Goal: Task Accomplishment & Management: Manage account settings

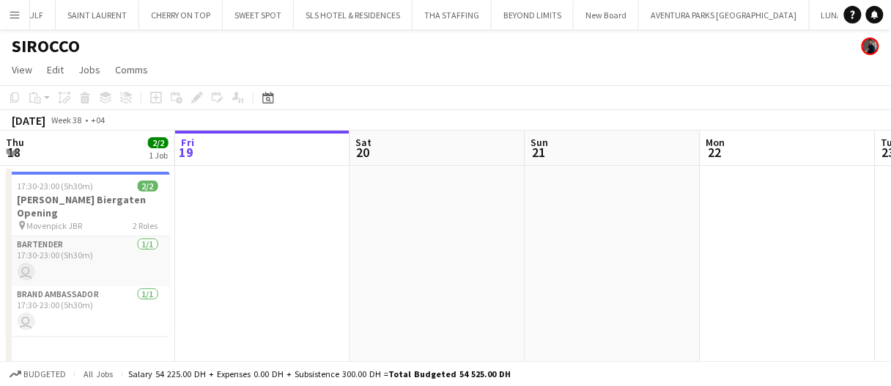
scroll to position [0, 1058]
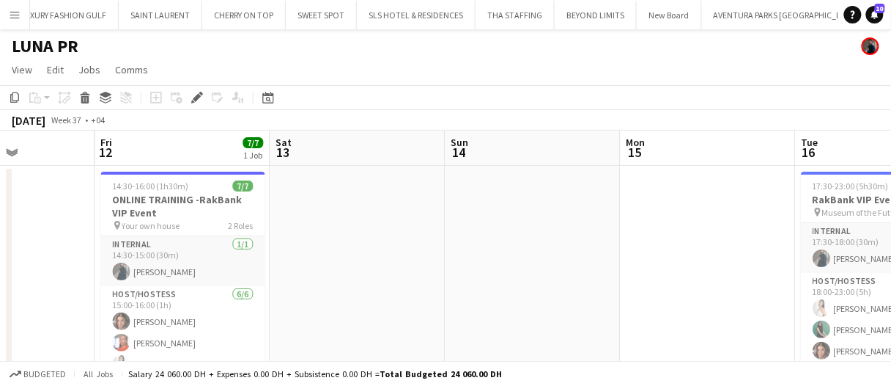
scroll to position [0, 647]
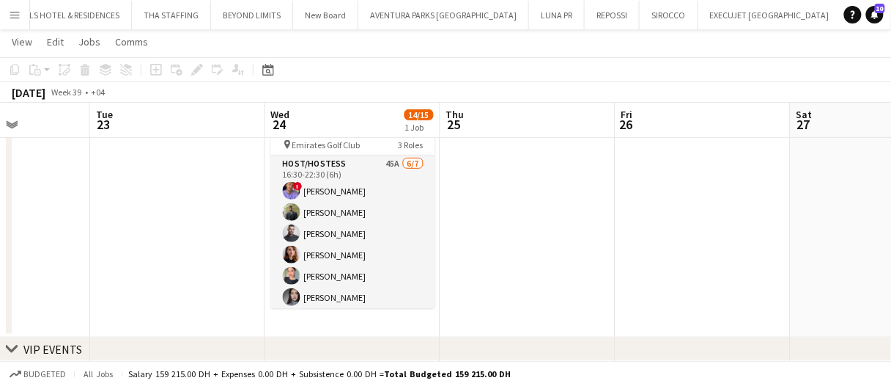
click at [490, 224] on app-date-cell at bounding box center [527, 211] width 175 height 252
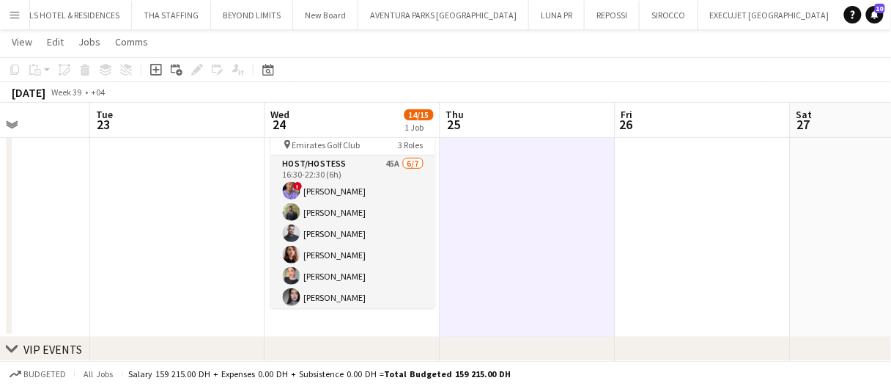
click at [487, 222] on app-date-cell at bounding box center [527, 211] width 175 height 252
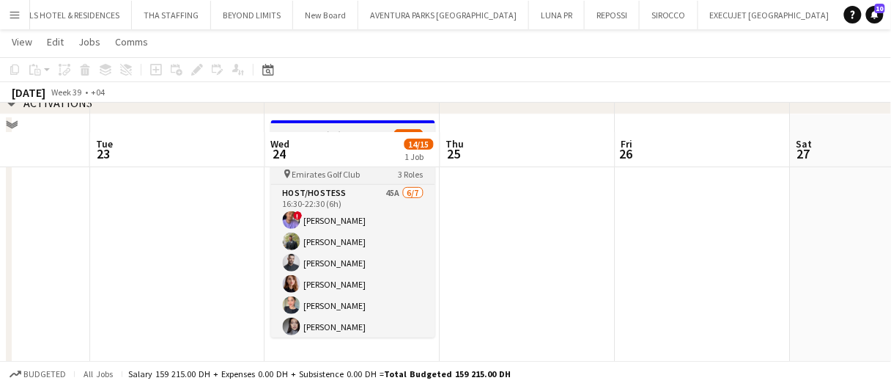
scroll to position [147, 0]
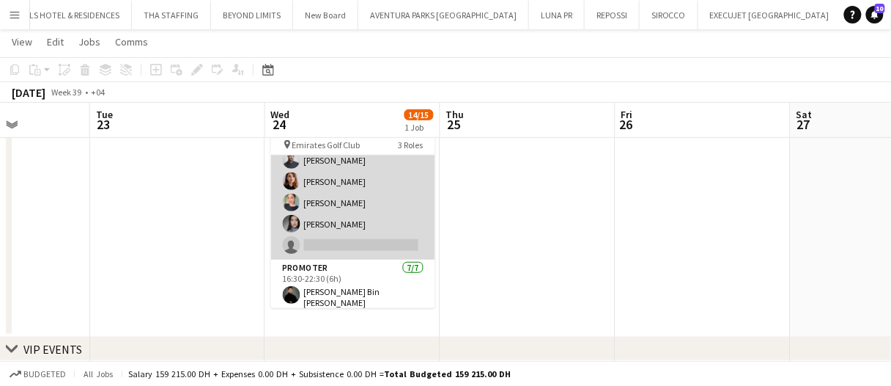
click at [390, 190] on app-card-role "Host/Hostess 45A [DATE] 16:30-22:30 (6h) ! [PERSON_NAME] Abdulkader Habra Amine…" at bounding box center [353, 170] width 164 height 177
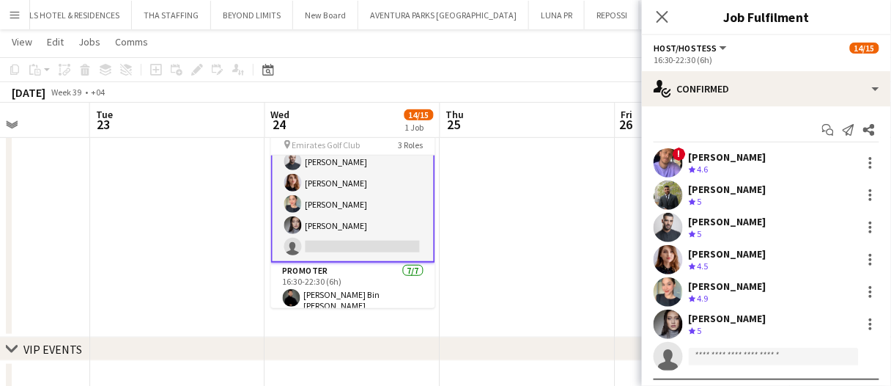
scroll to position [74, 0]
click at [726, 70] on app-options-switcher "Host/Hostess All roles Host/Hostess 14/15 16:30-22:30 (6h)" at bounding box center [766, 53] width 249 height 36
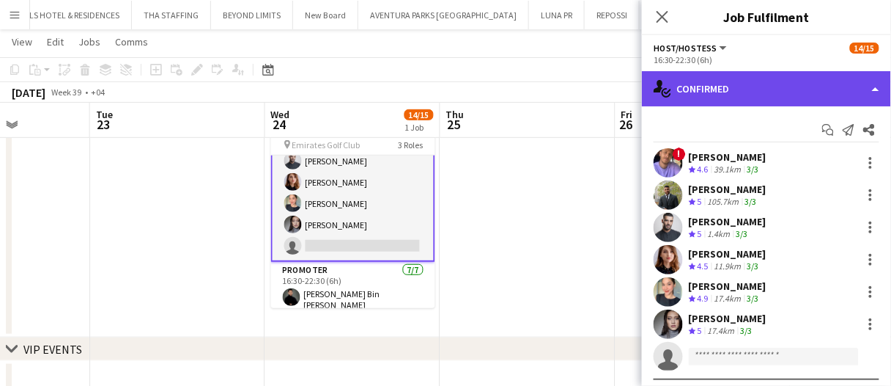
click at [722, 80] on div "single-neutral-actions-check-2 Confirmed" at bounding box center [766, 88] width 249 height 35
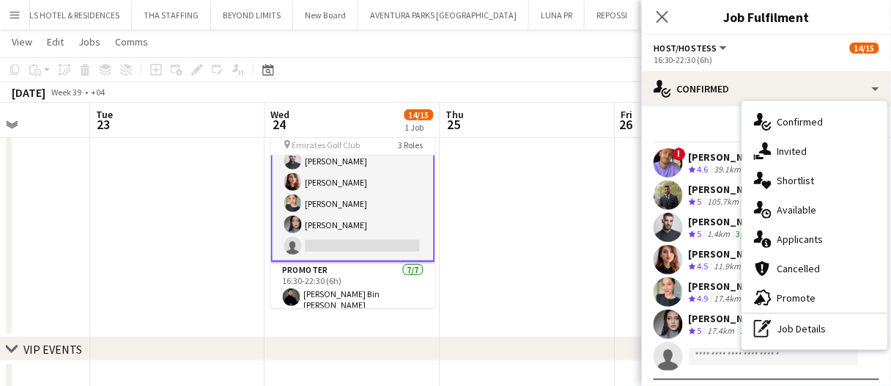
click at [814, 176] on div "single-neutral-actions-heart Shortlist" at bounding box center [814, 180] width 145 height 29
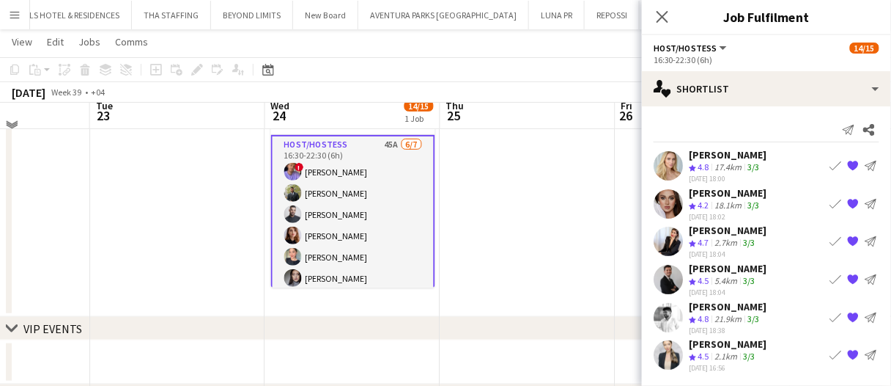
scroll to position [147, 0]
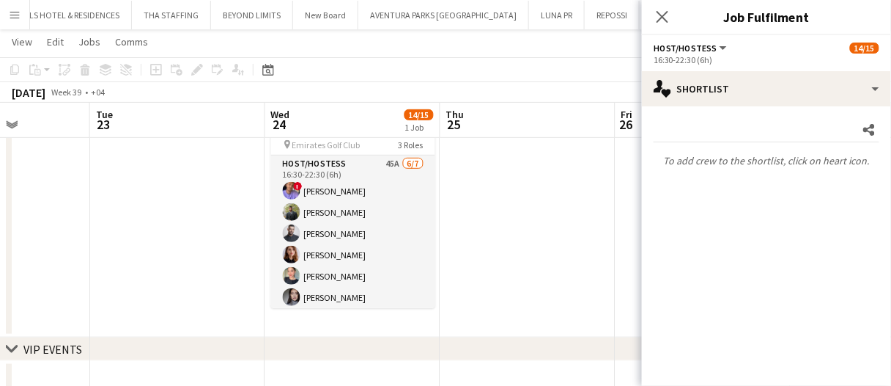
click at [534, 217] on app-date-cell at bounding box center [527, 211] width 175 height 252
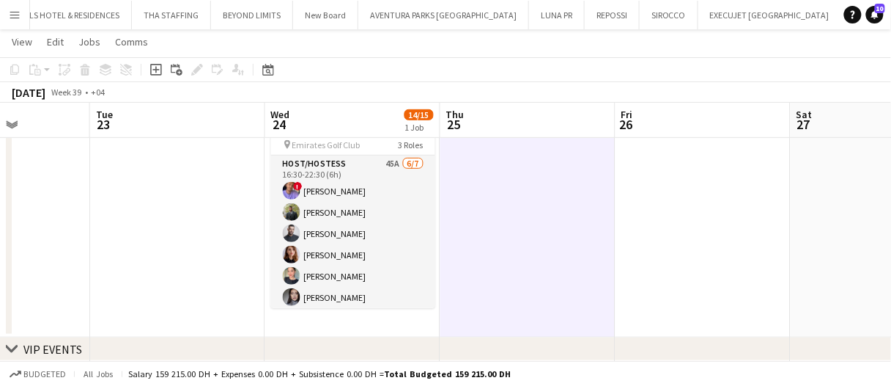
click at [534, 217] on app-date-cell at bounding box center [527, 211] width 175 height 252
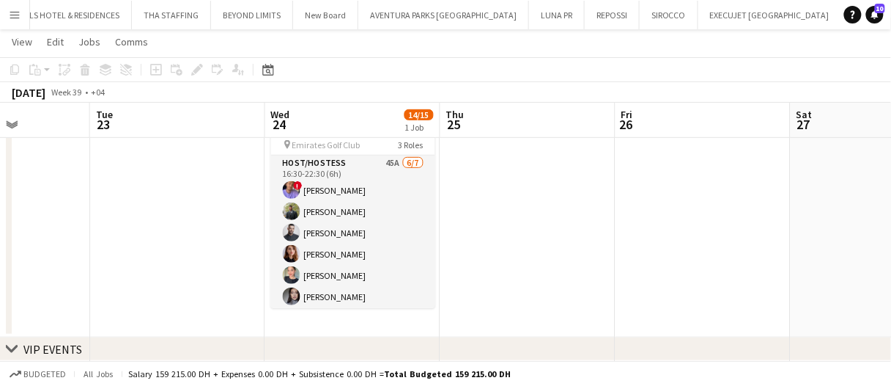
scroll to position [0, 0]
click at [382, 259] on app-card-role "Host/Hostess 45A [DATE] 16:30-22:30 (6h) ! [PERSON_NAME] Abdulkader Habra Amine…" at bounding box center [353, 243] width 164 height 177
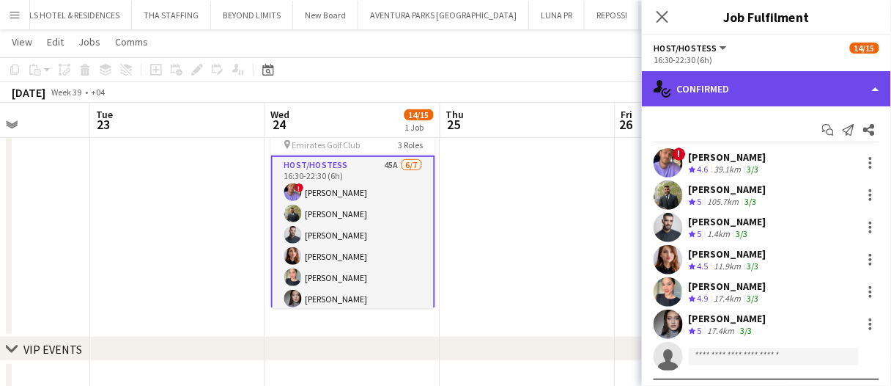
click at [715, 84] on div "single-neutral-actions-check-2 Confirmed" at bounding box center [766, 88] width 249 height 35
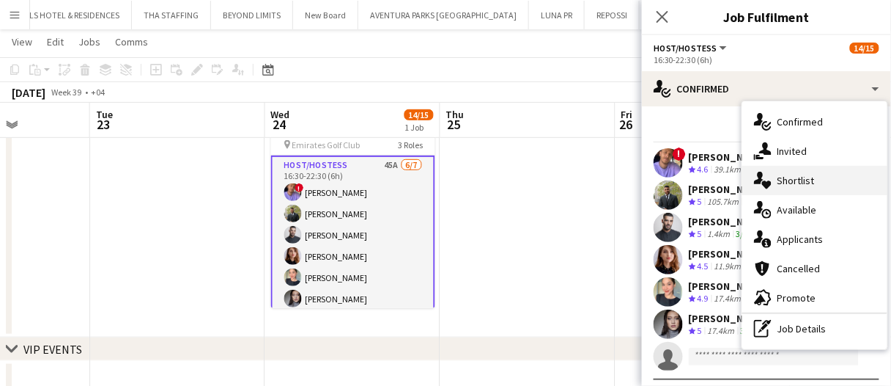
click at [806, 174] on span "Shortlist" at bounding box center [796, 180] width 37 height 13
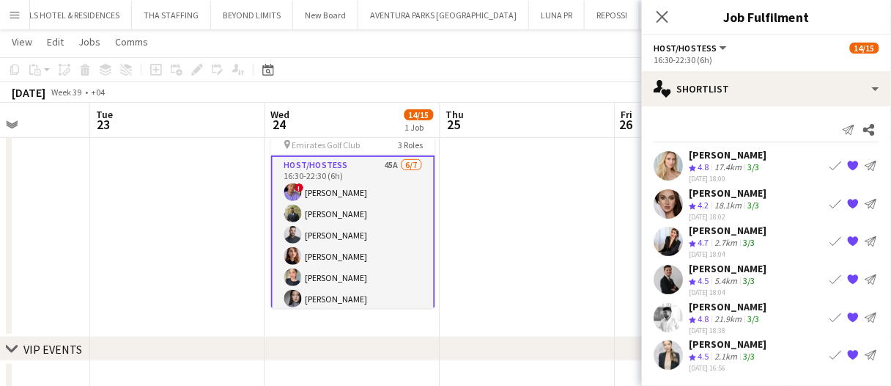
click at [729, 161] on div "17.4km" at bounding box center [728, 167] width 33 height 12
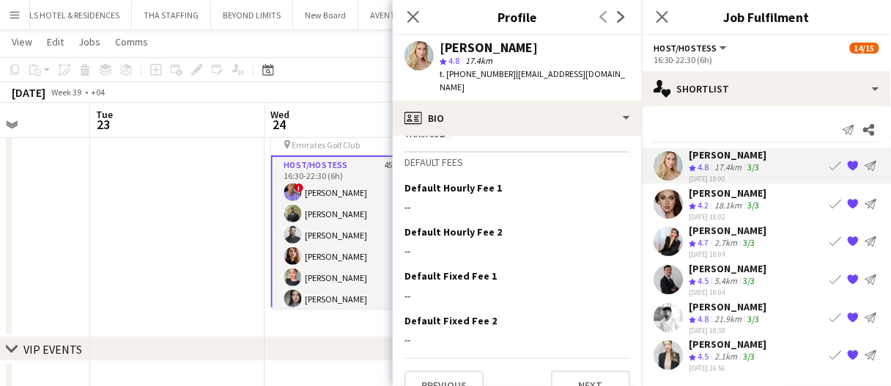
scroll to position [825, 0]
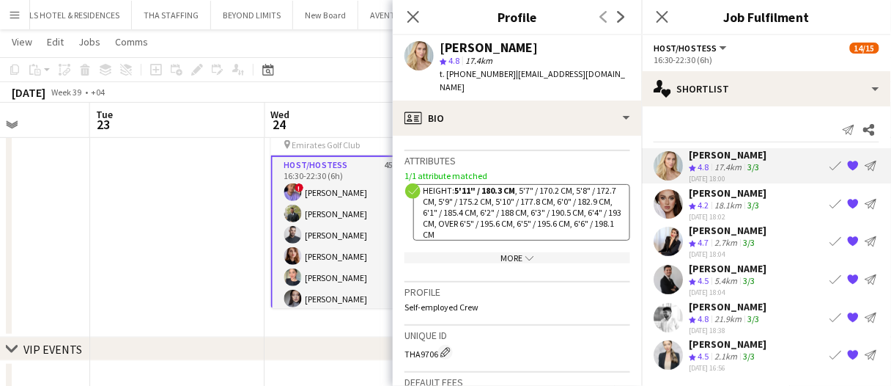
click at [586, 252] on div "More chevron-down" at bounding box center [518, 257] width 226 height 11
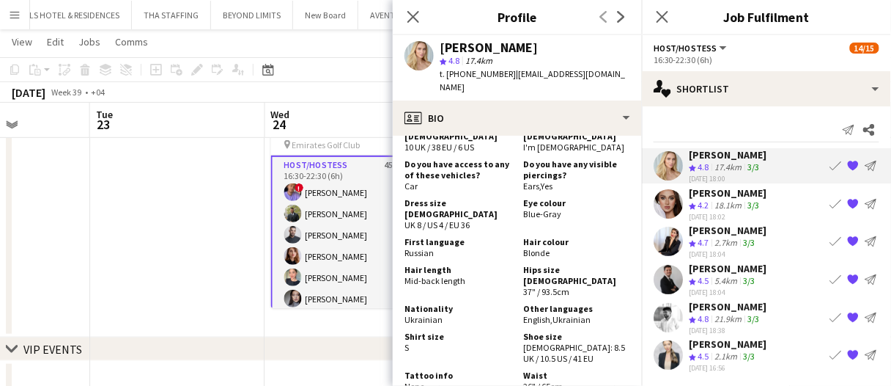
scroll to position [1045, 0]
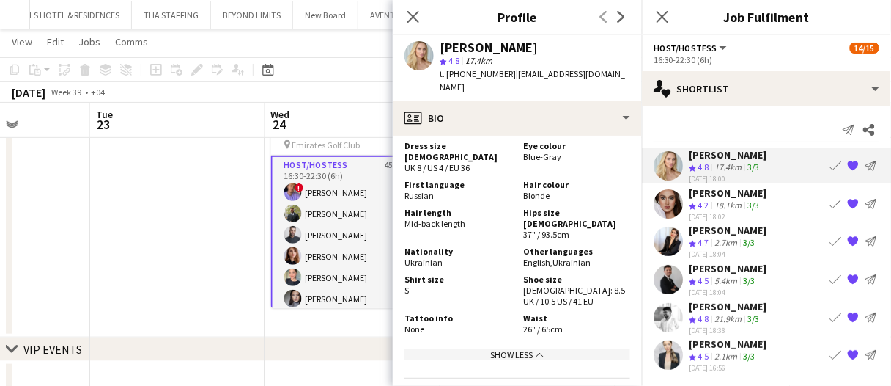
click at [721, 202] on div "18.1km" at bounding box center [728, 205] width 33 height 12
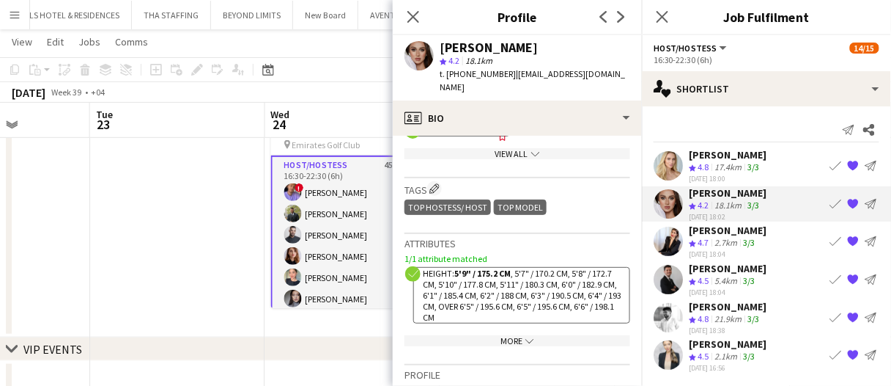
scroll to position [660, 0]
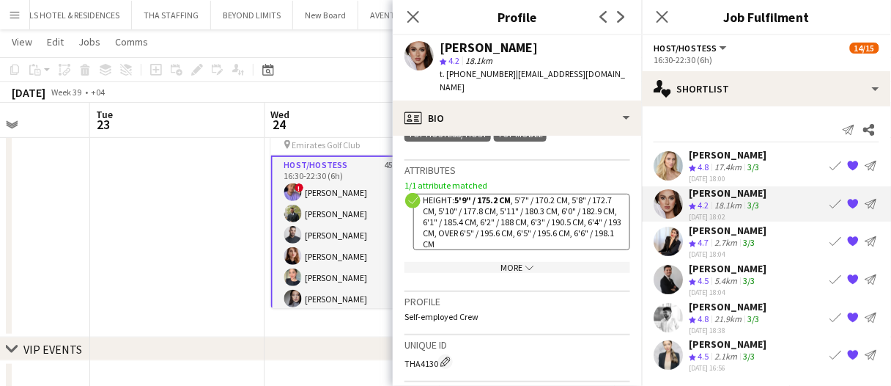
click at [535, 262] on div "More chevron-down" at bounding box center [518, 267] width 226 height 11
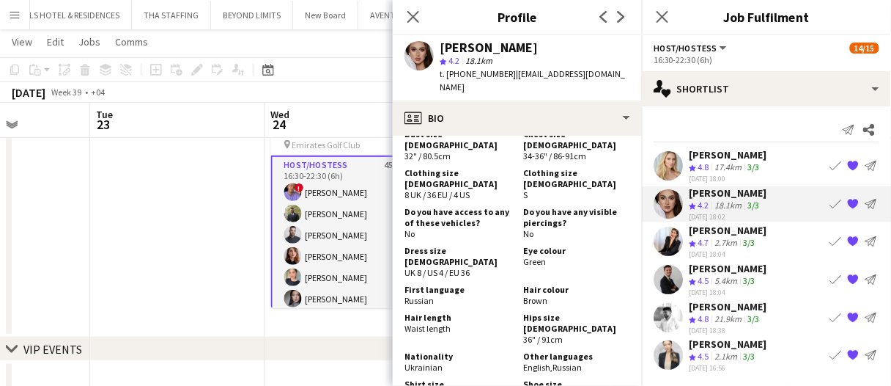
scroll to position [806, 0]
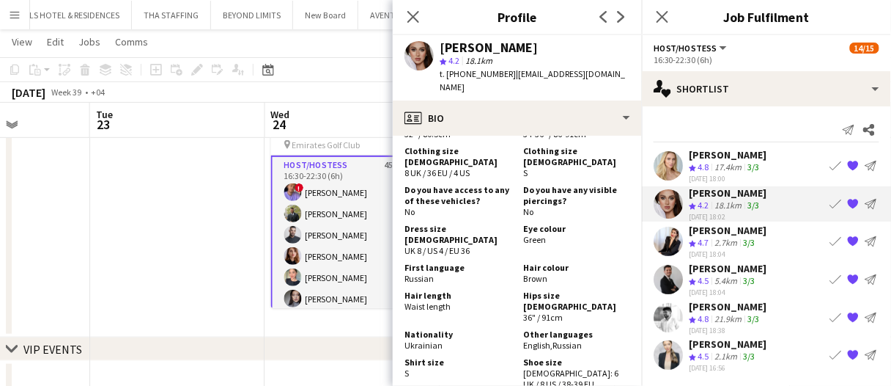
click at [734, 229] on div "[PERSON_NAME]" at bounding box center [728, 230] width 78 height 13
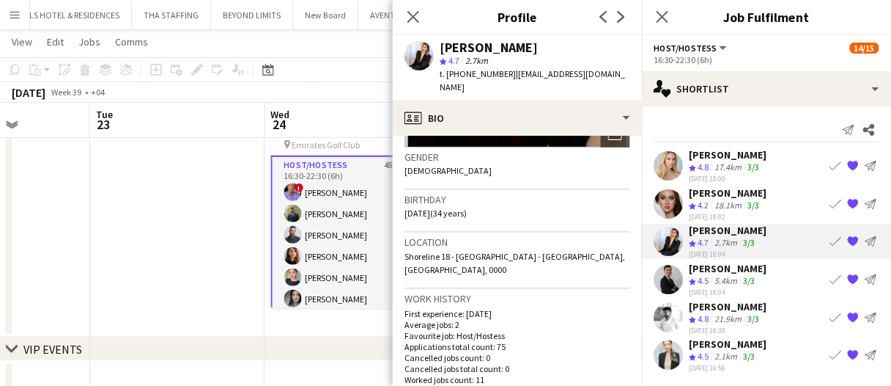
scroll to position [513, 0]
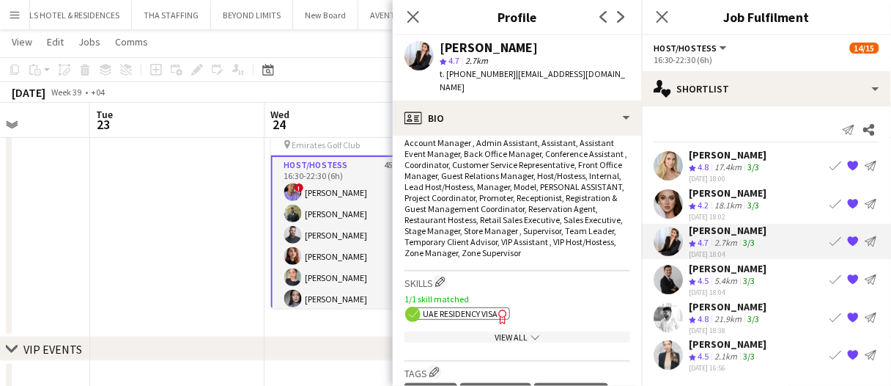
click at [520, 320] on app-show-more-section "View All chevron-down" at bounding box center [518, 334] width 226 height 29
click at [522, 331] on div "View All chevron-down" at bounding box center [518, 336] width 226 height 11
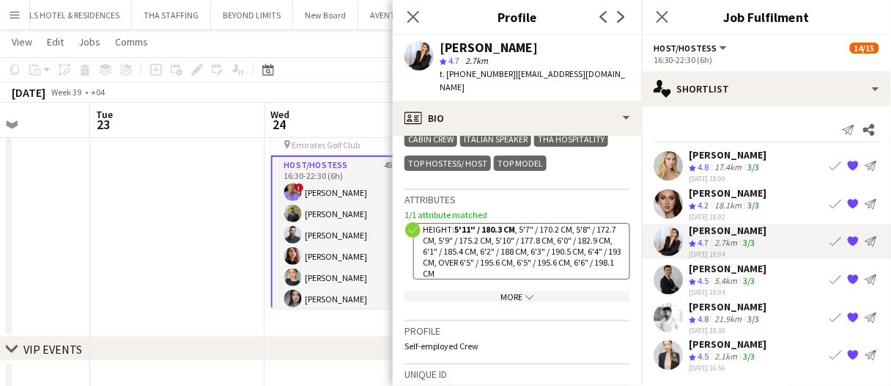
click at [536, 291] on div "More chevron-down" at bounding box center [518, 296] width 226 height 11
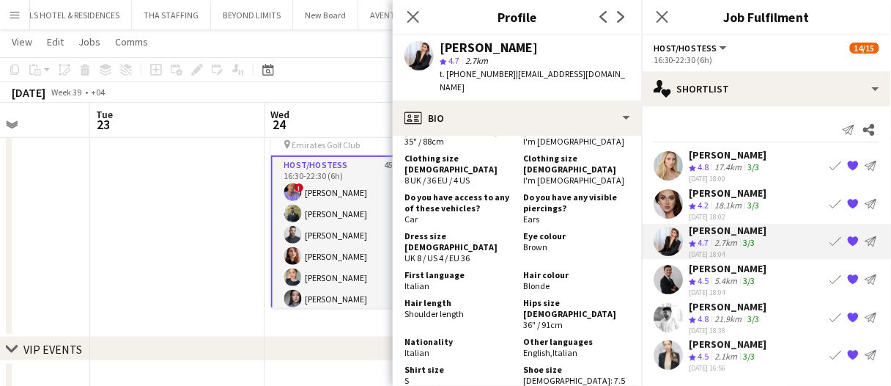
scroll to position [1173, 0]
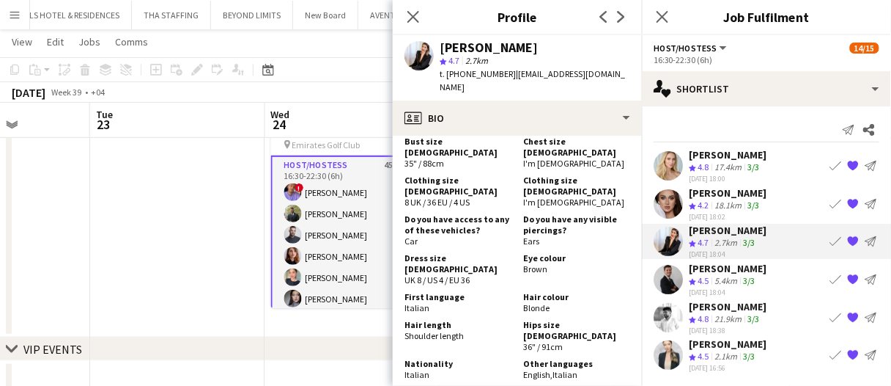
click at [783, 352] on div "Maryna Shevchenko Crew rating 4.5 2.1km 3/3 17-09-2025 16:56 Book crew {{ sprit…" at bounding box center [766, 354] width 249 height 35
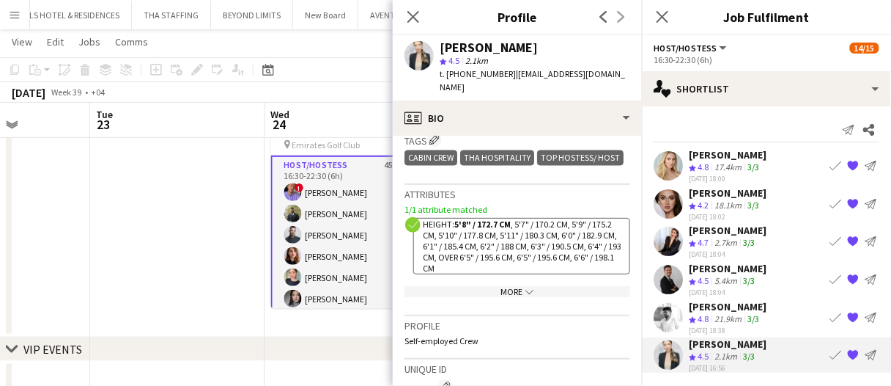
click at [535, 297] on div "More chevron-down" at bounding box center [518, 291] width 226 height 11
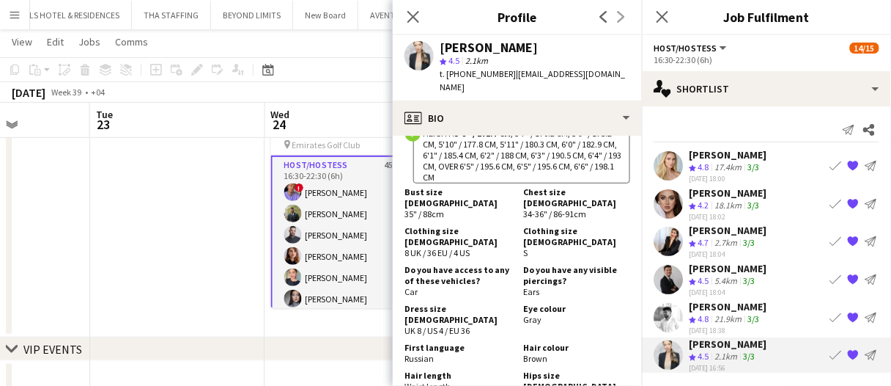
scroll to position [733, 0]
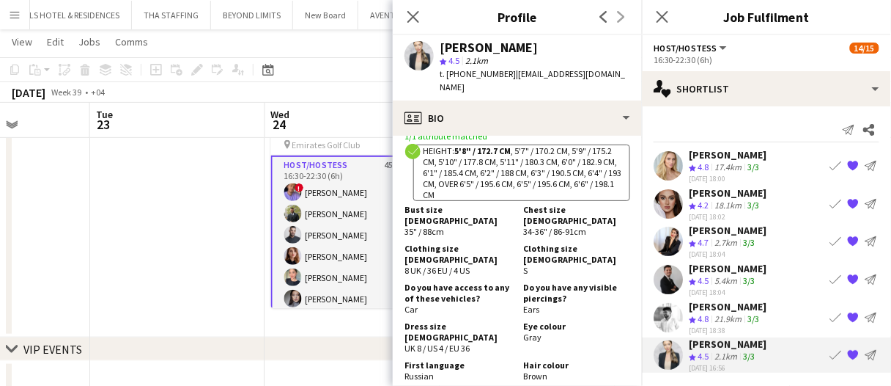
click at [767, 229] on div "[PERSON_NAME]" at bounding box center [728, 230] width 78 height 13
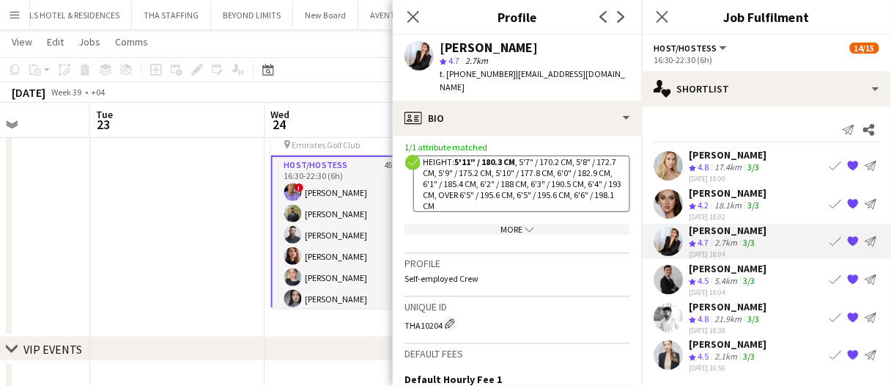
scroll to position [879, 0]
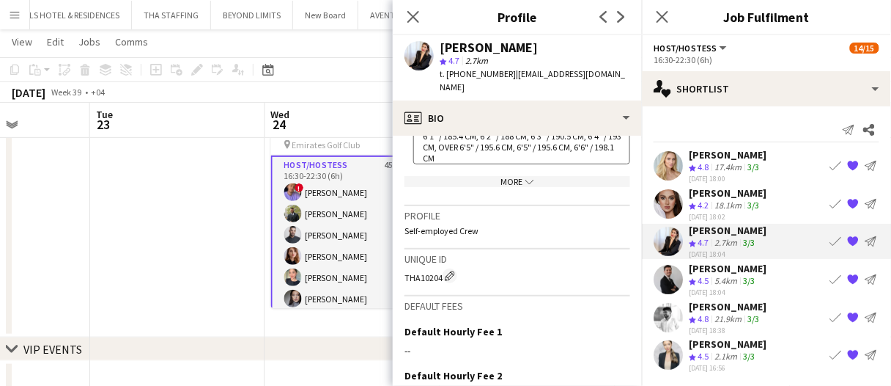
click at [547, 176] on div "More chevron-down" at bounding box center [518, 181] width 226 height 11
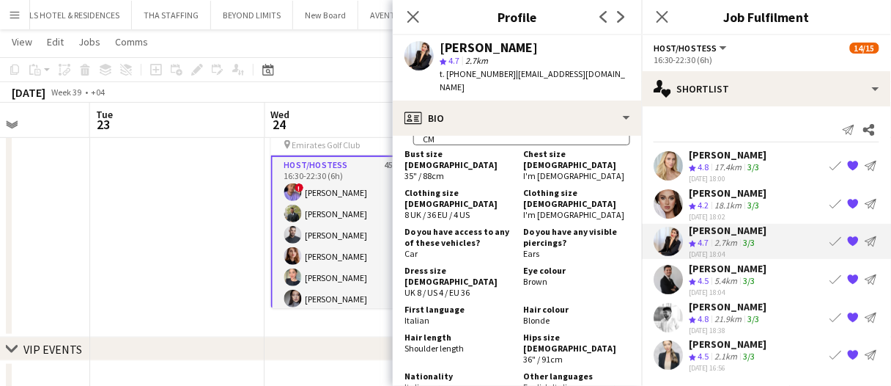
scroll to position [940, 0]
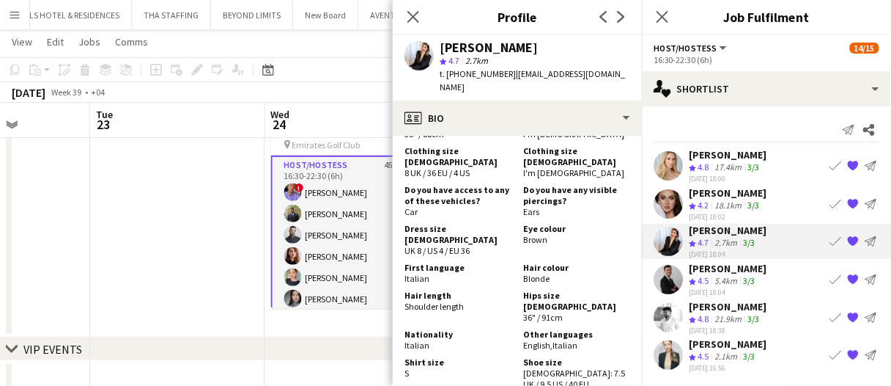
click at [191, 271] on app-date-cell at bounding box center [177, 211] width 175 height 252
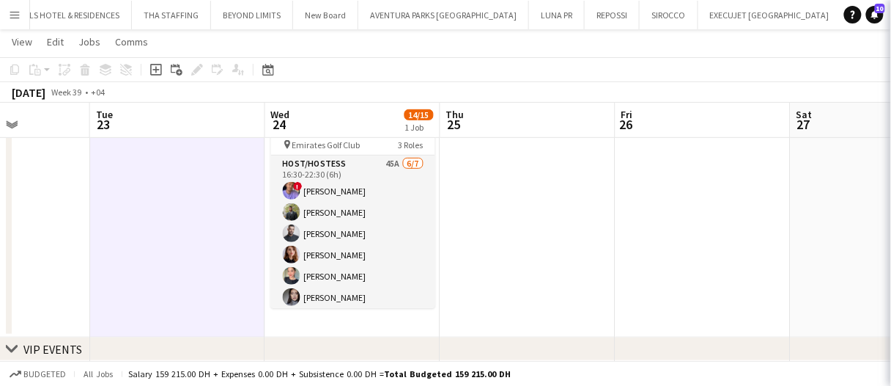
click at [191, 271] on app-date-cell at bounding box center [177, 211] width 175 height 252
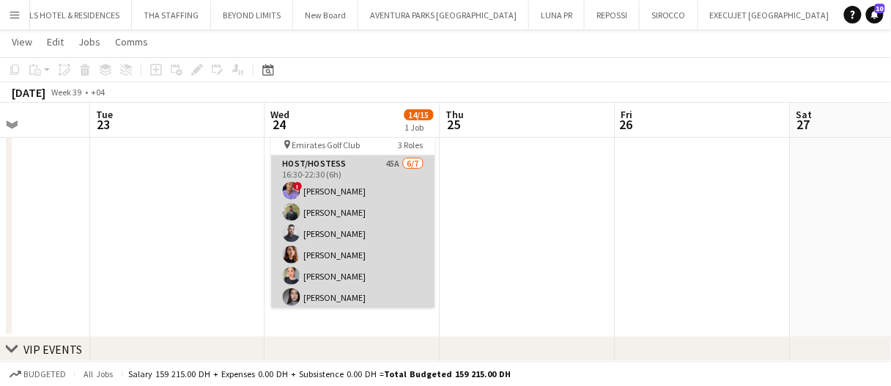
click at [350, 242] on app-card-role "Host/Hostess 45A [DATE] 16:30-22:30 (6h) ! [PERSON_NAME] Abdulkader Habra Amine…" at bounding box center [353, 243] width 164 height 177
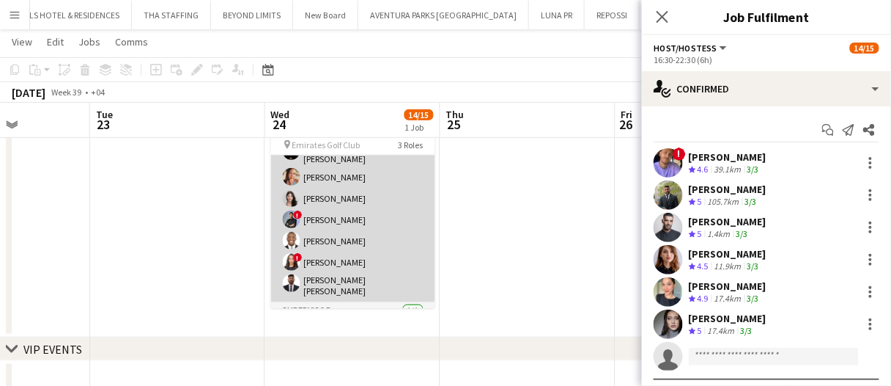
click at [342, 249] on app-card-role "Promoter 7/7 16:30-22:30 (6h) Hassan Bin Rashid Ahmed Punchita Srisuwan Otilia …" at bounding box center [353, 209] width 164 height 186
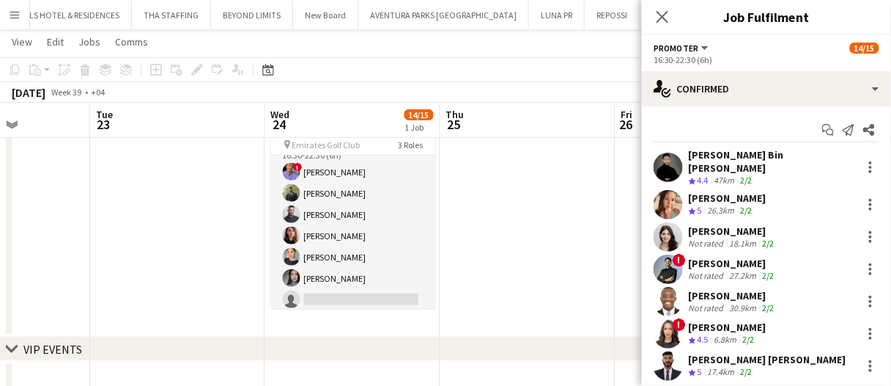
scroll to position [0, 0]
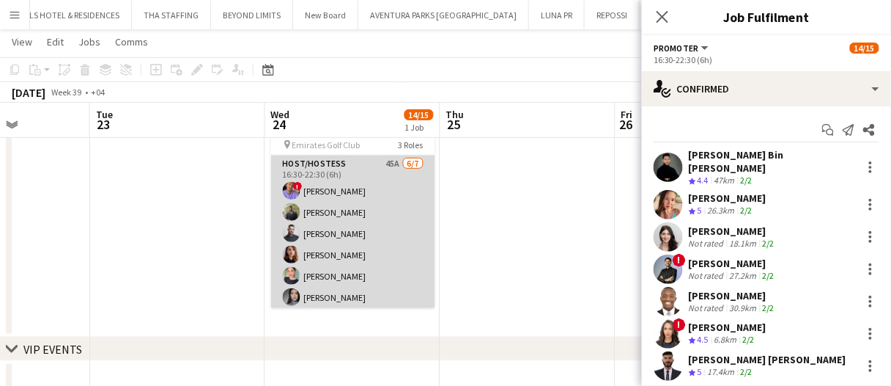
click at [334, 251] on app-card-role "Host/Hostess 45A [DATE] 16:30-22:30 (6h) ! [PERSON_NAME] Abdulkader Habra Amine…" at bounding box center [353, 243] width 164 height 177
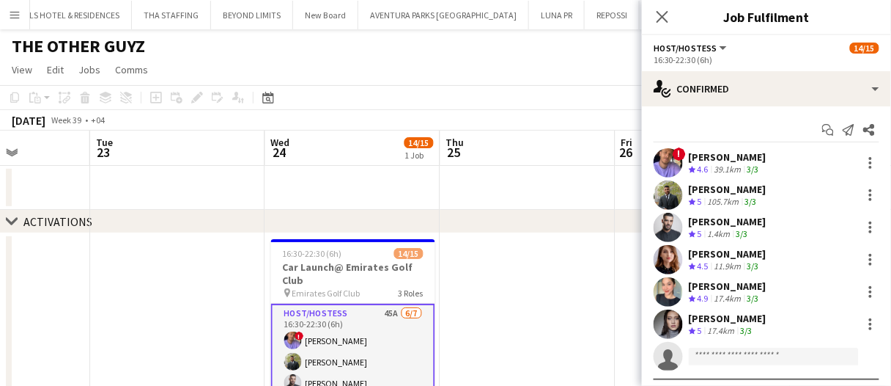
click at [496, 308] on app-date-cell at bounding box center [527, 359] width 175 height 252
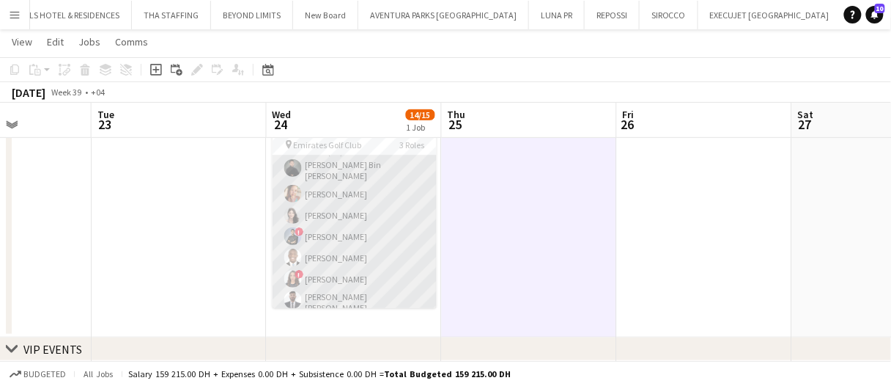
scroll to position [178, 0]
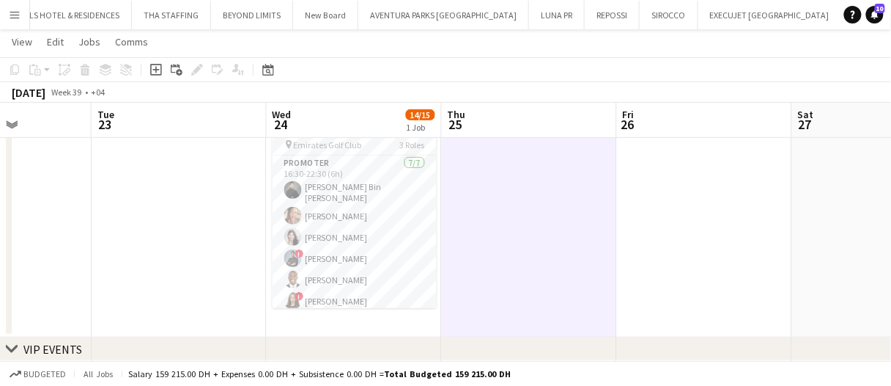
click at [565, 268] on app-date-cell at bounding box center [529, 211] width 175 height 252
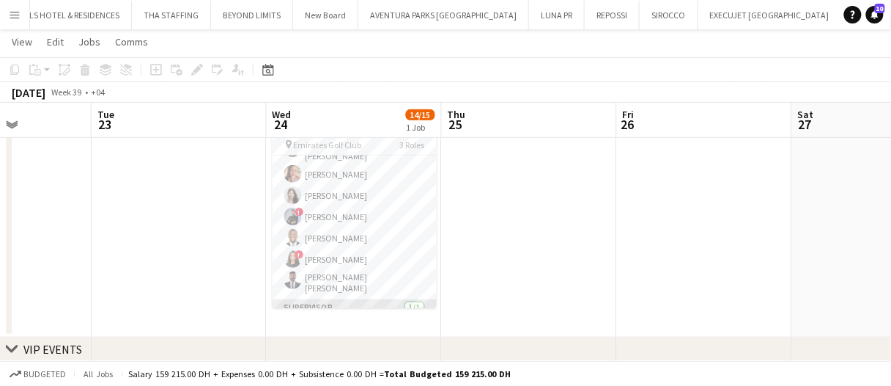
scroll to position [0, 0]
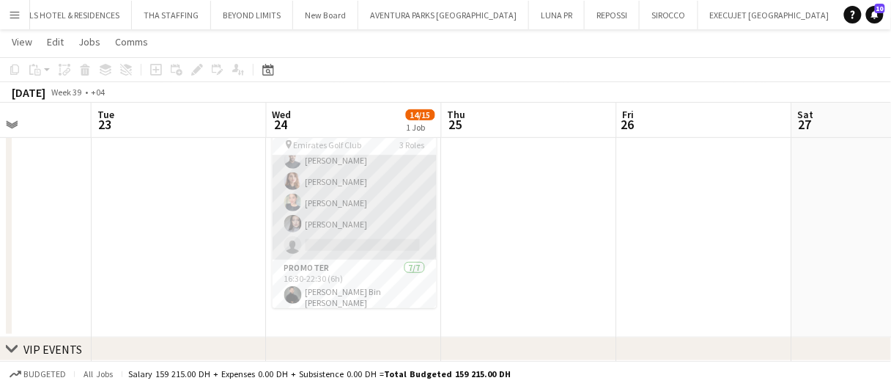
click at [345, 230] on app-card-role "Host/Hostess 45A 6/7 16:30-22:30 (6h) ! Tariq Wahbeh Abdulkader Habra Amine Cha…" at bounding box center [355, 170] width 164 height 177
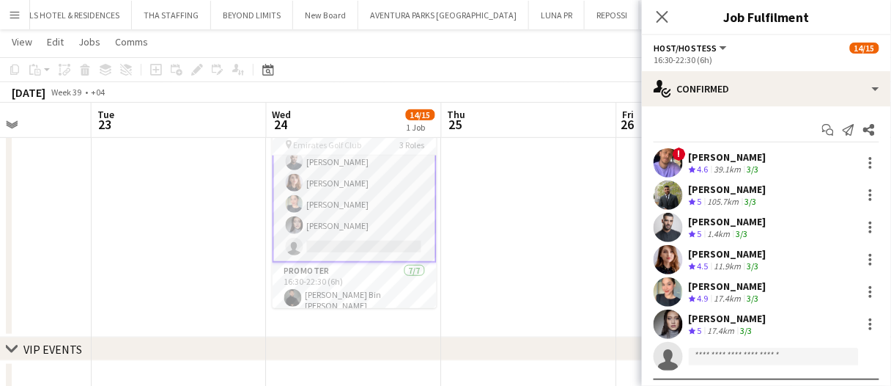
scroll to position [74, 0]
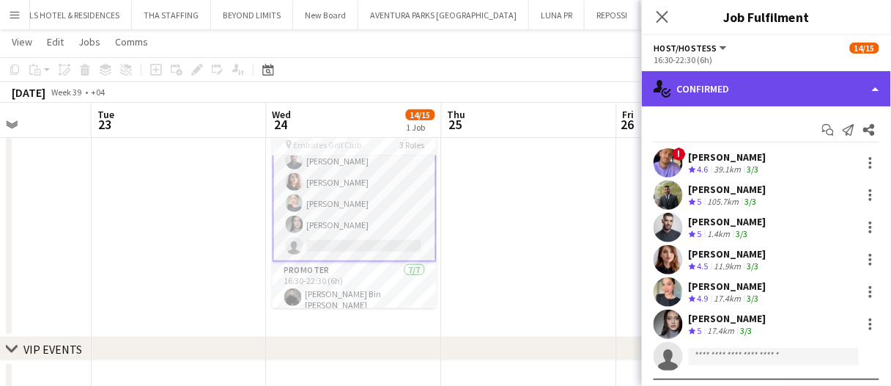
click at [730, 91] on div "single-neutral-actions-check-2 Confirmed" at bounding box center [766, 88] width 249 height 35
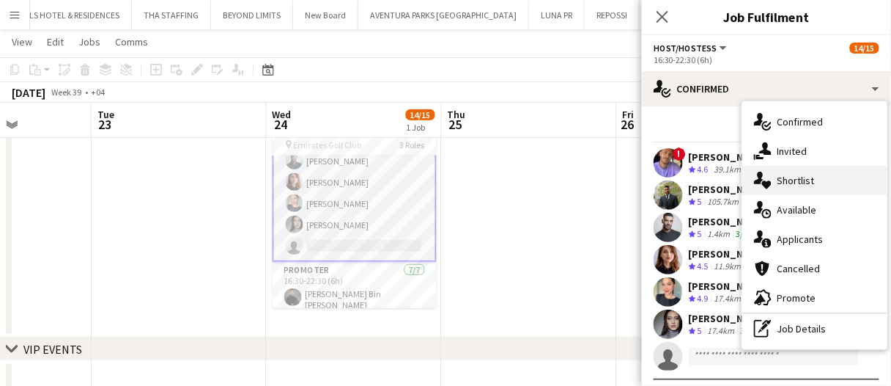
click at [808, 174] on span "Shortlist" at bounding box center [796, 180] width 37 height 13
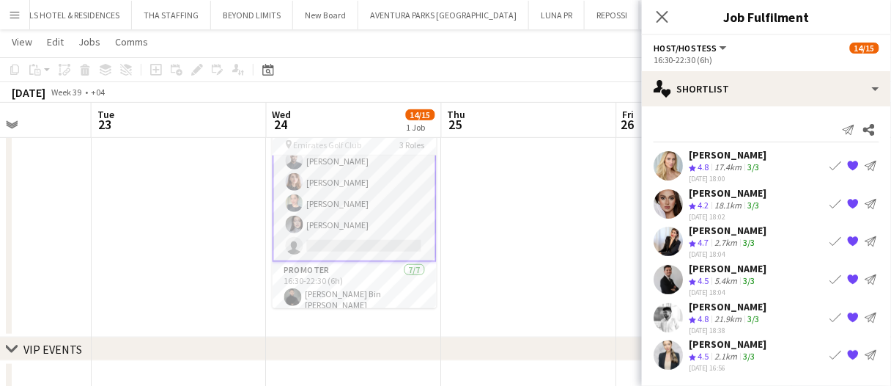
click at [833, 166] on app-icon "Book crew" at bounding box center [836, 166] width 12 height 12
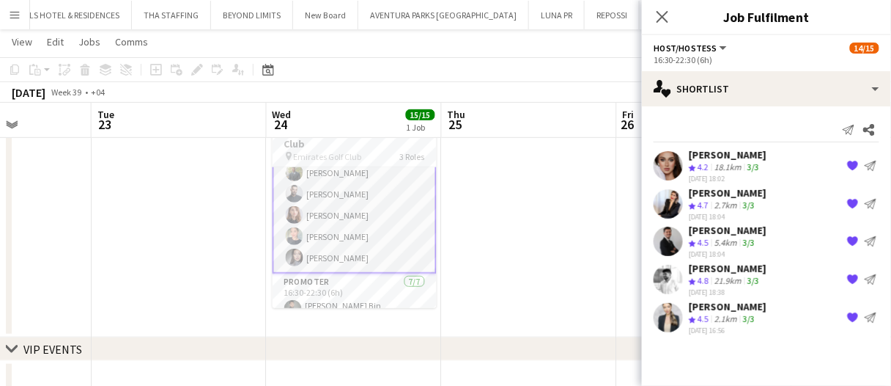
click at [496, 210] on app-date-cell at bounding box center [529, 211] width 175 height 252
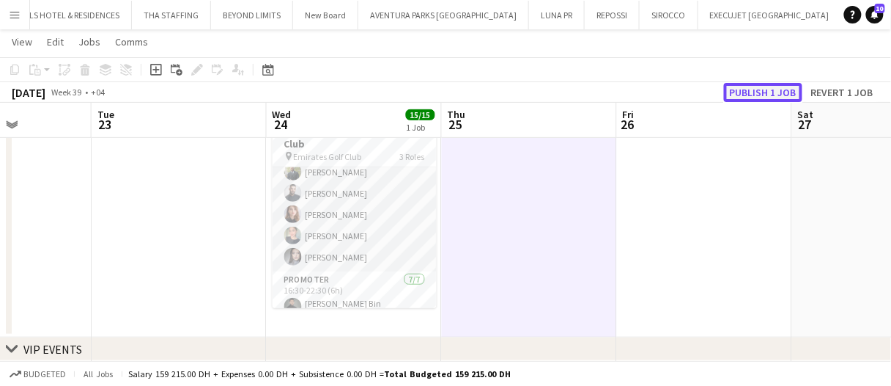
click at [775, 93] on button "Publish 1 job" at bounding box center [763, 92] width 78 height 19
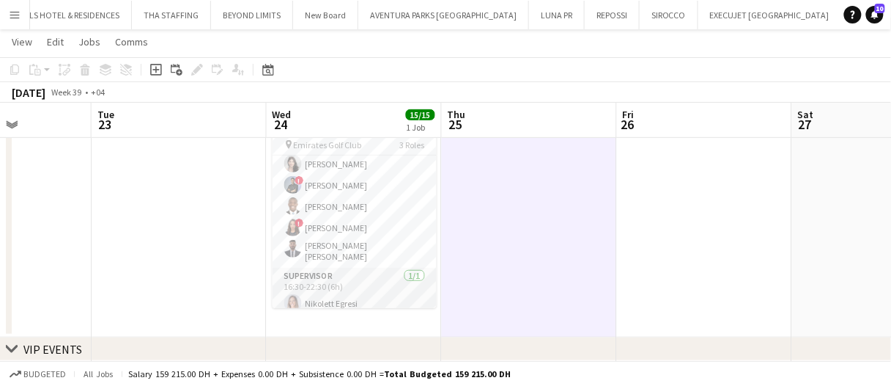
scroll to position [0, 0]
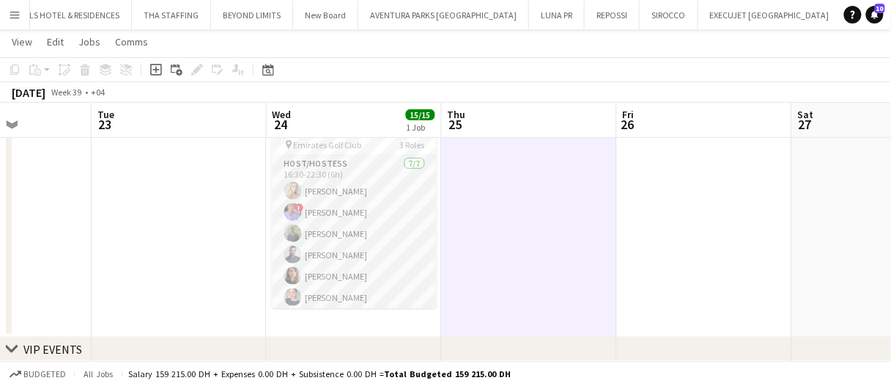
click at [515, 235] on app-date-cell at bounding box center [529, 211] width 175 height 252
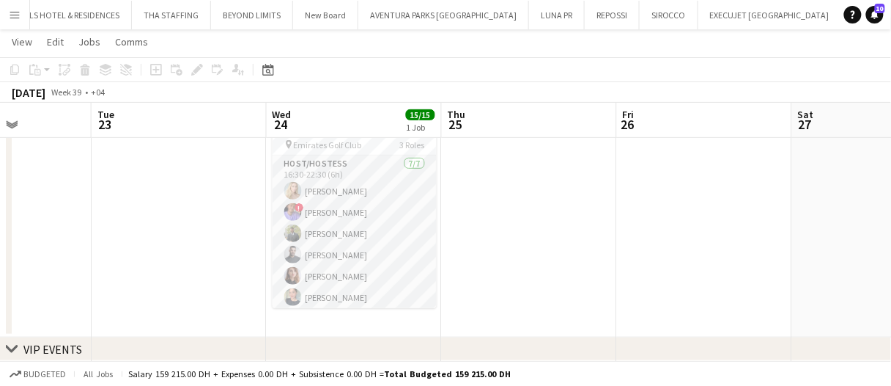
click at [538, 240] on app-date-cell at bounding box center [529, 211] width 175 height 252
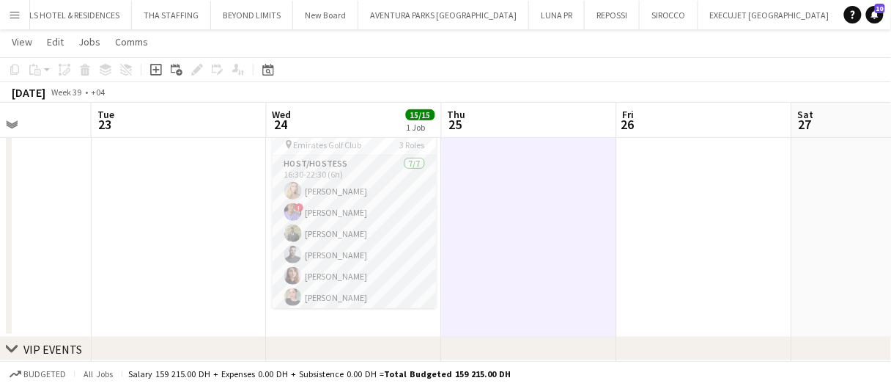
click at [534, 243] on app-date-cell at bounding box center [529, 211] width 175 height 252
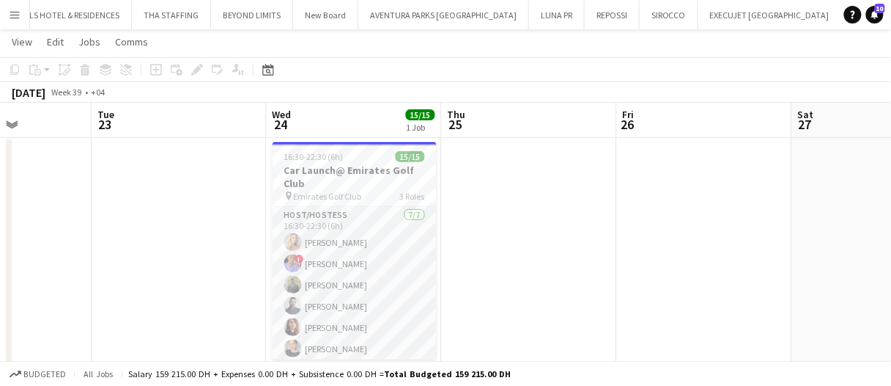
scroll to position [97, 0]
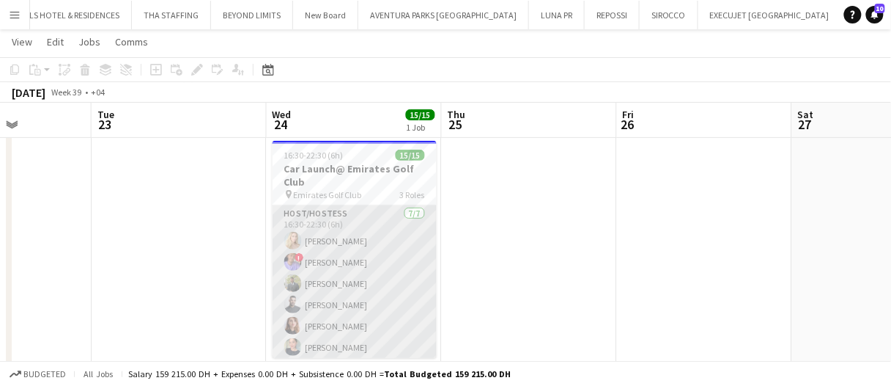
click at [400, 265] on app-card-role "Host/Hostess 7/7 16:30-22:30 (6h) Kateryna Yukhno ! Tariq Wahbeh Abdulkader Hab…" at bounding box center [355, 293] width 164 height 177
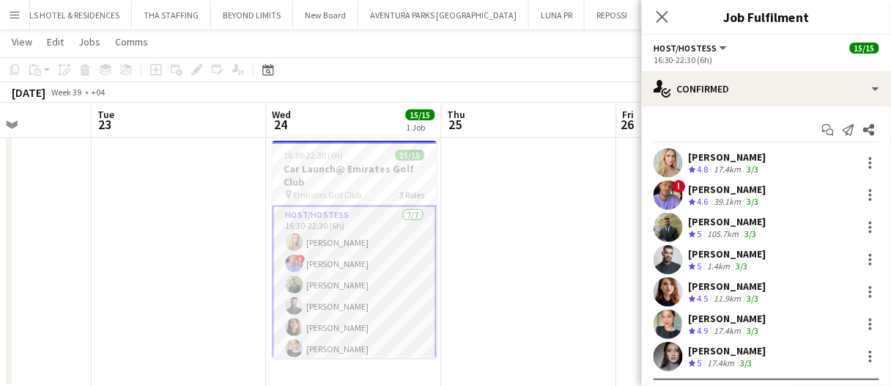
click at [796, 158] on div "Kateryna Yukhno Crew rating 4.8 17.4km 3/3" at bounding box center [766, 162] width 249 height 29
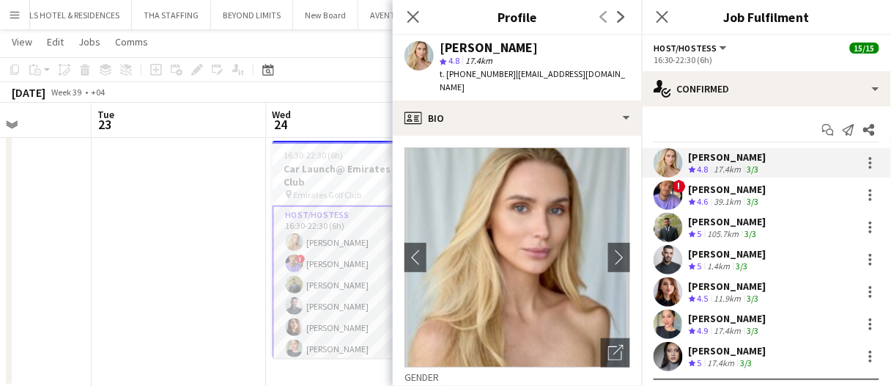
drag, startPoint x: 489, startPoint y: 51, endPoint x: 438, endPoint y: 45, distance: 50.9
click at [438, 45] on div "Kateryna Yukhno star 4.8 17.4km t. +971585211909 | katefridge1909@gmail.com" at bounding box center [517, 67] width 249 height 65
copy div "Kateryna Yukhno"
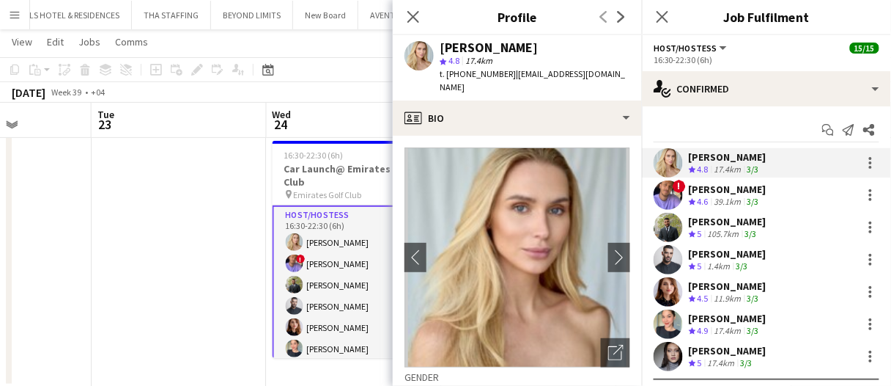
click at [199, 221] on app-date-cell at bounding box center [179, 261] width 175 height 252
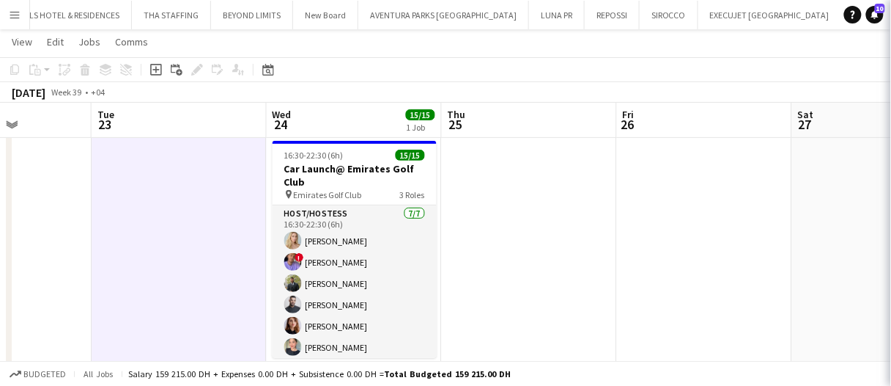
click at [202, 231] on app-date-cell at bounding box center [179, 261] width 175 height 252
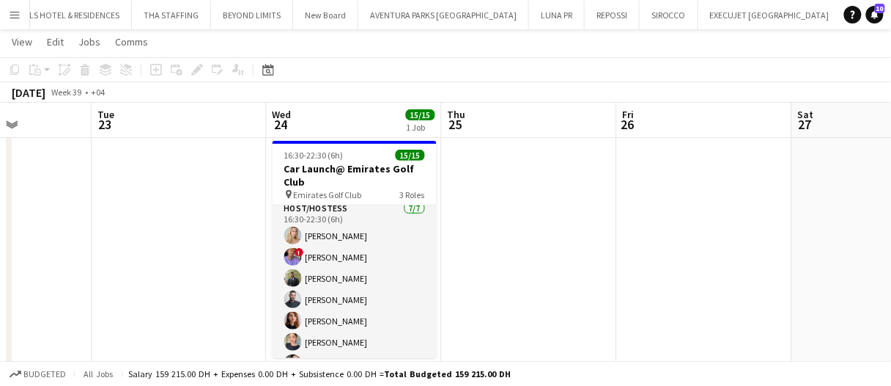
scroll to position [0, 0]
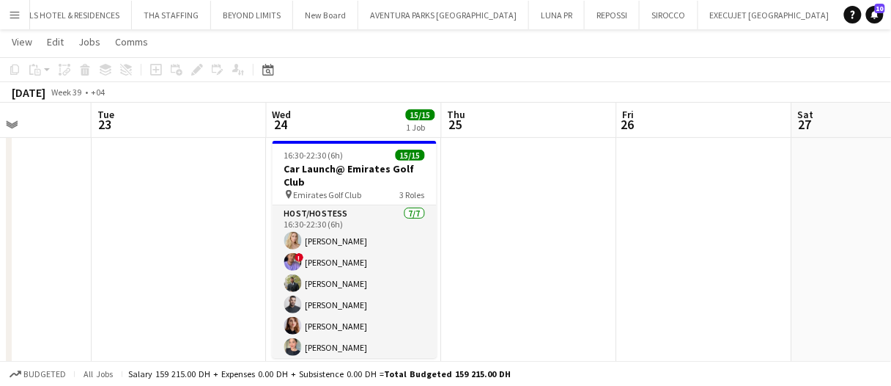
click at [375, 172] on h3 "Car Launch@ Emirates Golf Club" at bounding box center [355, 175] width 164 height 26
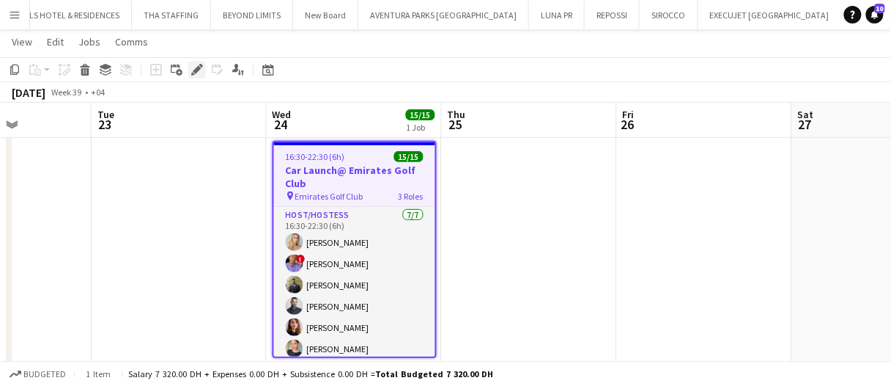
click at [191, 67] on icon "Edit" at bounding box center [197, 70] width 12 height 12
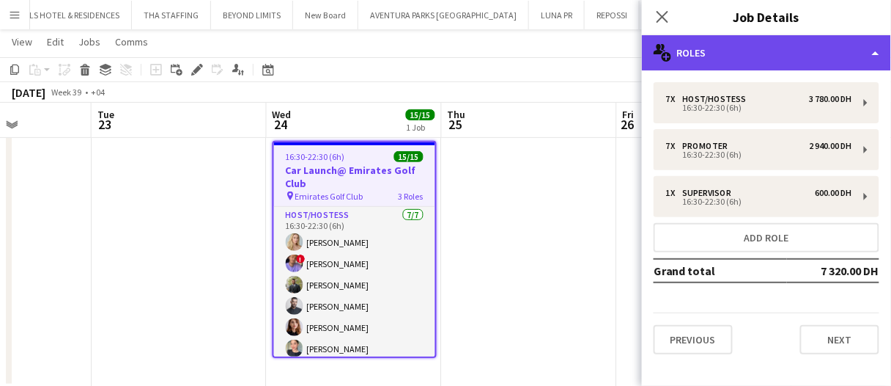
click at [659, 50] on icon at bounding box center [659, 49] width 10 height 10
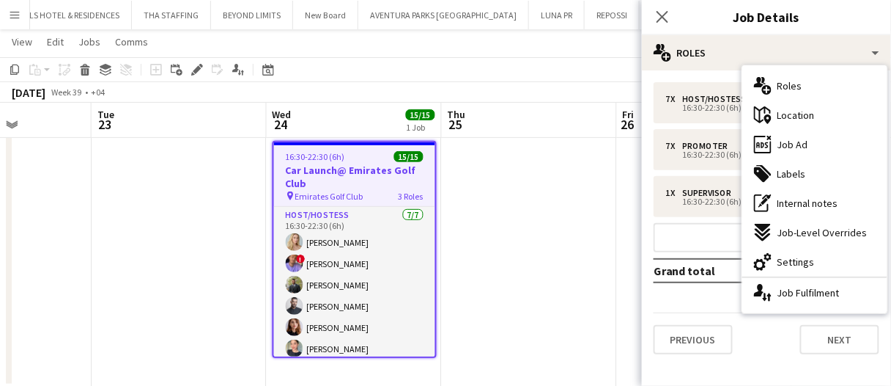
click at [783, 136] on div "ads-window Job Ad" at bounding box center [814, 144] width 145 height 29
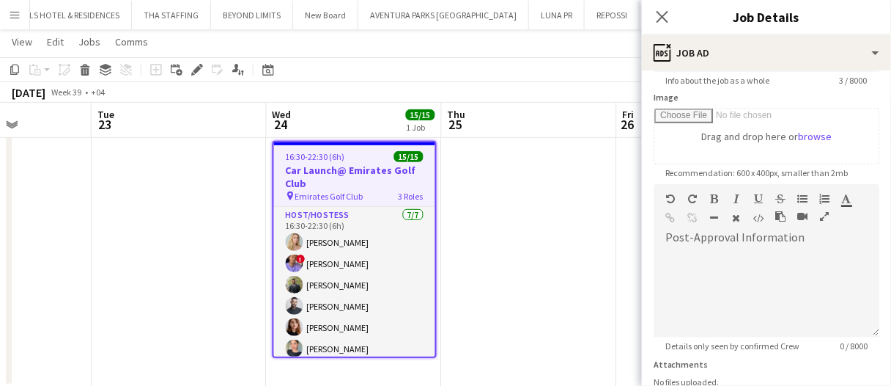
scroll to position [293, 0]
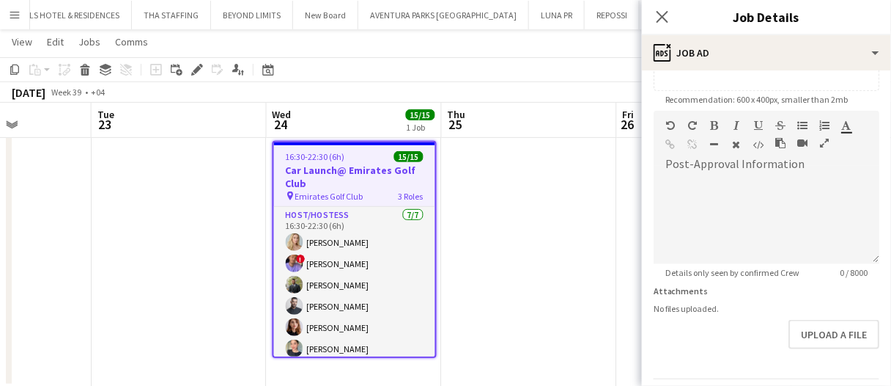
click at [562, 250] on app-date-cell at bounding box center [529, 261] width 175 height 252
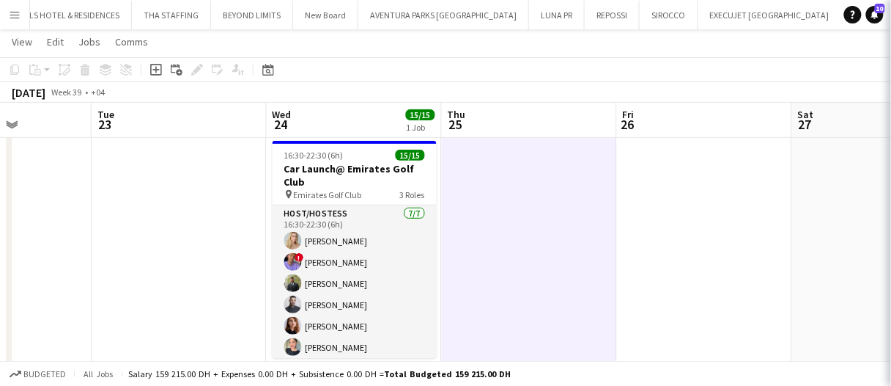
click at [544, 252] on app-date-cell at bounding box center [529, 261] width 175 height 252
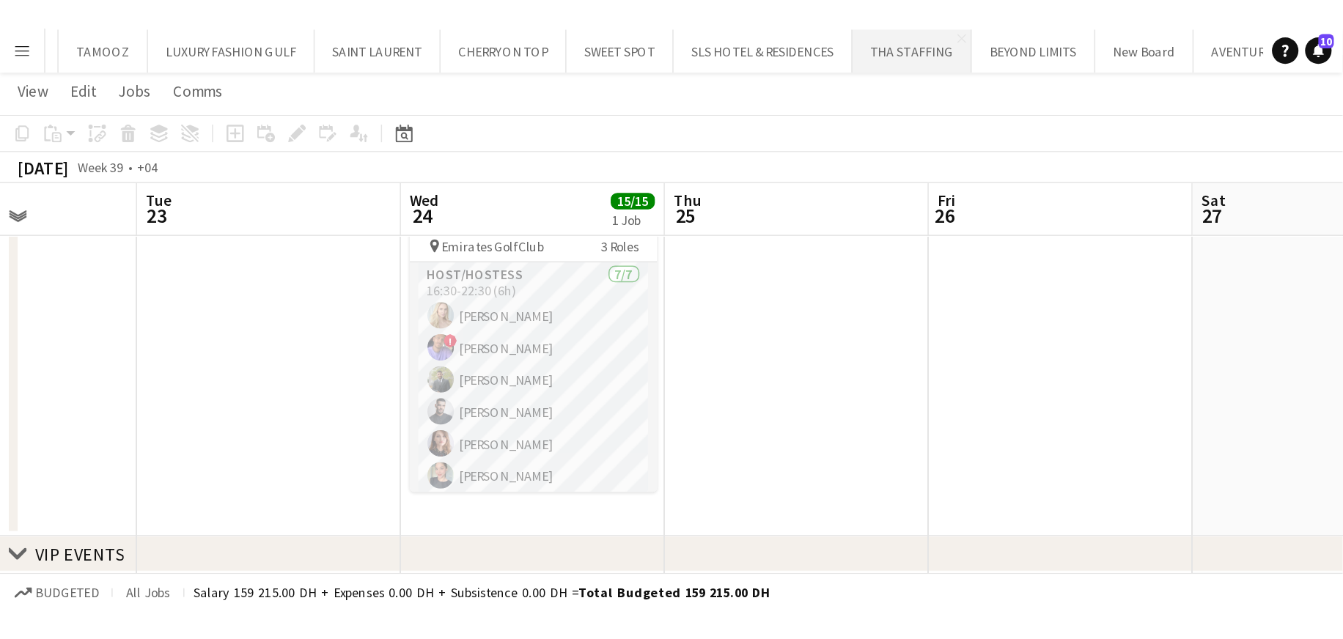
scroll to position [139, 0]
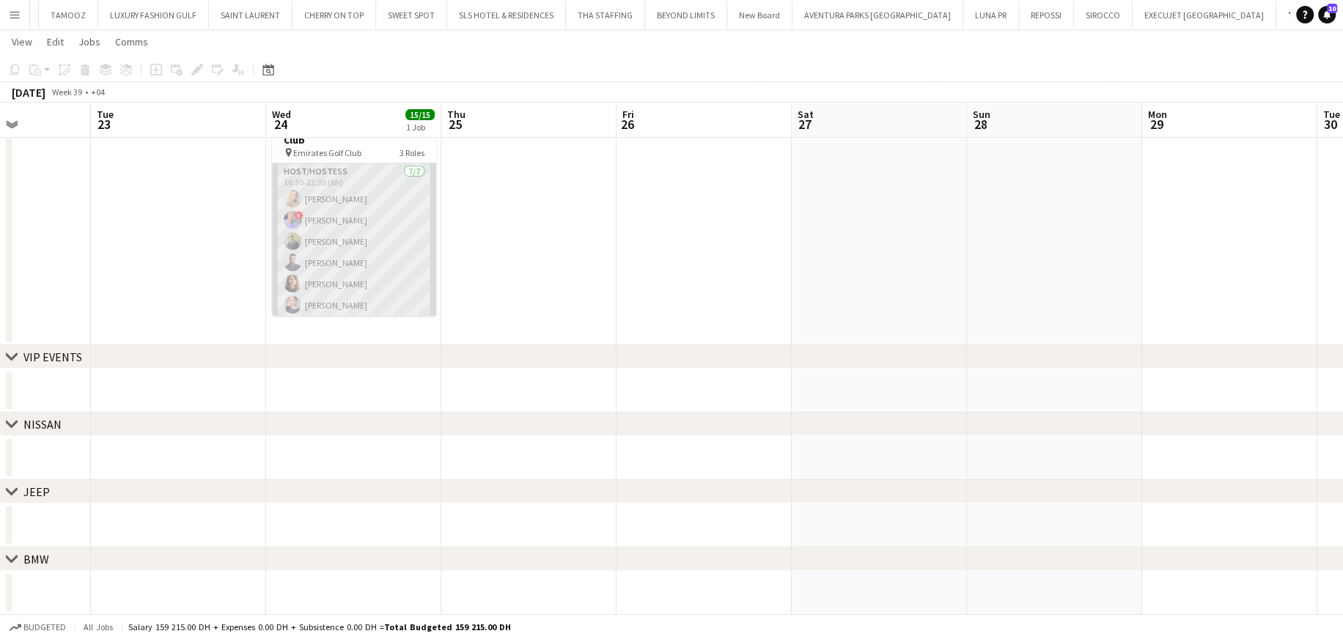
drag, startPoint x: 343, startPoint y: 232, endPoint x: 345, endPoint y: 245, distance: 13.4
click at [343, 232] on app-card-role "Host/Hostess 7/7 16:30-22:30 (6h) Kateryna Yukhno ! Tariq Wahbeh Abdulkader Hab…" at bounding box center [354, 251] width 164 height 177
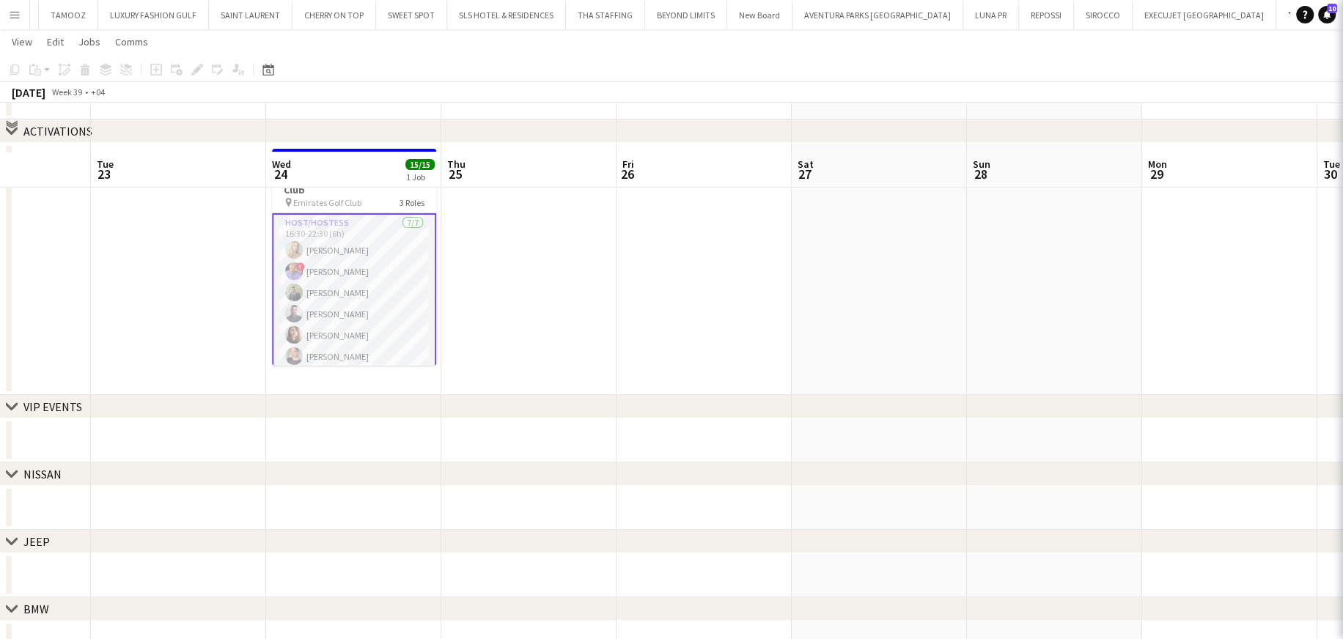
scroll to position [65, 0]
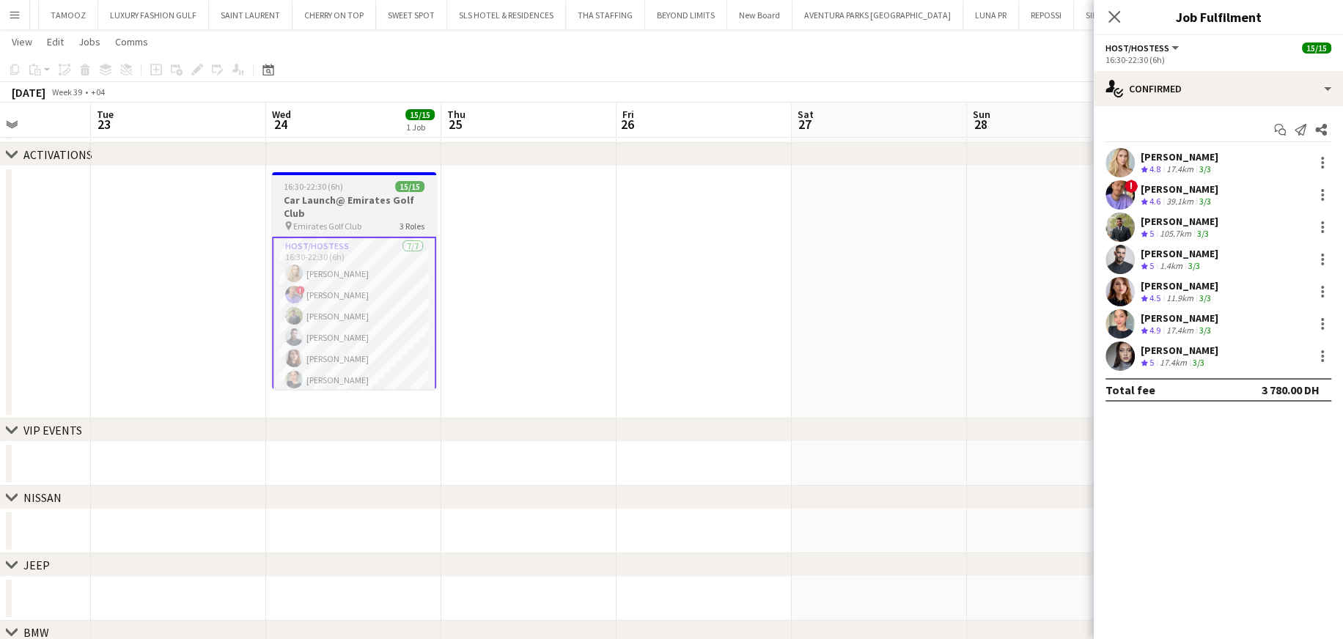
click at [335, 223] on span "Emirates Golf Club" at bounding box center [327, 226] width 68 height 11
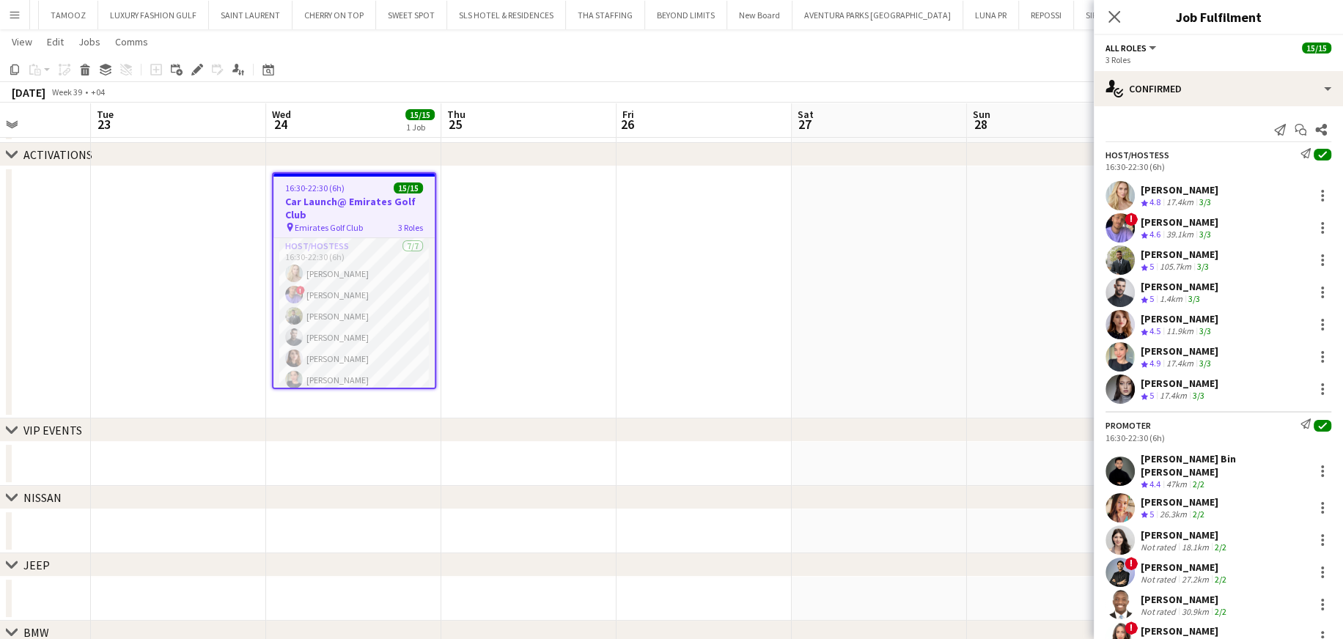
click at [890, 184] on div "Kateryna Yukhno" at bounding box center [1179, 189] width 78 height 13
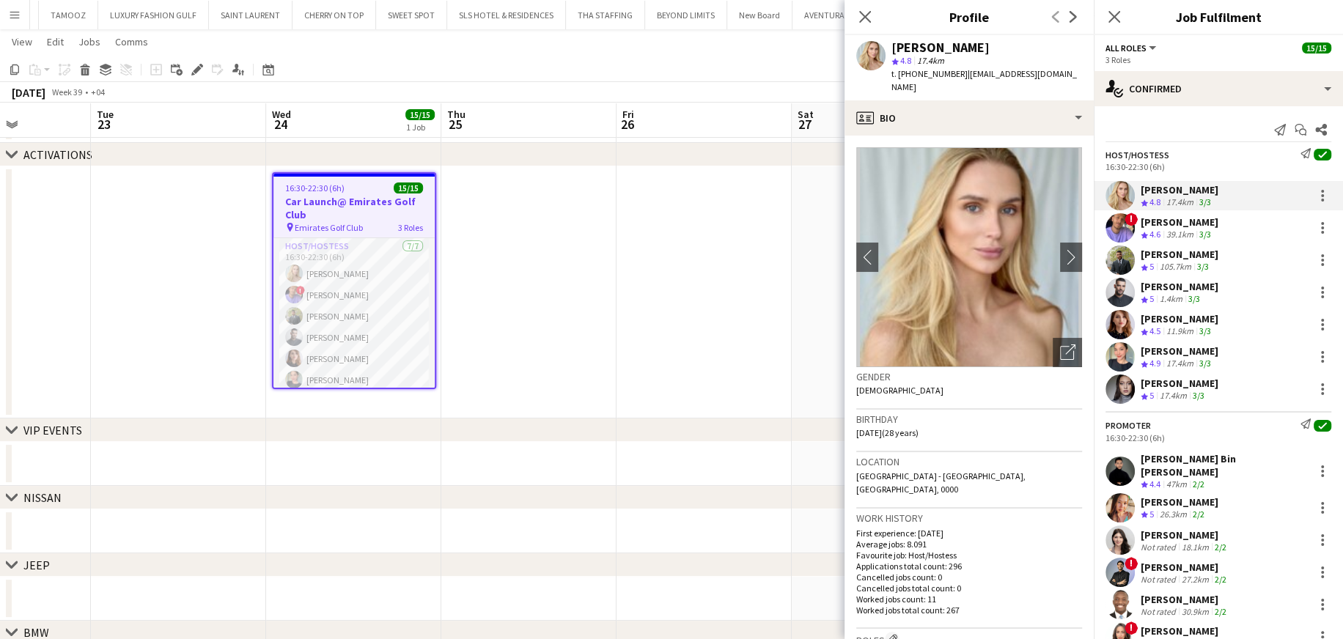
drag, startPoint x: 953, startPoint y: 73, endPoint x: 915, endPoint y: 81, distance: 38.2
click at [890, 81] on div "Kateryna Yukhno star 4.8 17.4km t. +971585211909 | katefridge1909@gmail.com" at bounding box center [968, 67] width 249 height 65
copy span "585211909"
click at [890, 221] on div "Tariq Wahbeh" at bounding box center [1179, 221] width 78 height 13
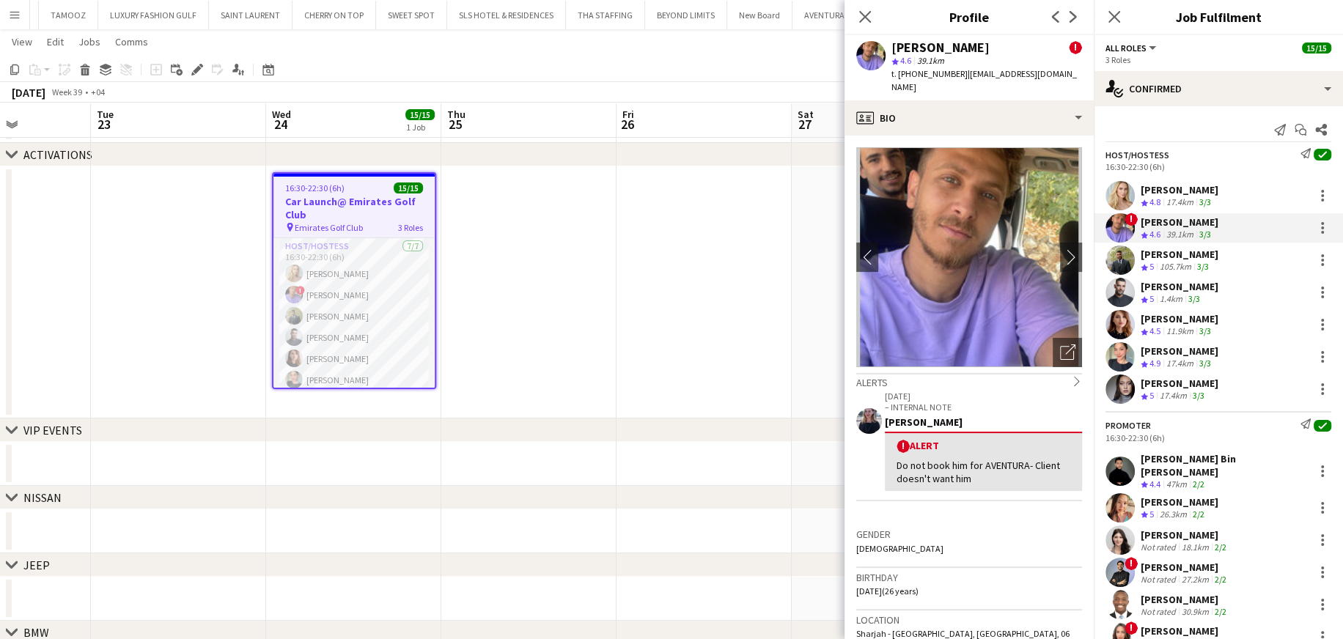
drag, startPoint x: 953, startPoint y: 70, endPoint x: 916, endPoint y: 76, distance: 37.1
click at [890, 76] on span "t. +971501620317" at bounding box center [929, 73] width 76 height 11
copy span "501620317"
click at [890, 245] on div "Host/Hostess Send notification check 16:30-22:30 (6h) Kateryna Yukhno Crew rati…" at bounding box center [1217, 276] width 249 height 256
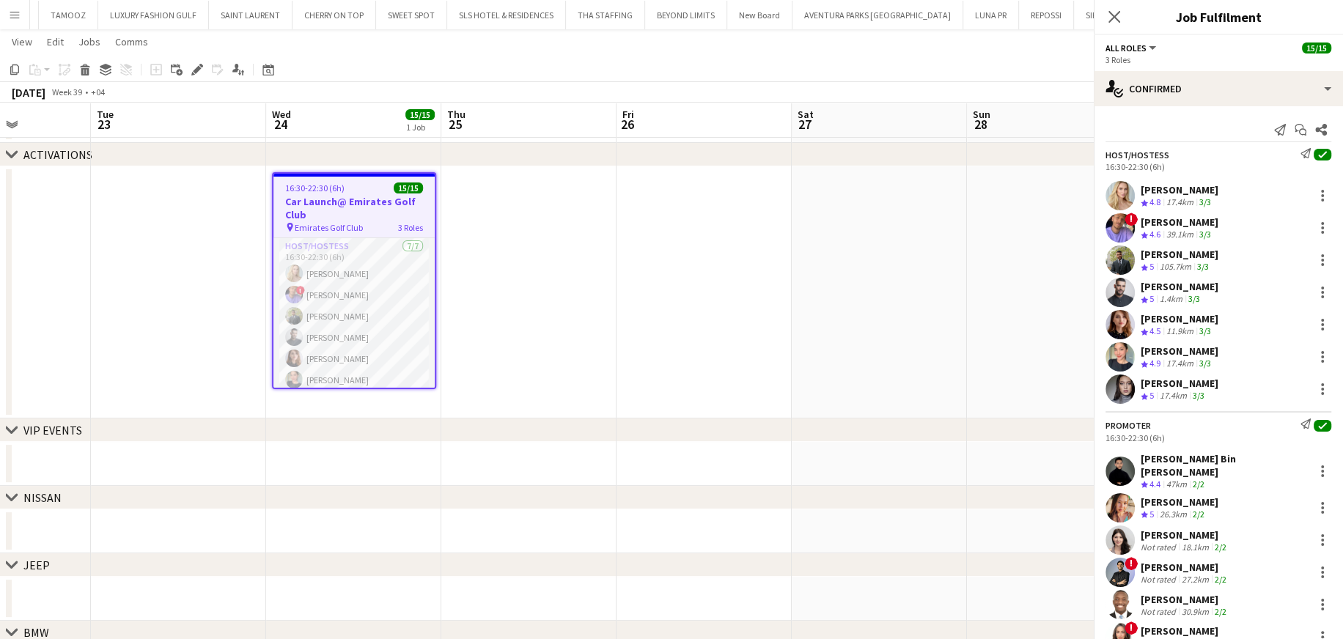
click at [890, 256] on div "Abdulkader Habra" at bounding box center [1179, 254] width 78 height 13
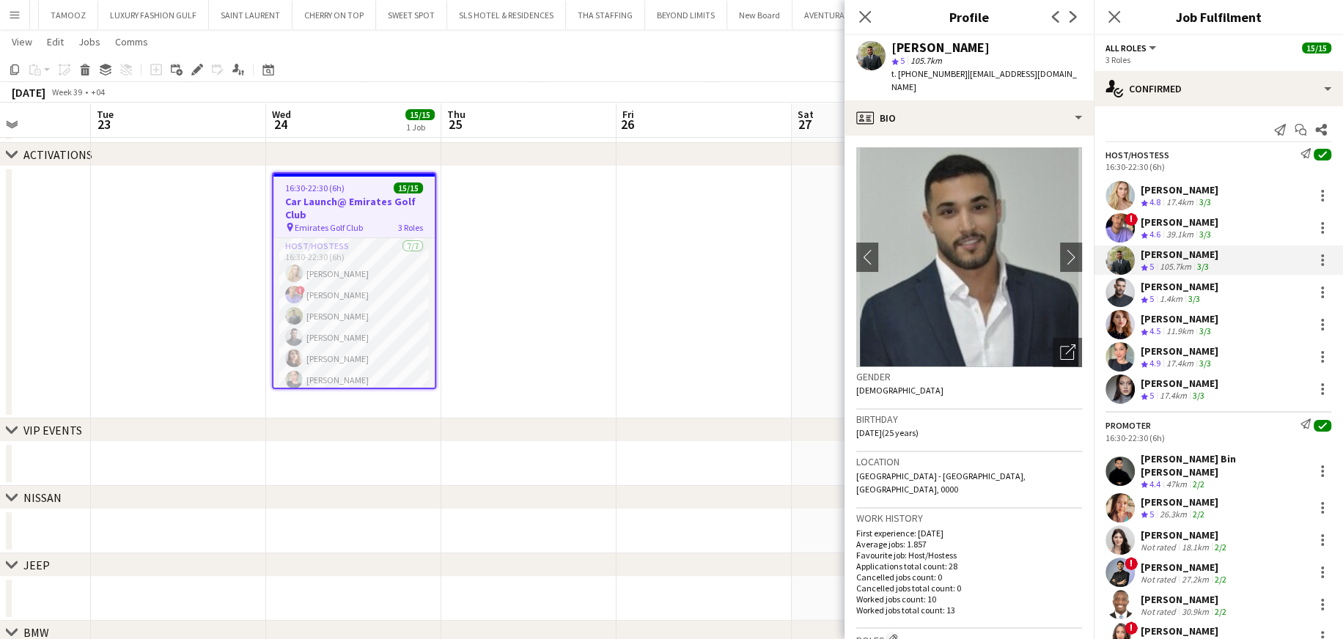
drag, startPoint x: 952, startPoint y: 74, endPoint x: 939, endPoint y: 82, distance: 15.5
click at [890, 82] on div "Abdulkader Habra star 5 105.7km t. +971503130302 | abdulkadersafwan@gmail.com" at bounding box center [968, 67] width 249 height 65
drag, startPoint x: 953, startPoint y: 73, endPoint x: 914, endPoint y: 80, distance: 39.4
click at [890, 80] on div "t. +971503130302 | abdulkadersafwan@gmail.com" at bounding box center [986, 80] width 191 height 26
copy span "503130302"
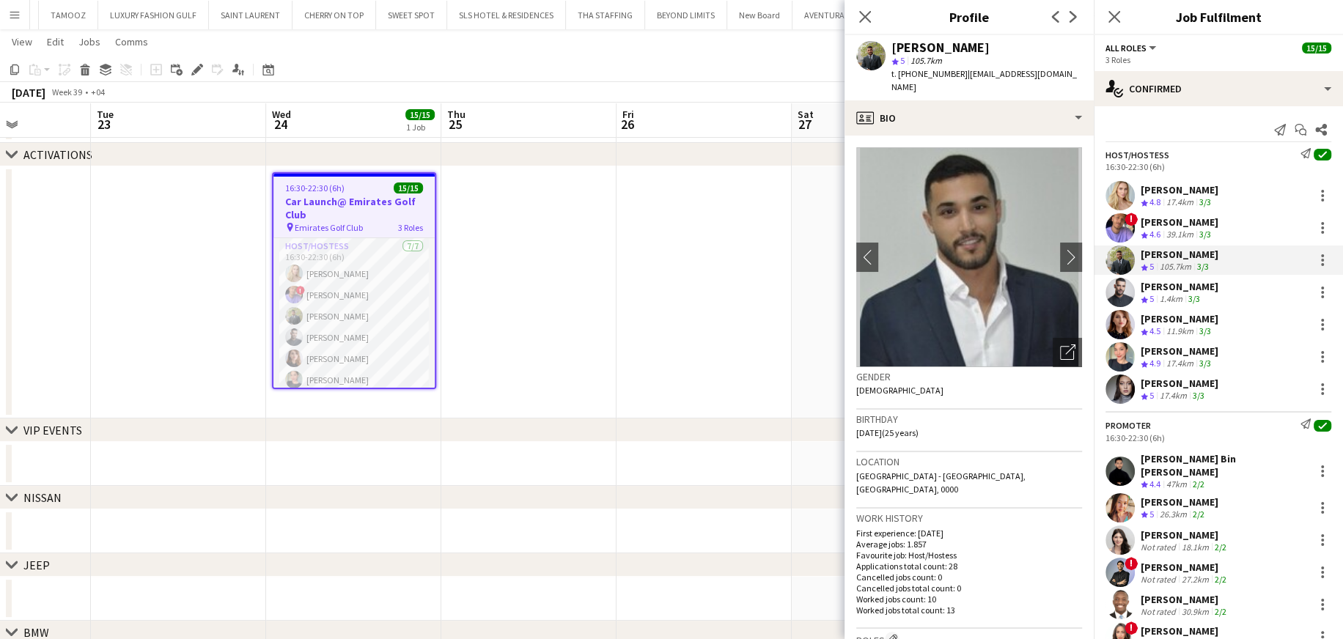
drag, startPoint x: 1191, startPoint y: 285, endPoint x: 1181, endPoint y: 279, distance: 12.2
click at [890, 285] on div "Amine Chaoui" at bounding box center [1179, 286] width 78 height 13
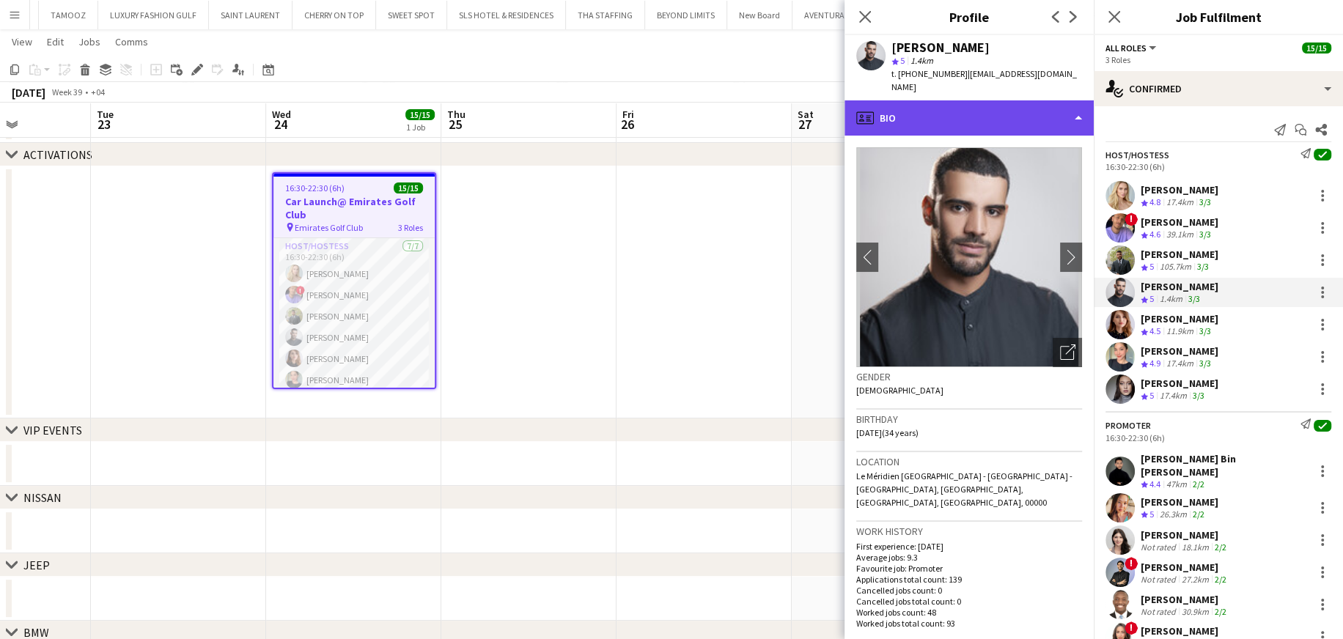
click at [890, 106] on div "profile Bio" at bounding box center [968, 117] width 249 height 35
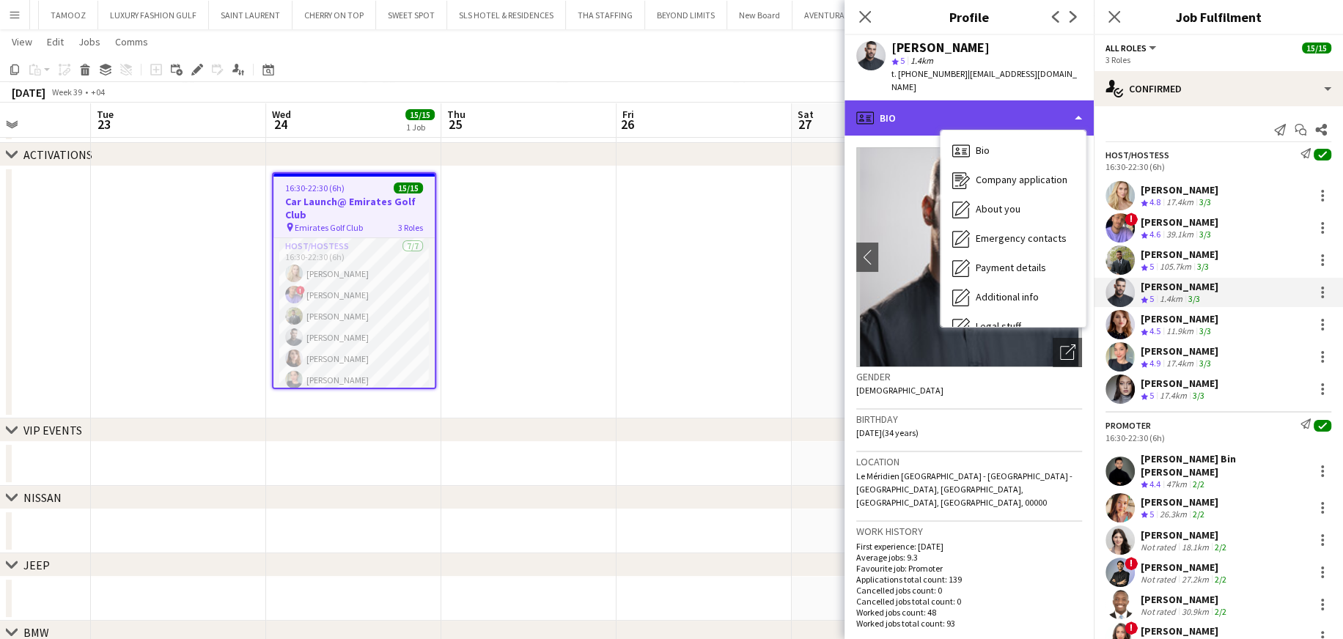
click at [890, 106] on div "profile Bio" at bounding box center [968, 117] width 249 height 35
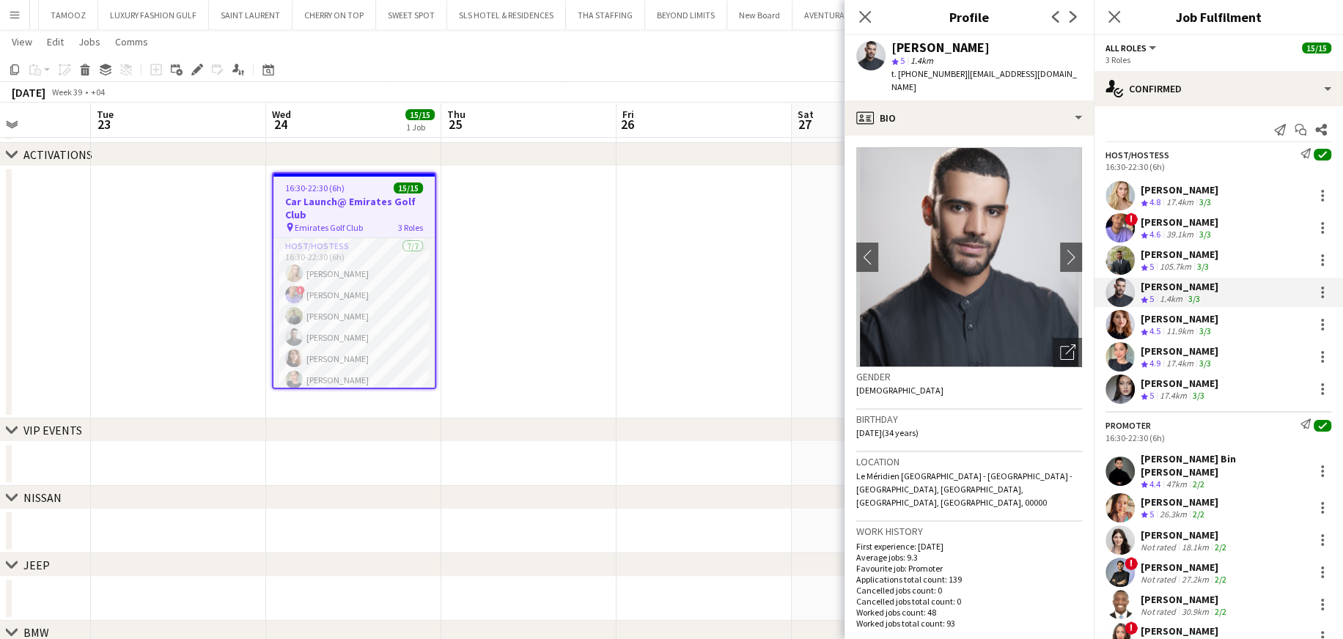
click at [890, 250] on div "Abdulkader Habra" at bounding box center [1179, 254] width 78 height 13
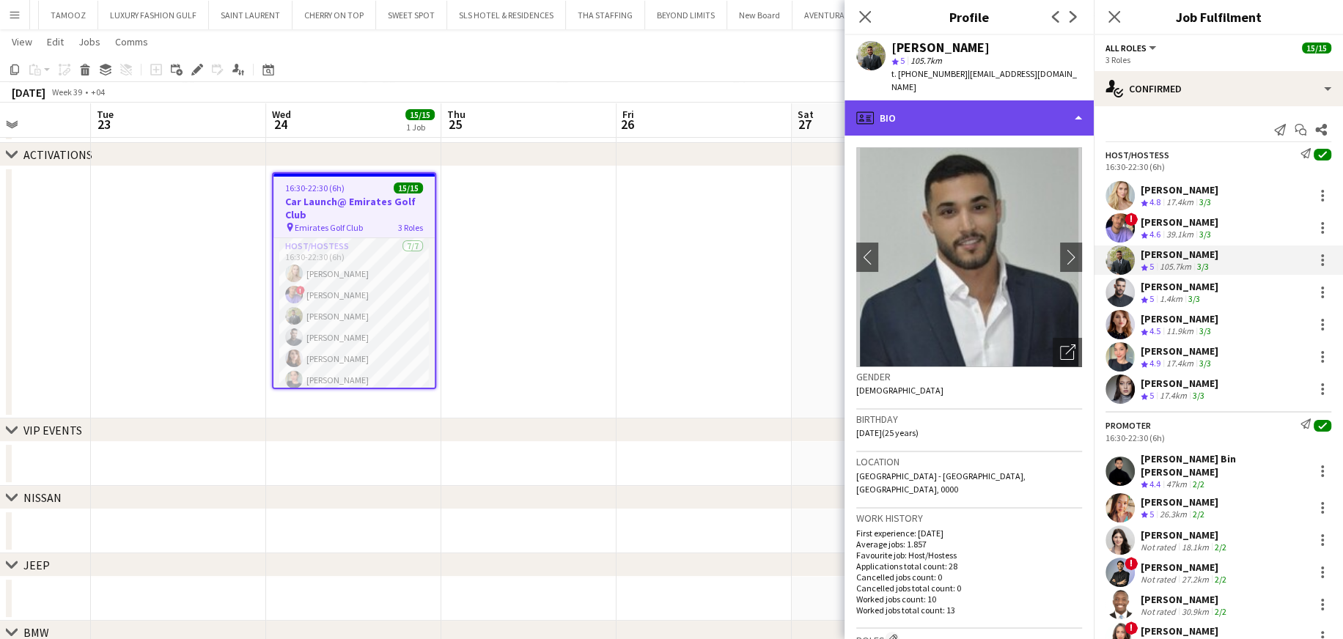
click at [890, 109] on div "profile Bio" at bounding box center [968, 117] width 249 height 35
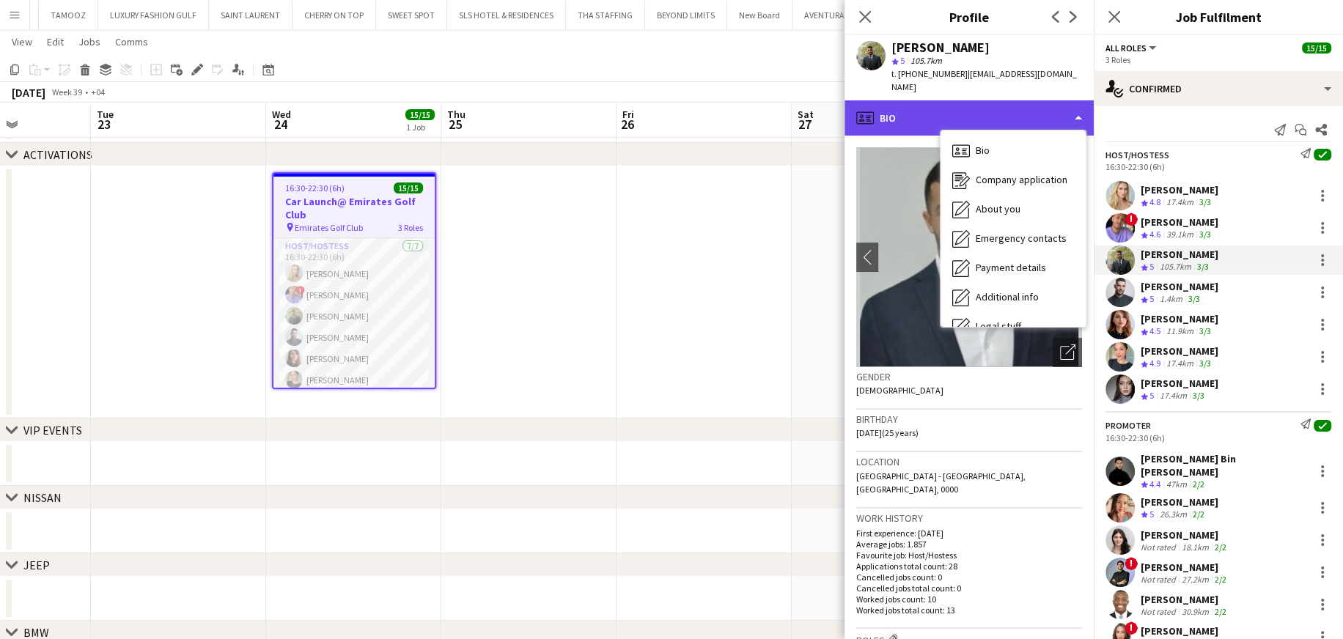
click at [890, 109] on div "profile Bio" at bounding box center [968, 117] width 249 height 35
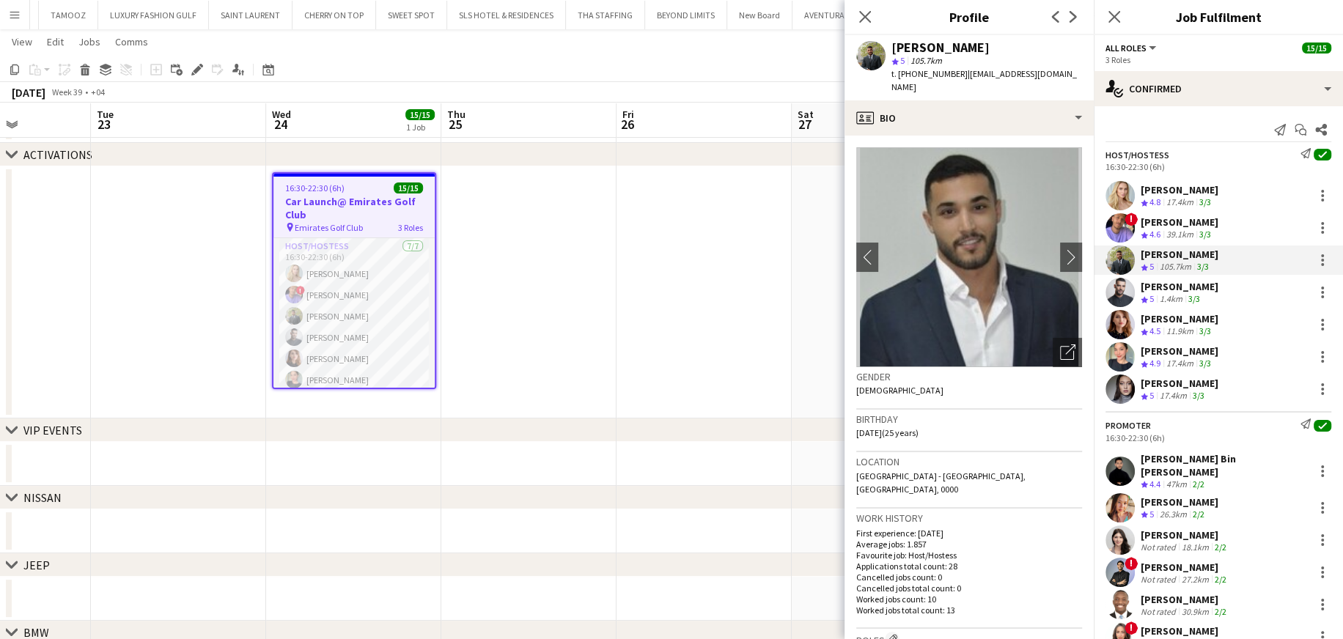
click at [890, 282] on div "Amine Chaoui" at bounding box center [1179, 286] width 78 height 13
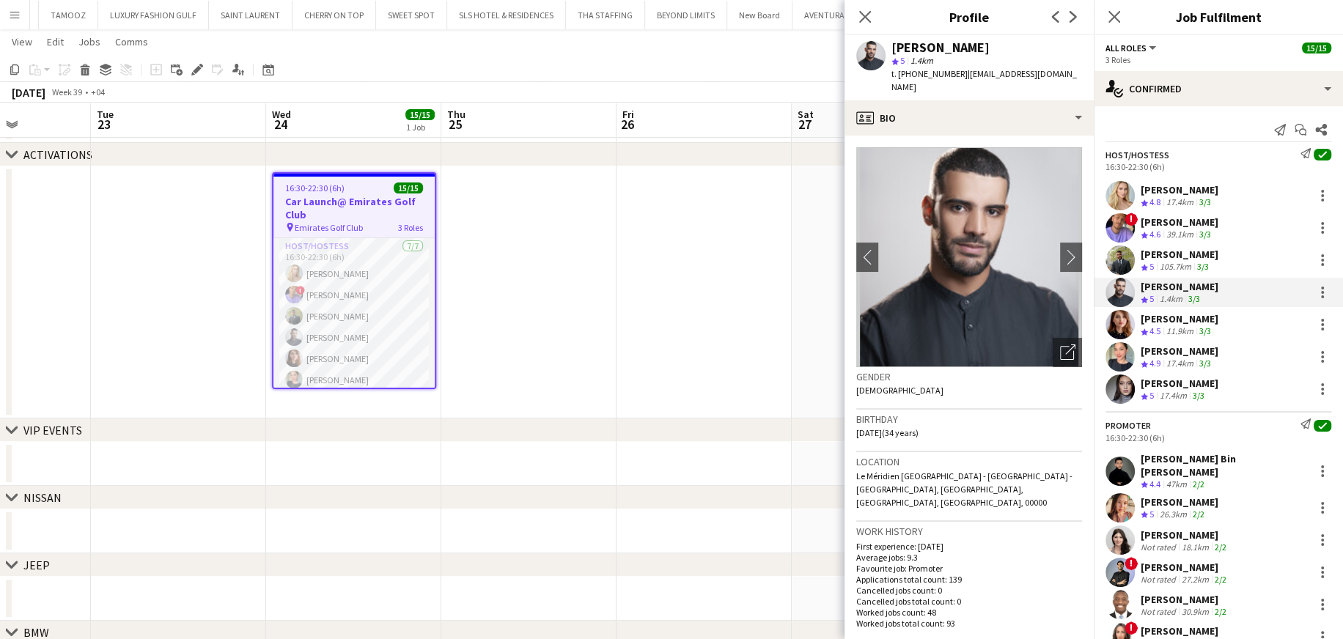
drag, startPoint x: 955, startPoint y: 73, endPoint x: 915, endPoint y: 80, distance: 41.0
click at [890, 80] on div "t. +971523171638 | amine.cha213@gmail.com" at bounding box center [986, 80] width 191 height 26
copy span "523171638"
click at [890, 317] on div "Aliaksandra Ivonchyk" at bounding box center [1179, 318] width 78 height 13
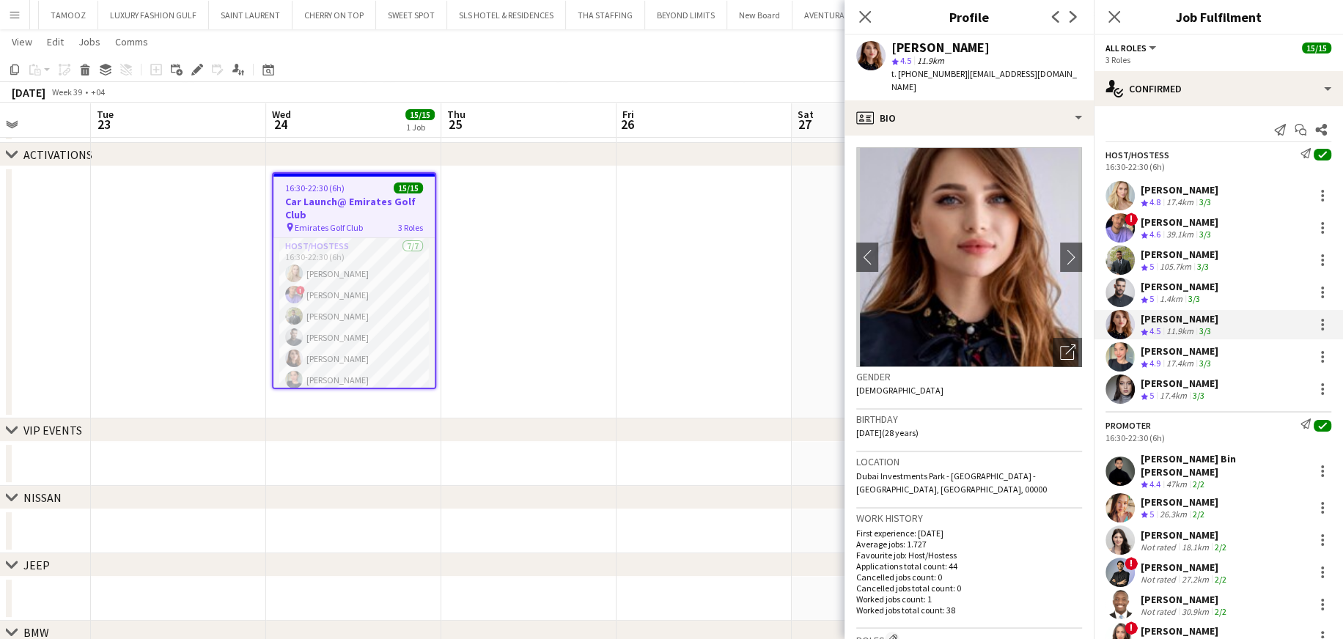
drag, startPoint x: 954, startPoint y: 75, endPoint x: 915, endPoint y: 75, distance: 38.8
click at [890, 75] on span "t. +971505956905" at bounding box center [929, 73] width 76 height 11
copy span "505956905"
click at [890, 352] on div "Tanyarat Prachuabsin" at bounding box center [1179, 350] width 78 height 13
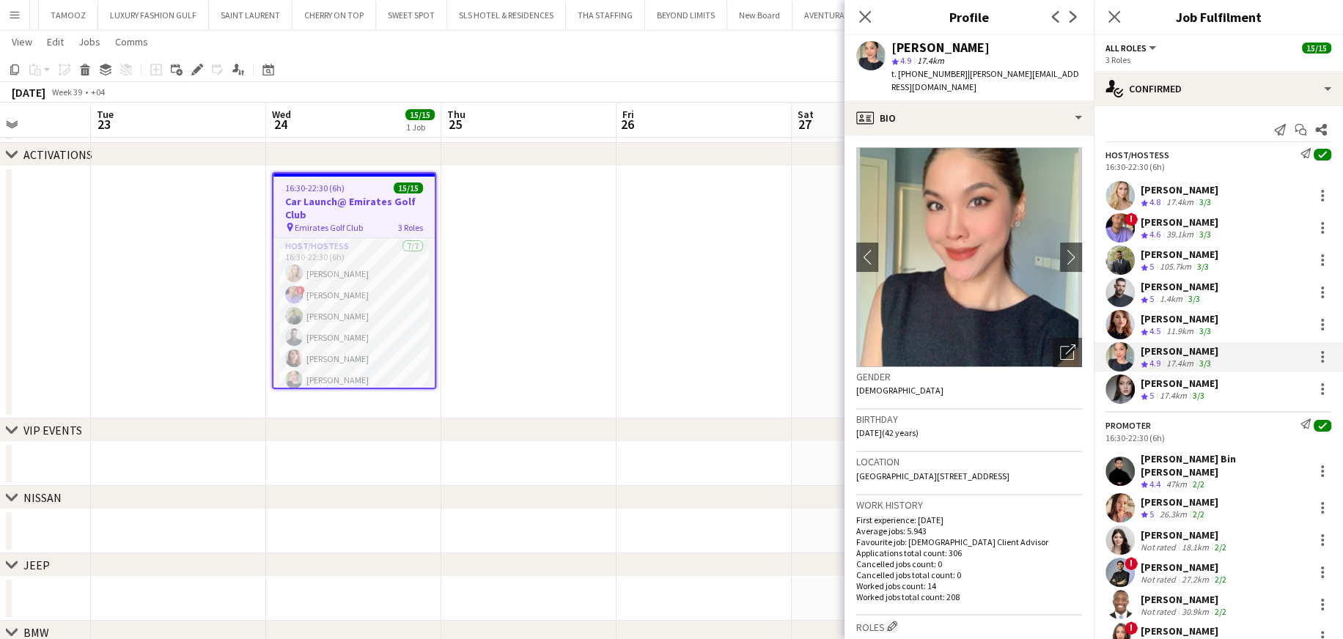
drag, startPoint x: 954, startPoint y: 71, endPoint x: 914, endPoint y: 76, distance: 39.9
click at [890, 76] on span "t. +971557514859" at bounding box center [929, 73] width 76 height 11
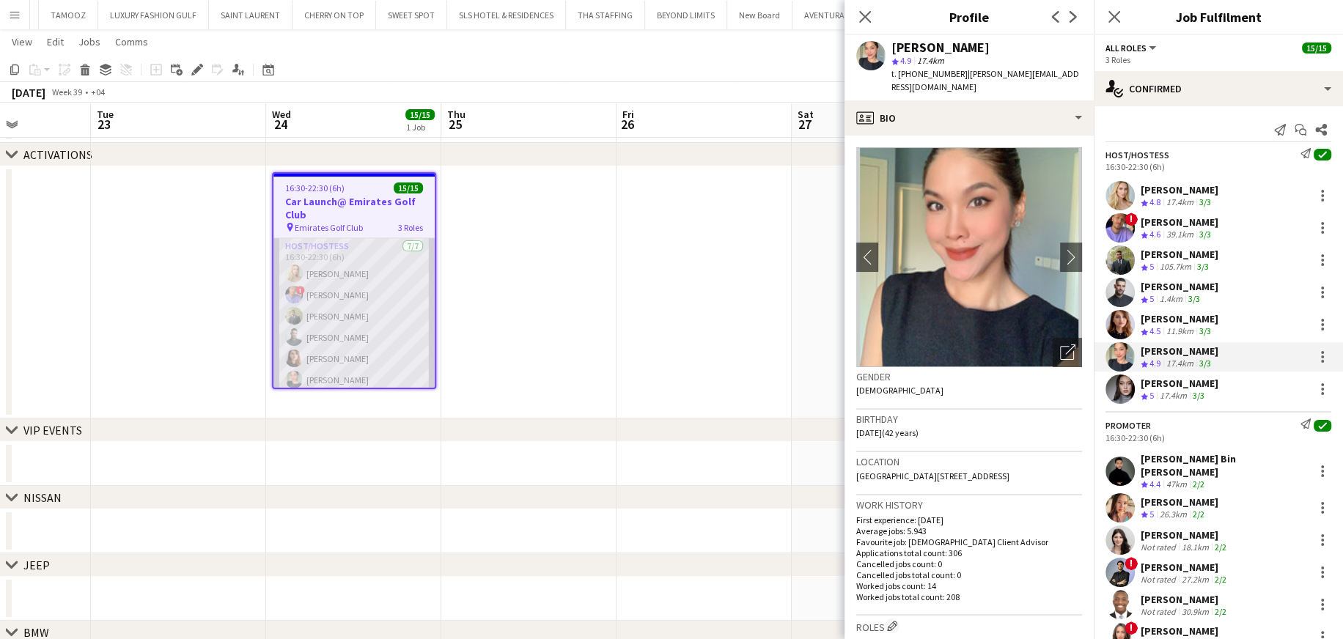
copy span "557514859"
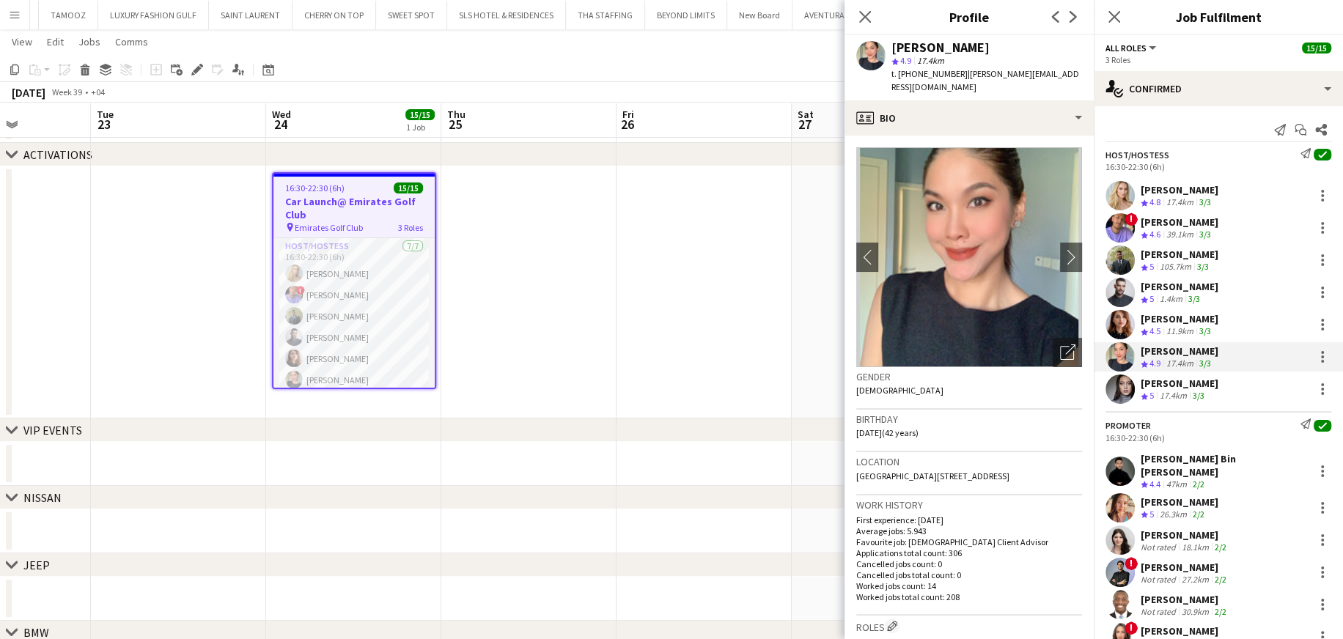
click at [890, 383] on div "Anna Popsui" at bounding box center [1179, 383] width 78 height 13
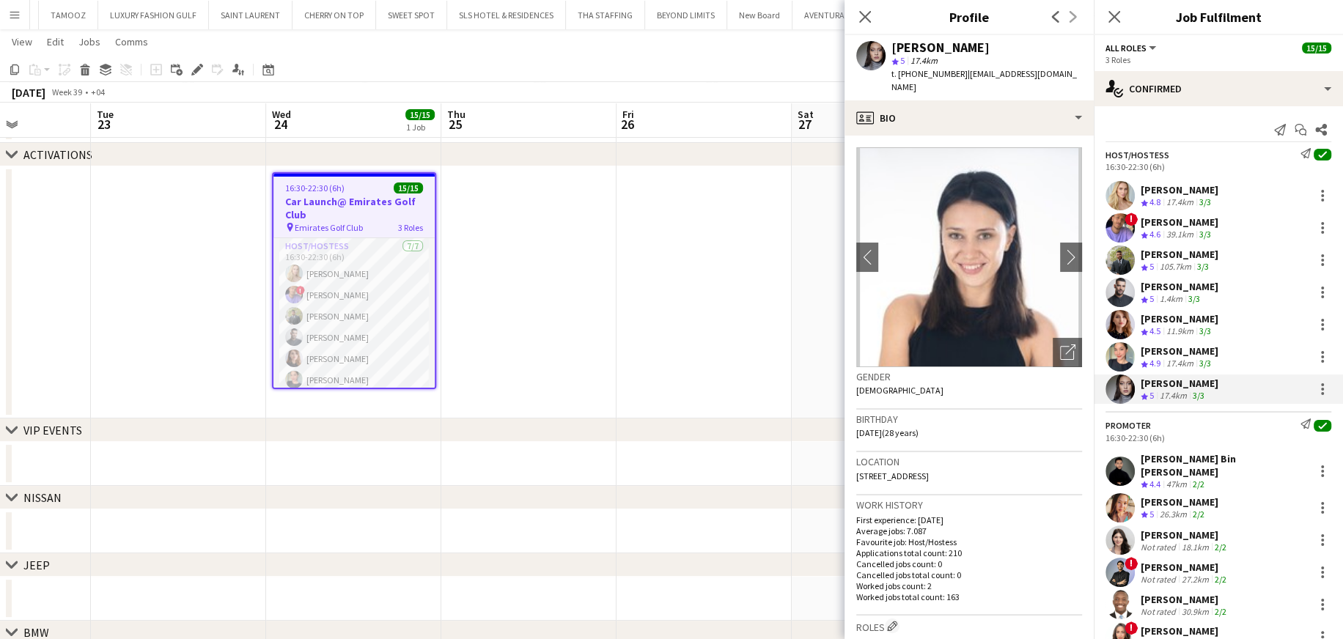
drag, startPoint x: 954, startPoint y: 72, endPoint x: 914, endPoint y: 84, distance: 42.2
click at [890, 84] on div "Anna Popsui star 5 17.4km t. +971585772534 | anyapopsui@gmail.com" at bounding box center [968, 67] width 249 height 65
copy span "585772534"
drag, startPoint x: 1198, startPoint y: 471, endPoint x: 1154, endPoint y: 429, distance: 59.6
click at [890, 385] on app-skills-label "2/2" at bounding box center [1198, 484] width 12 height 11
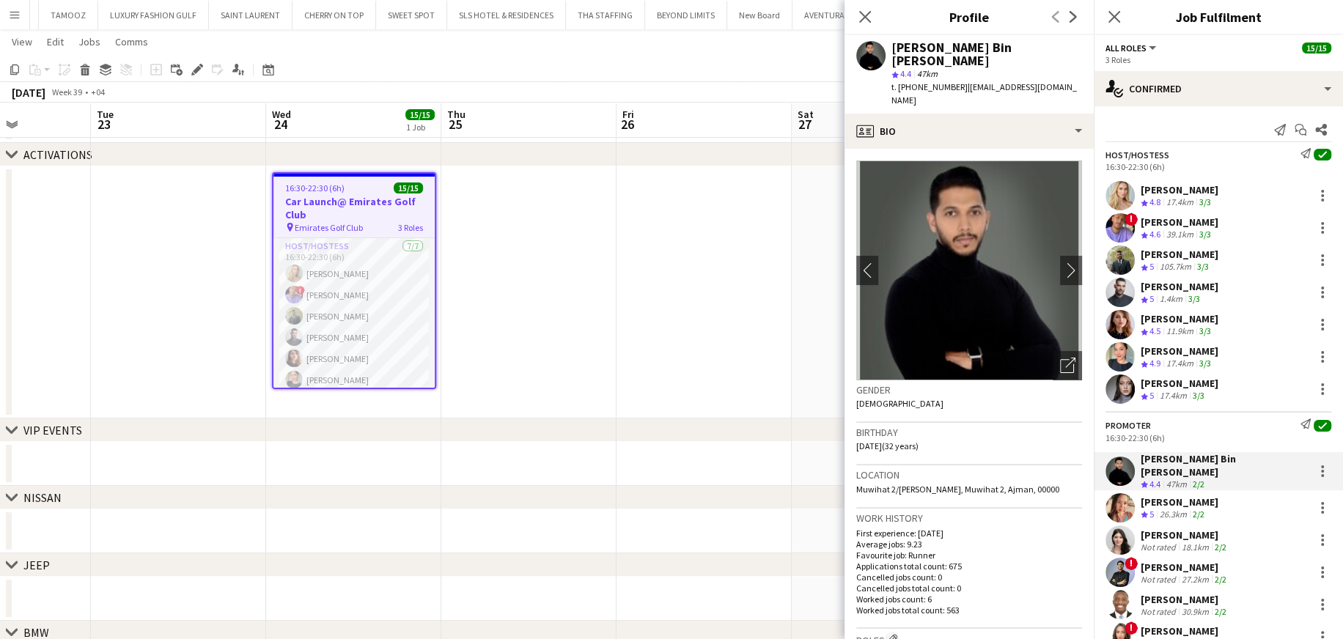
drag, startPoint x: 962, startPoint y: 73, endPoint x: 925, endPoint y: 81, distance: 37.5
click at [890, 81] on div "Hassan Bin Rashid Ahmed star 4.4 47km t. +00971554111699 | cazzwolf@live.com" at bounding box center [968, 74] width 249 height 78
copy span "554111699"
click at [890, 385] on div "Punchita Srisuwan" at bounding box center [1179, 501] width 78 height 13
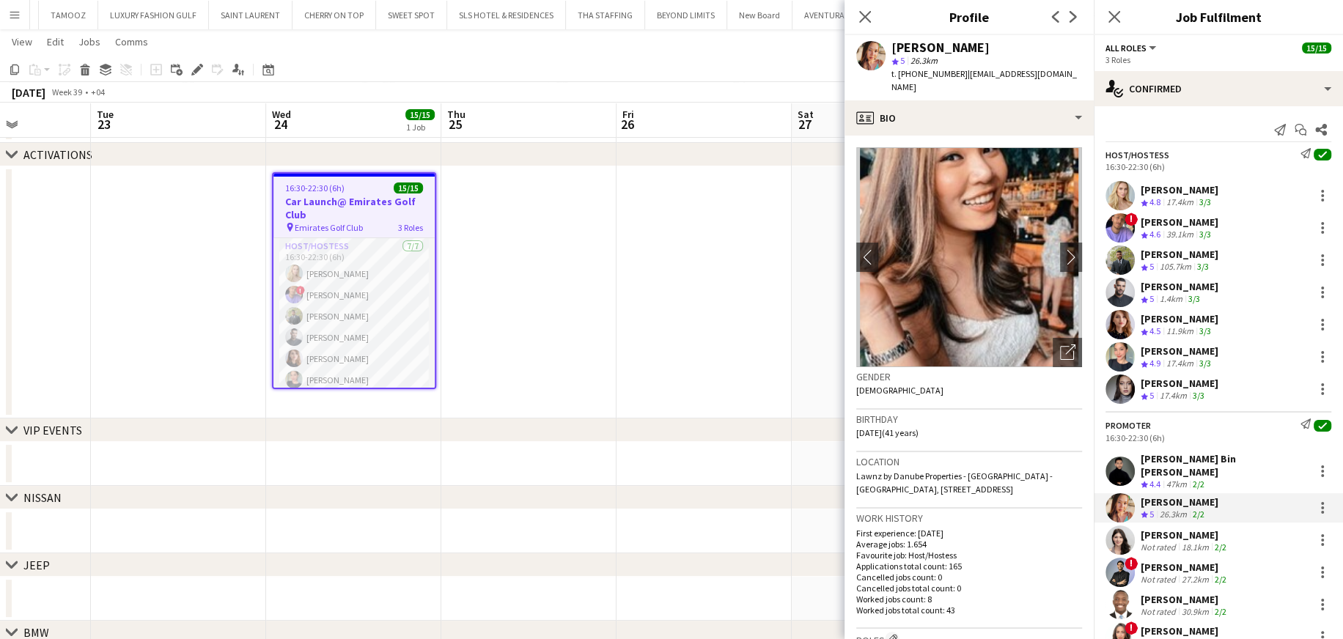
drag, startPoint x: 953, startPoint y: 73, endPoint x: 916, endPoint y: 80, distance: 37.4
click at [890, 80] on div "t. +971564915497 | punchsuwan@gmail.com" at bounding box center [986, 80] width 191 height 26
copy span "564915497"
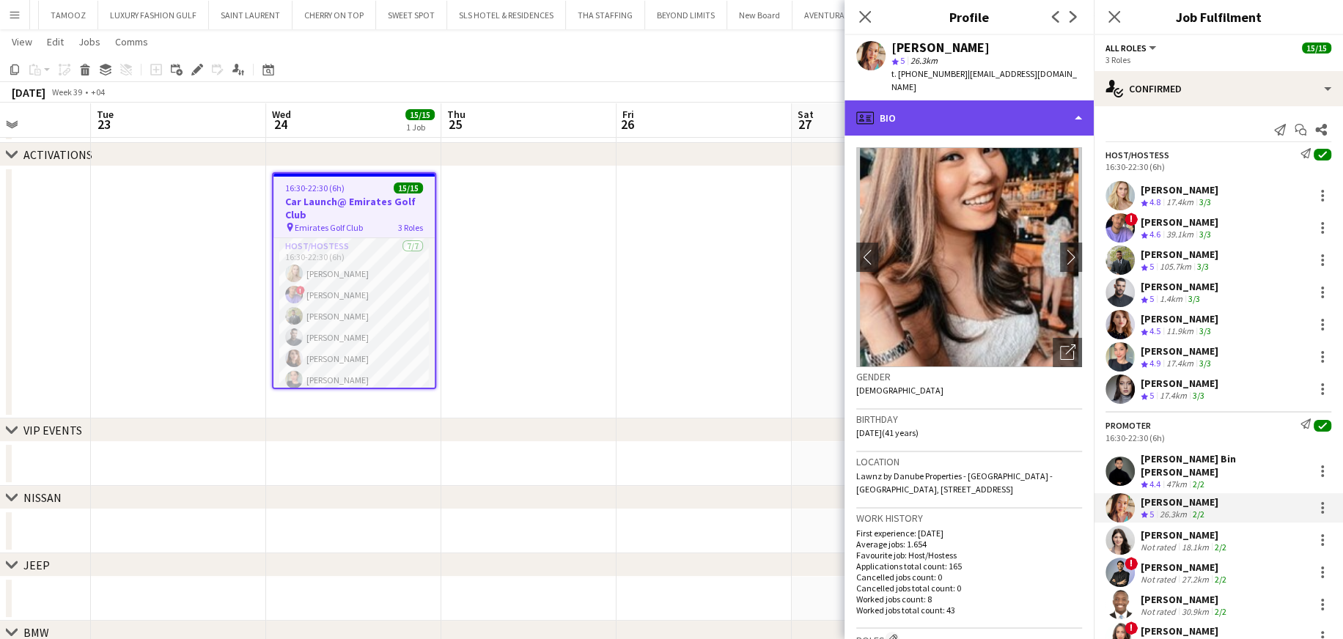
click at [890, 116] on div "profile Bio" at bounding box center [968, 117] width 249 height 35
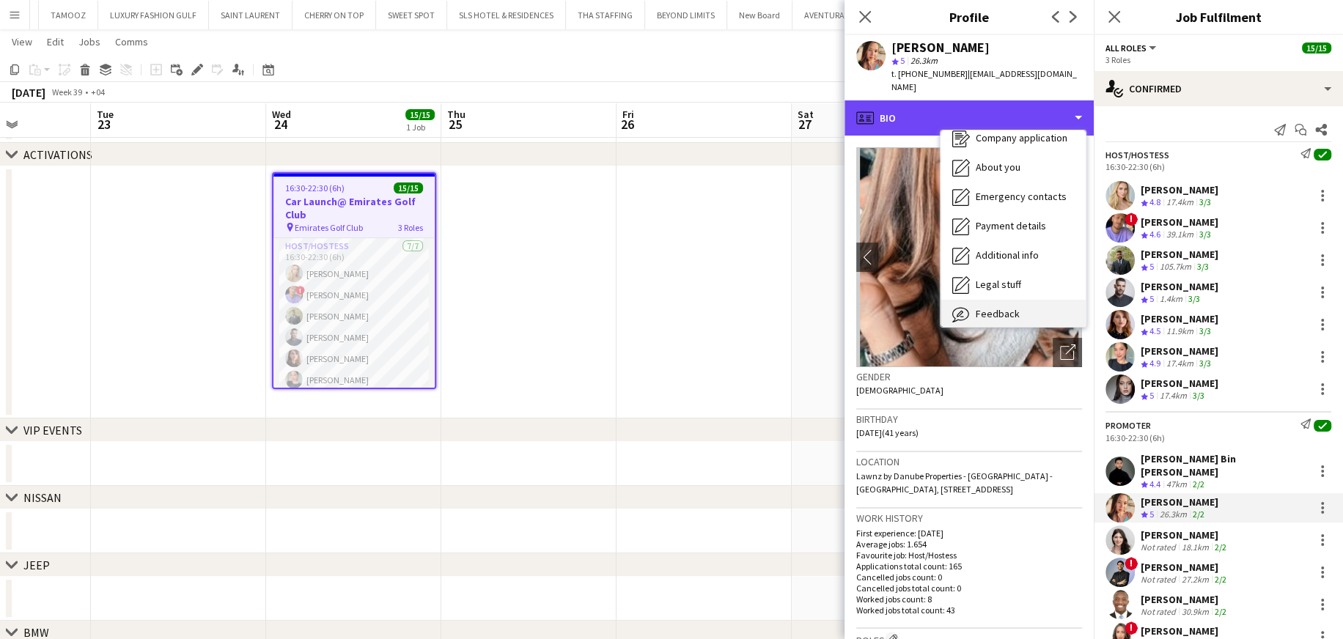
scroll to position [78, 0]
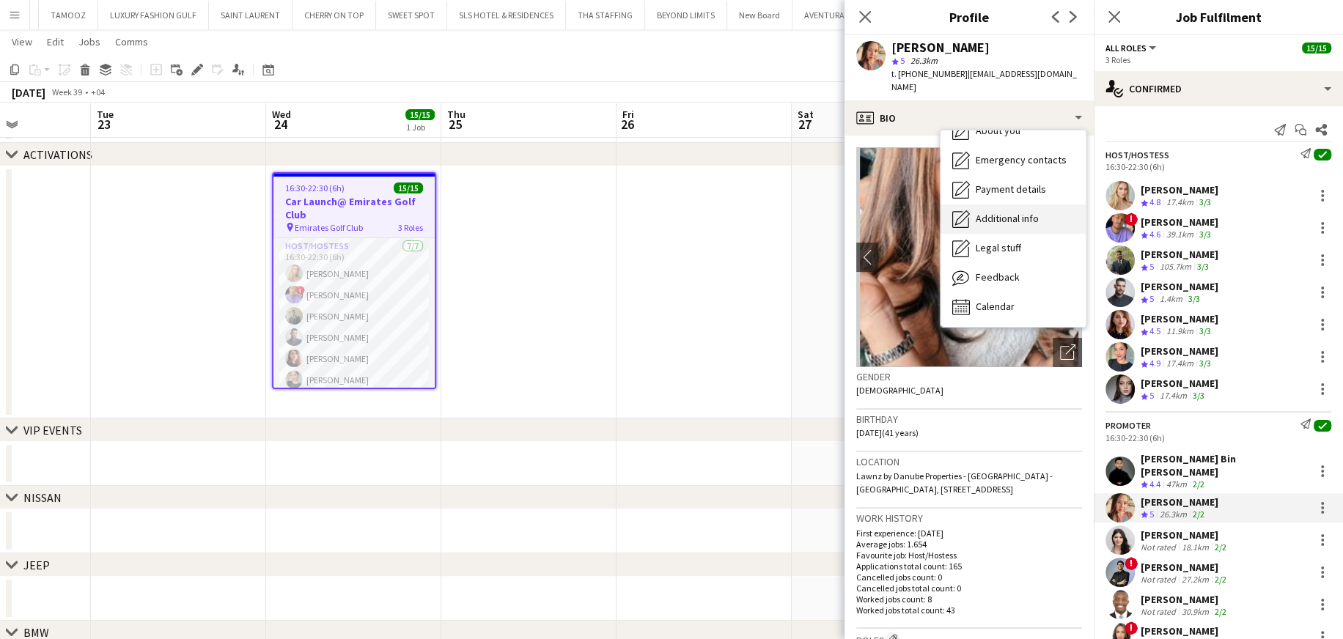
click at [890, 212] on span "Additional info" at bounding box center [1006, 218] width 63 height 13
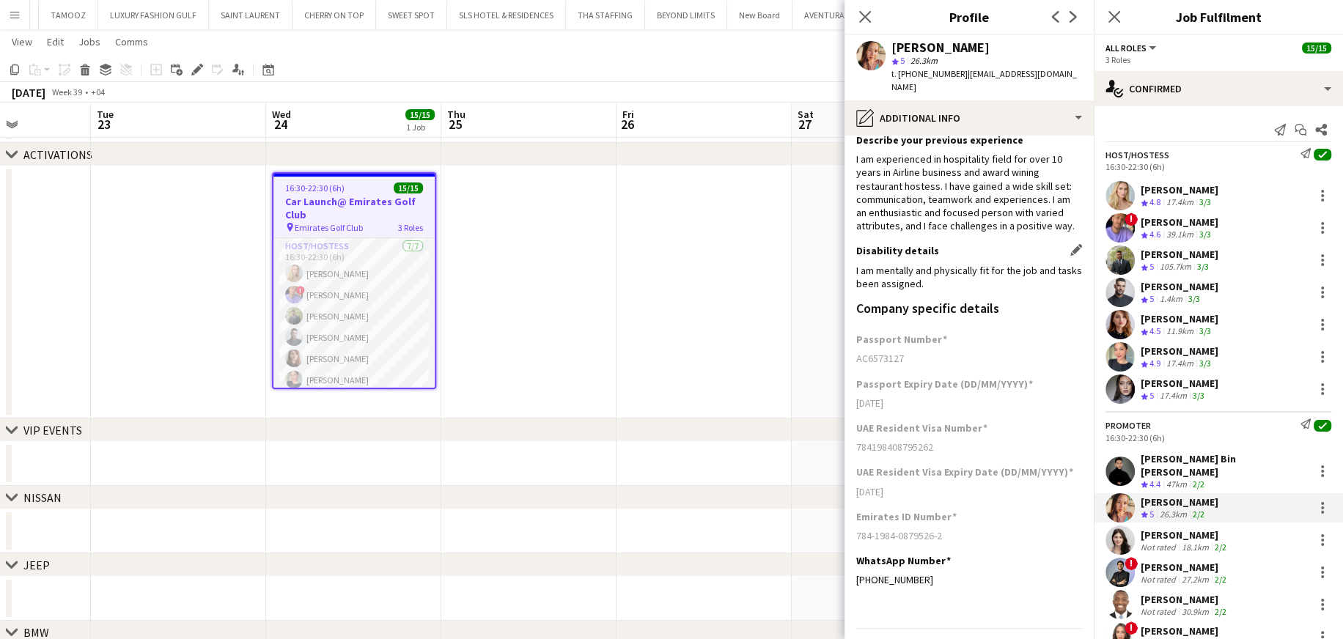
scroll to position [86, 0]
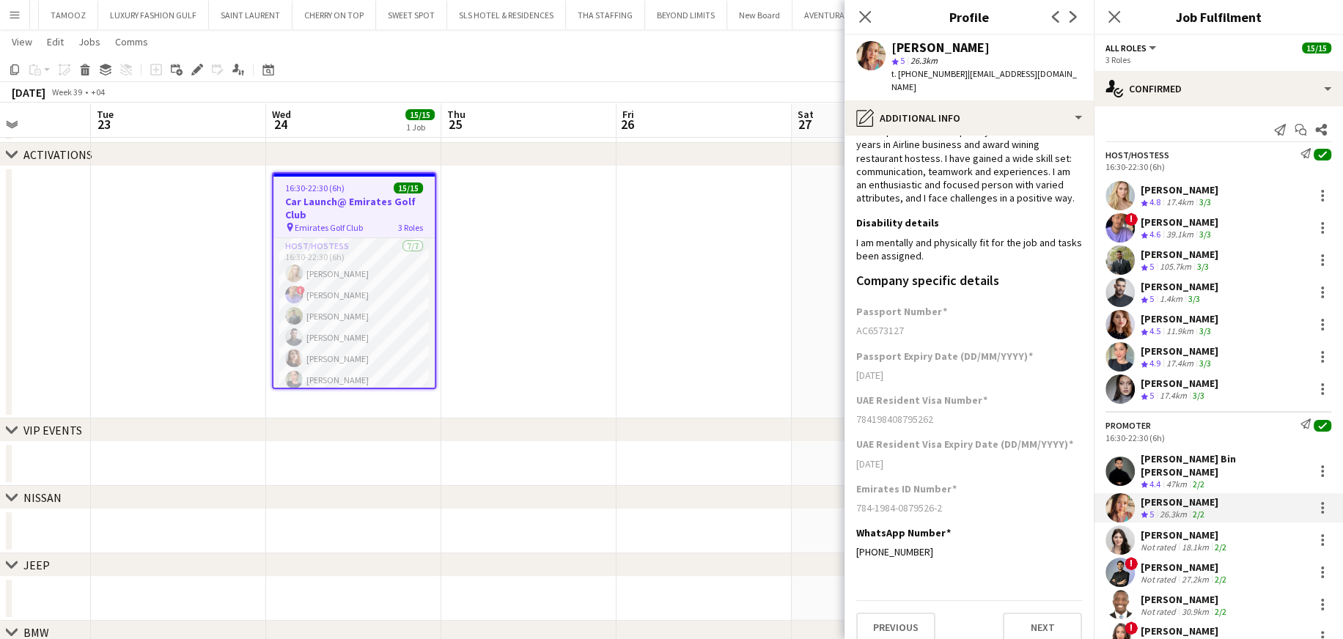
click at [890, 385] on div "Otilia Sari" at bounding box center [1184, 534] width 89 height 13
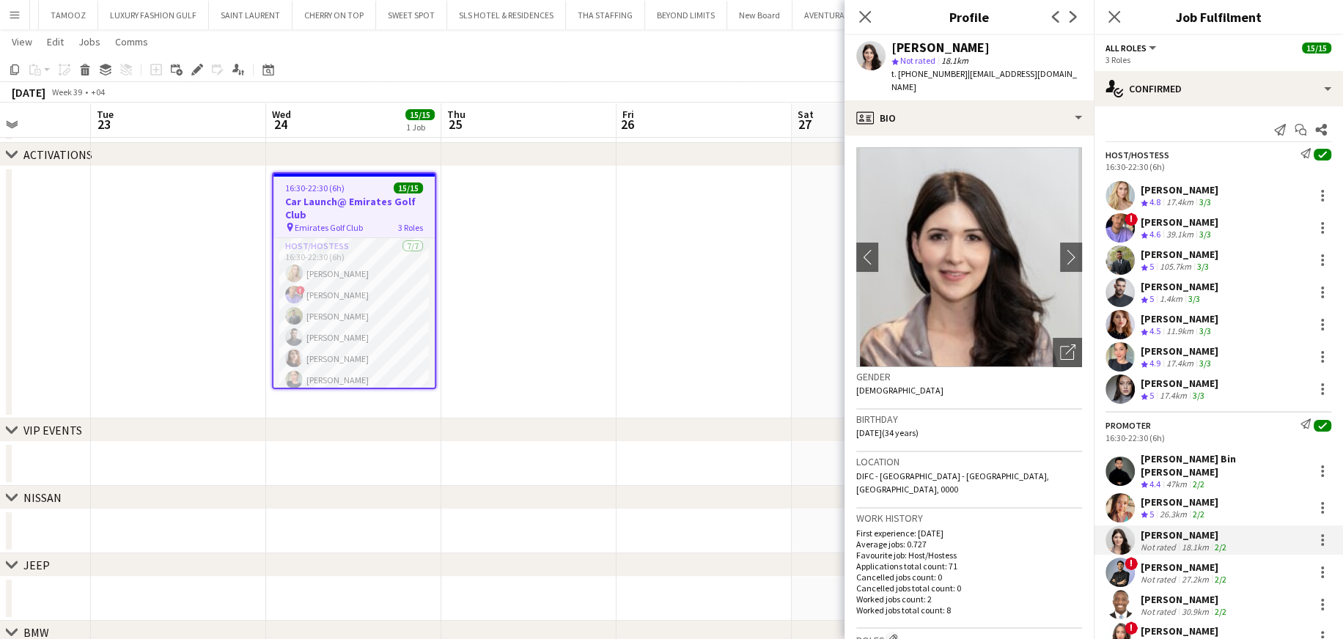
drag, startPoint x: 952, startPoint y: 70, endPoint x: 945, endPoint y: 78, distance: 9.9
click at [890, 78] on span "t. +971551618973" at bounding box center [929, 73] width 76 height 11
drag, startPoint x: 954, startPoint y: 73, endPoint x: 915, endPoint y: 84, distance: 40.6
click at [890, 84] on div "Otilia Sari star Not rated 18.1km t. +971551618973 | otiliasari8@gmail.com" at bounding box center [968, 67] width 249 height 65
click at [890, 385] on div "Not rated" at bounding box center [1159, 579] width 38 height 11
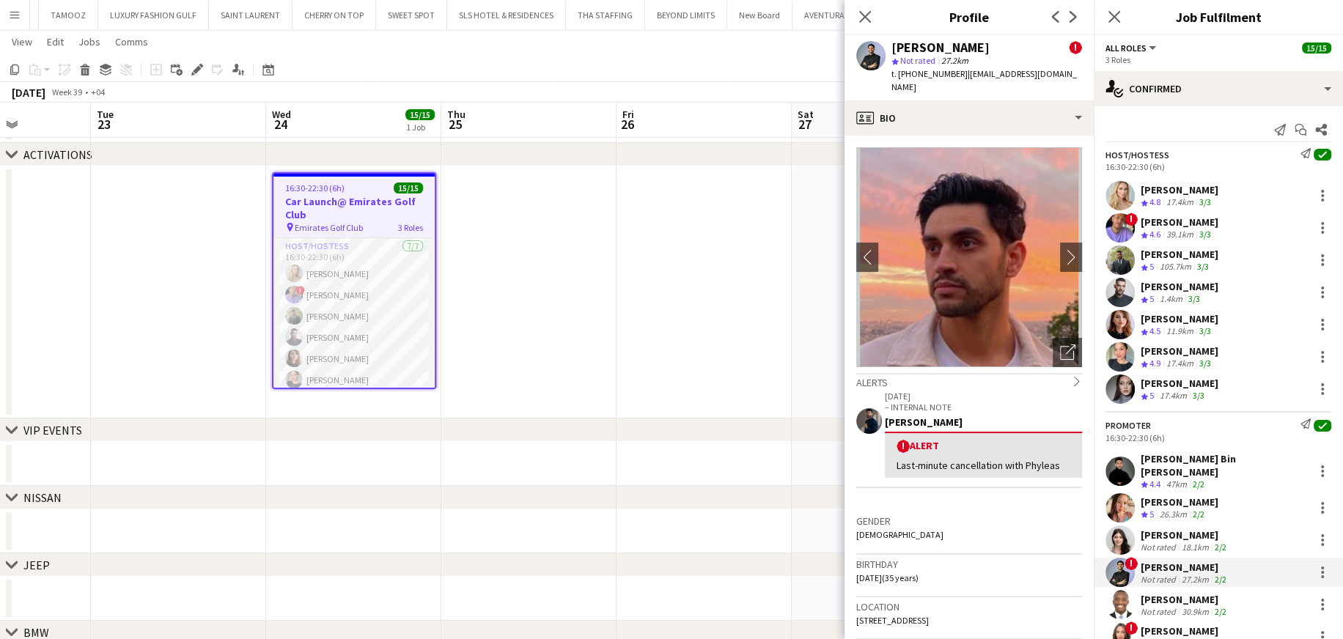
drag, startPoint x: 953, startPoint y: 73, endPoint x: 916, endPoint y: 78, distance: 37.0
click at [890, 78] on span "t. +971504480597" at bounding box center [929, 73] width 76 height 11
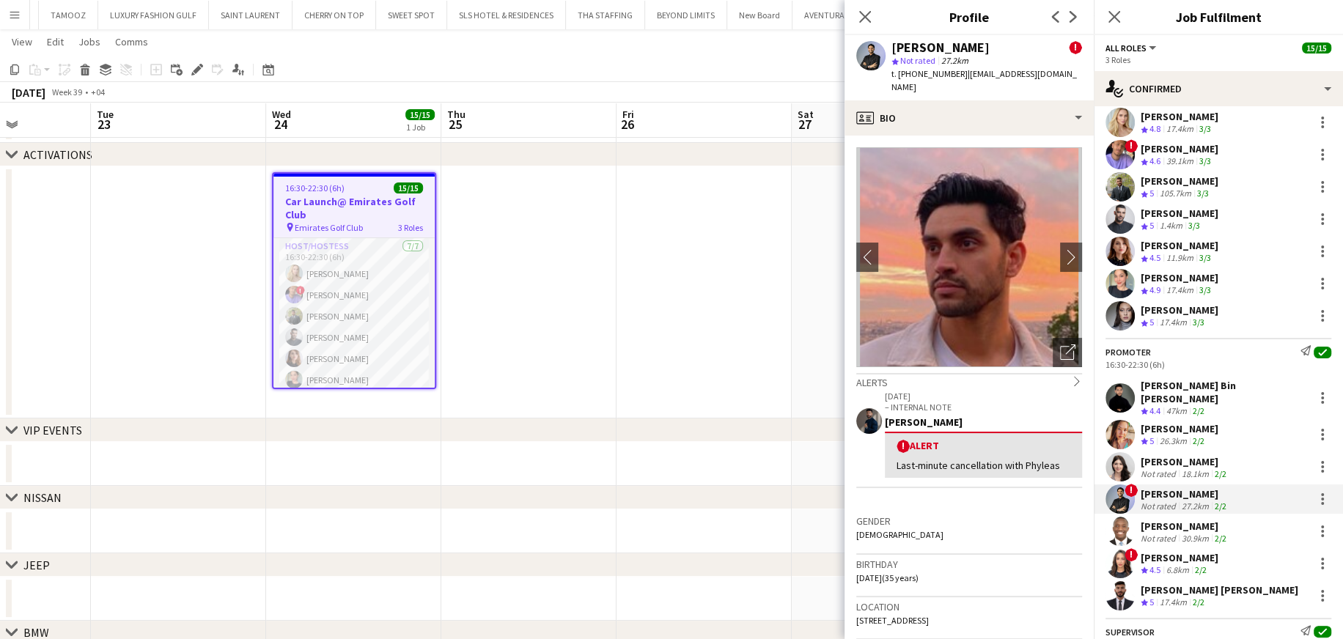
click at [890, 385] on div "Edmond shammah" at bounding box center [1184, 526] width 89 height 13
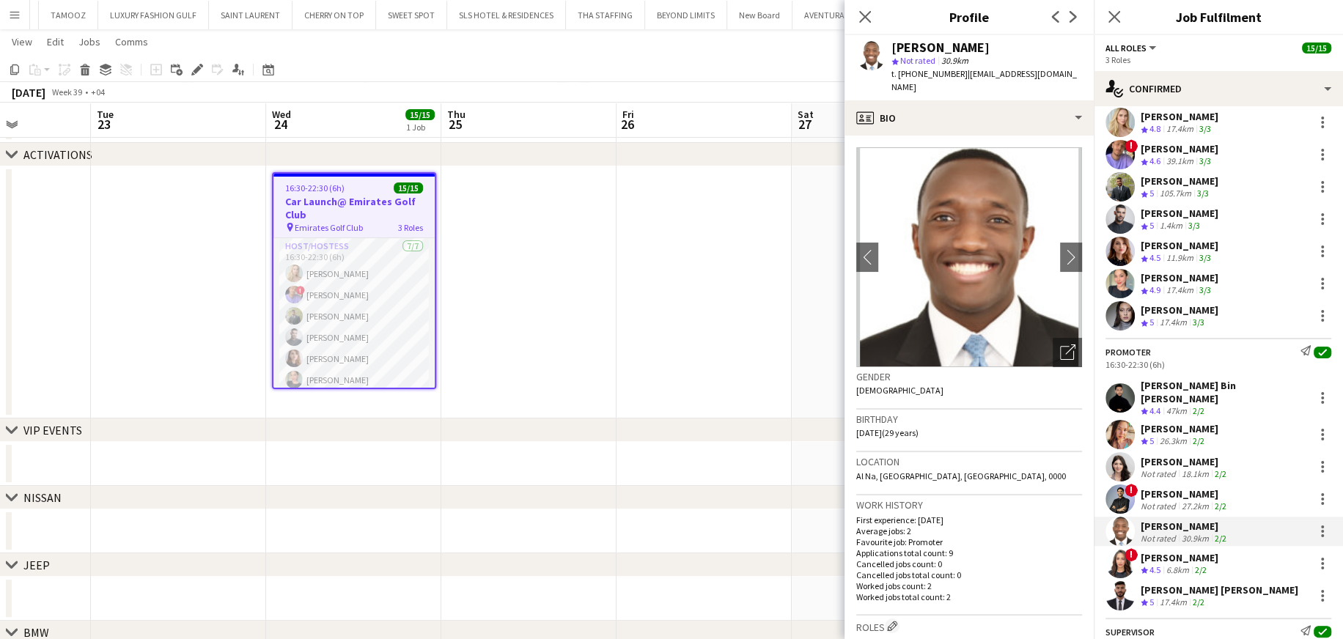
drag, startPoint x: 953, startPoint y: 74, endPoint x: 915, endPoint y: 82, distance: 39.0
click at [890, 82] on div "Edmond shammah star Not rated 30.9km t. +971566046198 | eddieshammah0@gmail.com" at bounding box center [968, 67] width 249 height 65
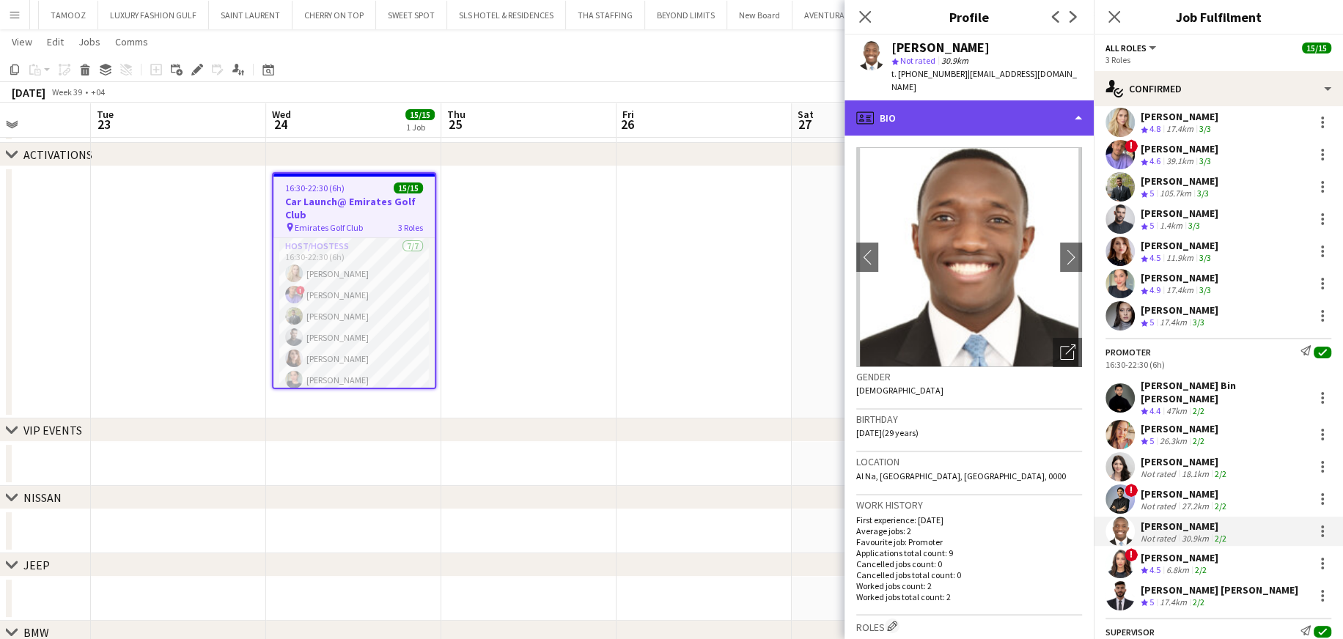
click at [890, 103] on div "profile Bio" at bounding box center [968, 117] width 249 height 35
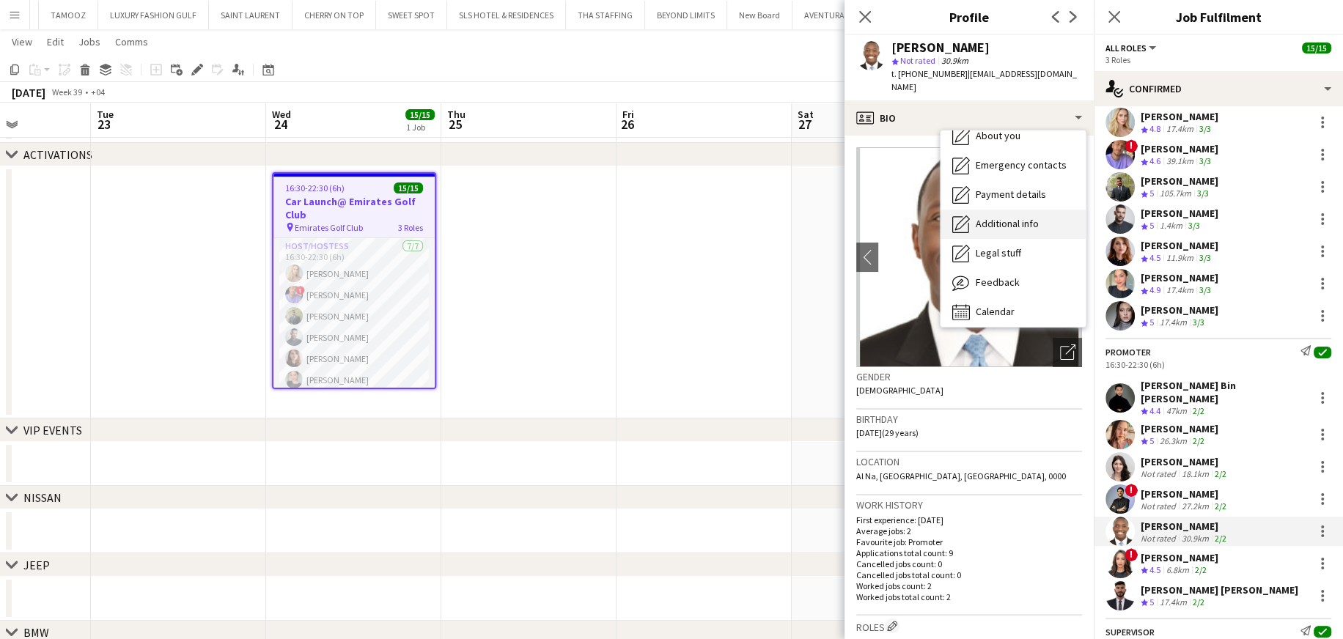
click at [890, 217] on span "Additional info" at bounding box center [1006, 223] width 63 height 13
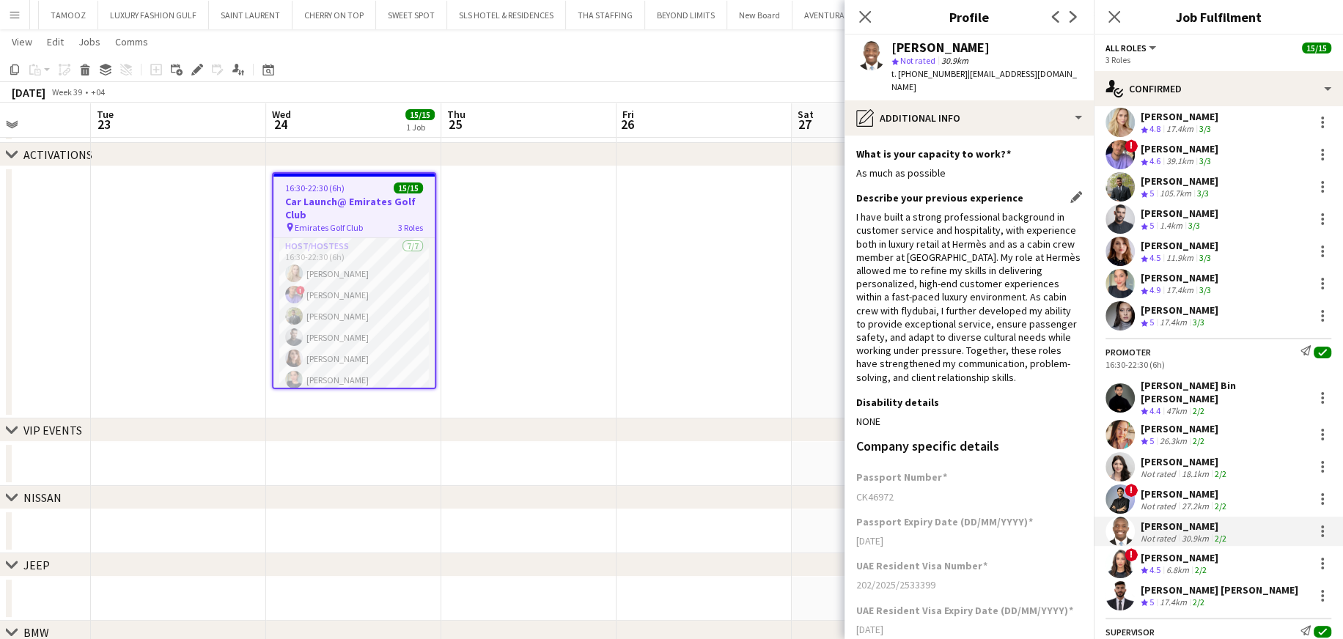
scroll to position [166, 0]
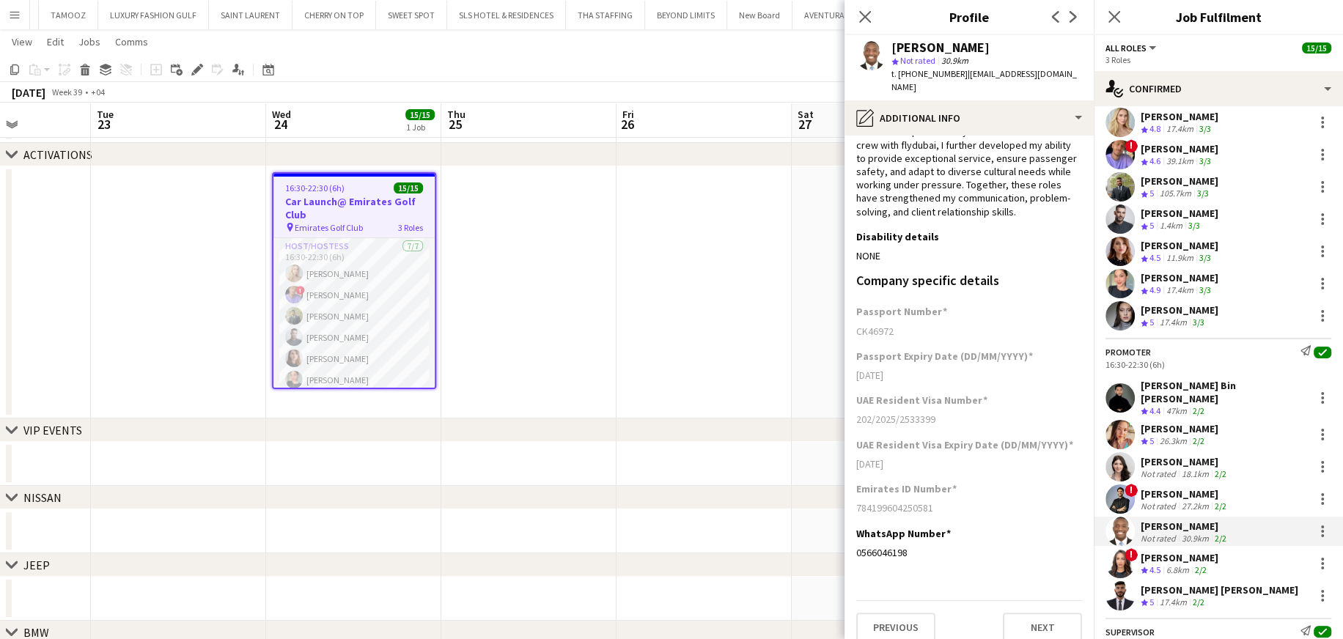
click at [890, 385] on div "6.8km" at bounding box center [1177, 570] width 29 height 12
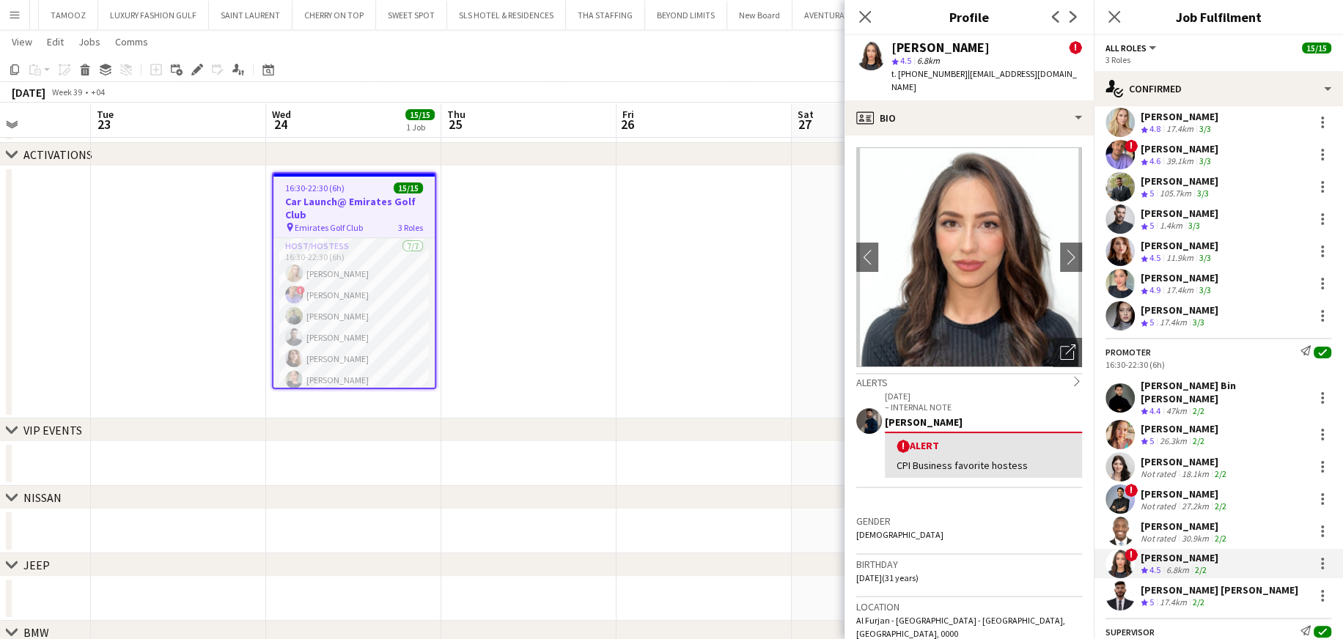
drag, startPoint x: 954, startPoint y: 74, endPoint x: 916, endPoint y: 78, distance: 37.6
click at [890, 78] on span "t. +971508664619" at bounding box center [929, 73] width 76 height 11
click at [890, 385] on div "Sid Ali Abid" at bounding box center [1219, 589] width 158 height 13
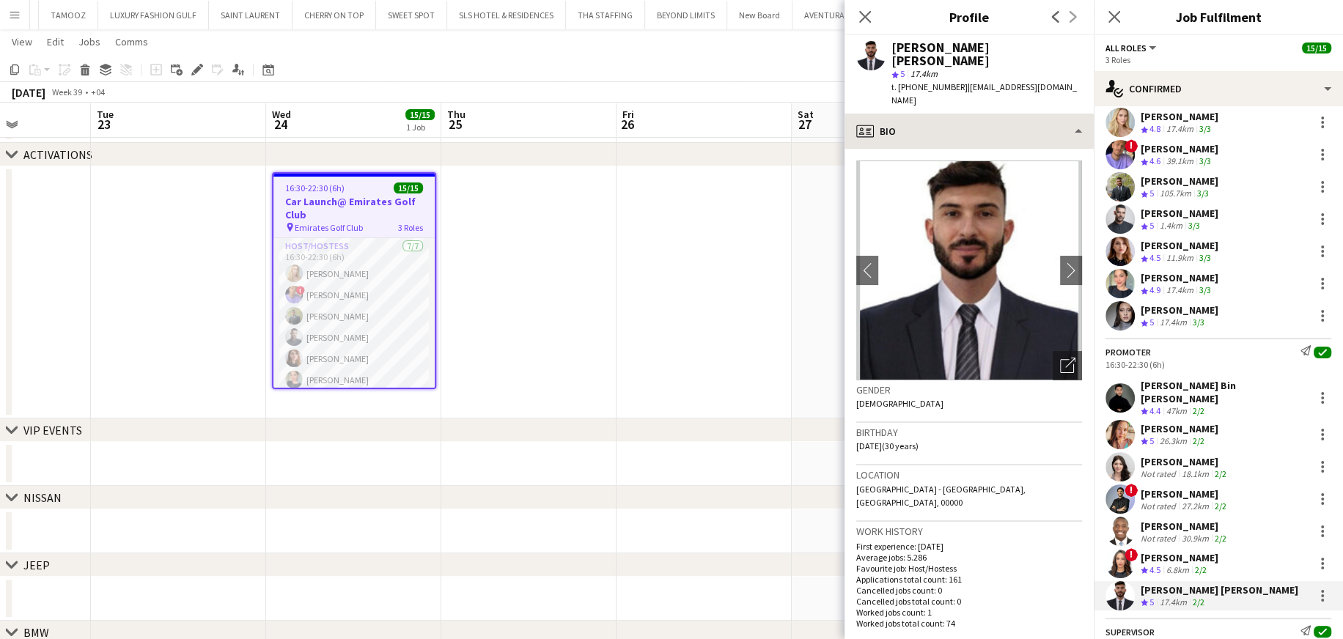
drag, startPoint x: 955, startPoint y: 72, endPoint x: 914, endPoint y: 86, distance: 43.3
click at [890, 86] on app-crew-profile "Close pop-in Profile Previous Next Sid Ali Abid star 5 17.4km t. +971588819677 …" at bounding box center [968, 319] width 249 height 639
click at [890, 81] on span "t. +971588819677" at bounding box center [929, 86] width 76 height 11
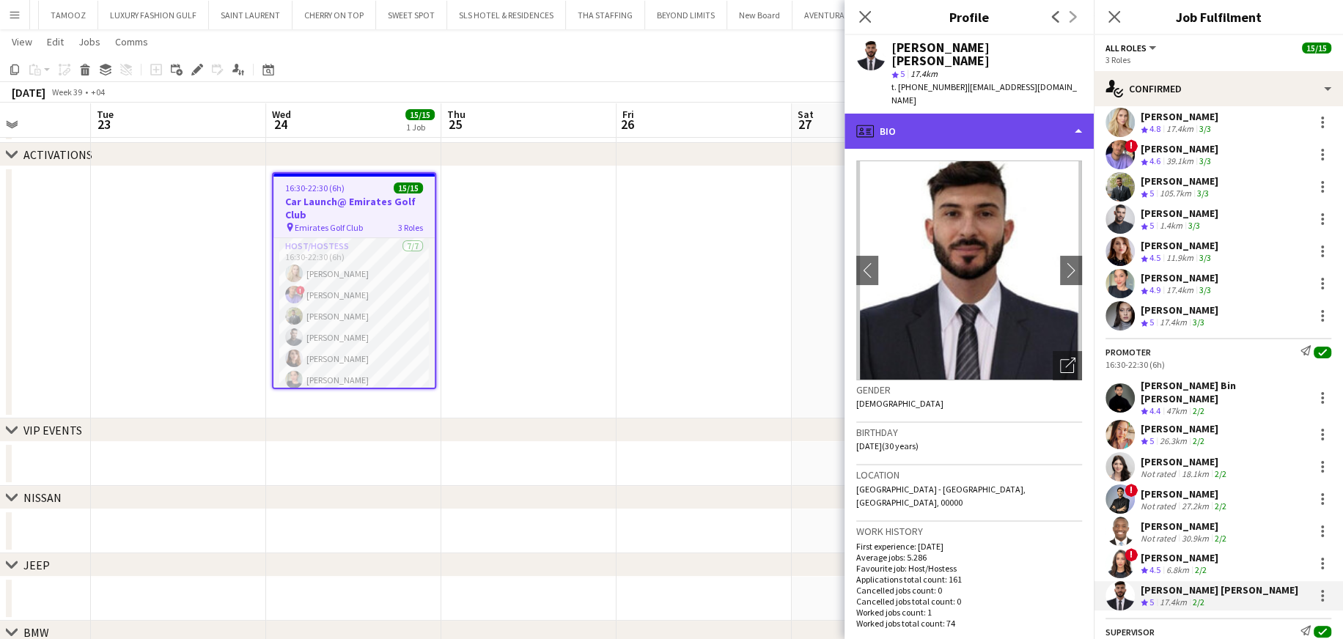
click at [890, 114] on div "profile Bio" at bounding box center [968, 131] width 249 height 35
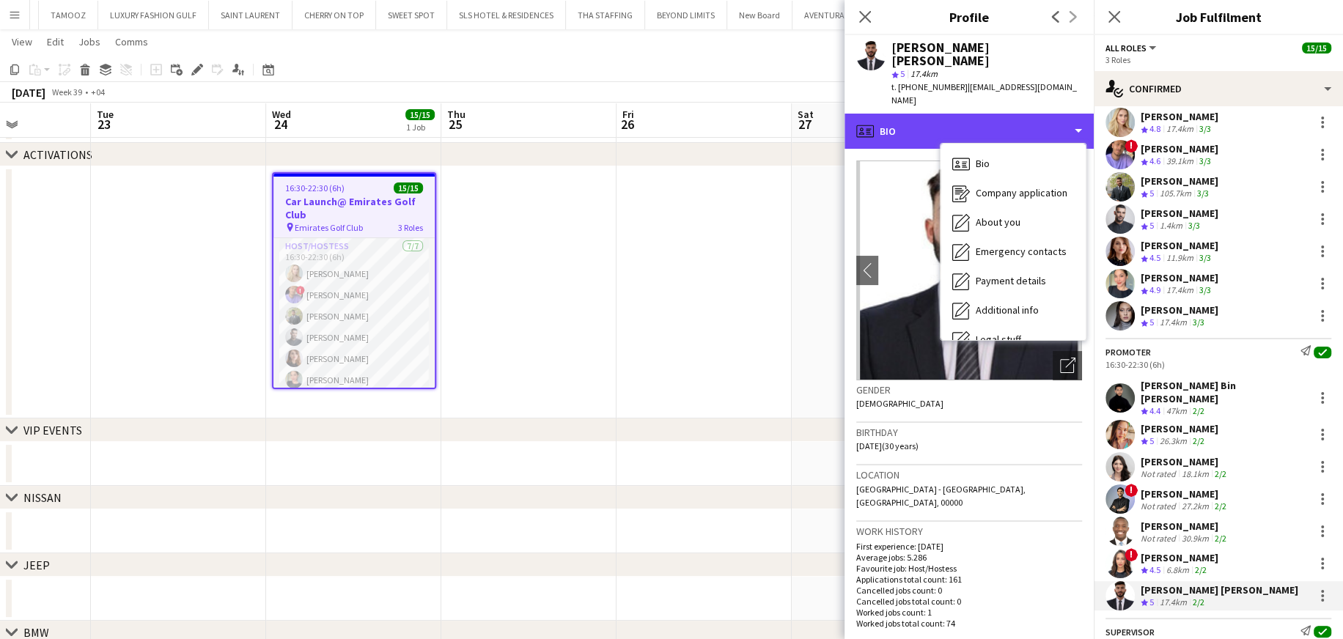
scroll to position [78, 0]
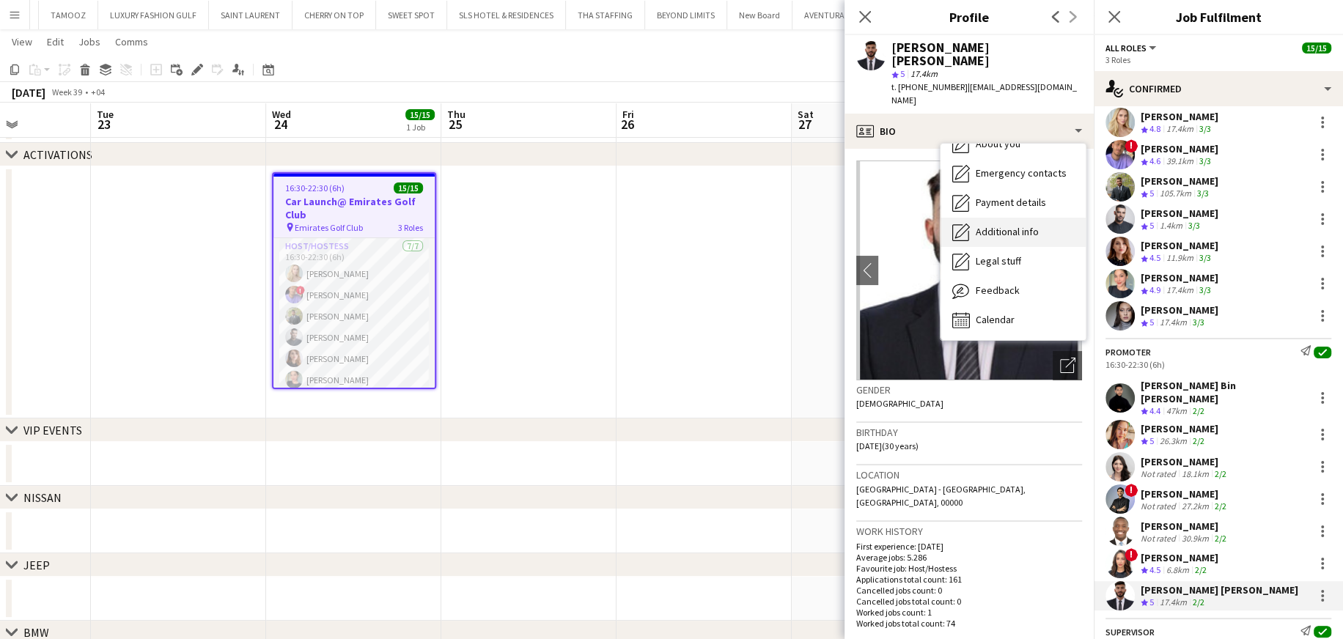
click at [890, 225] on span "Additional info" at bounding box center [1006, 231] width 63 height 13
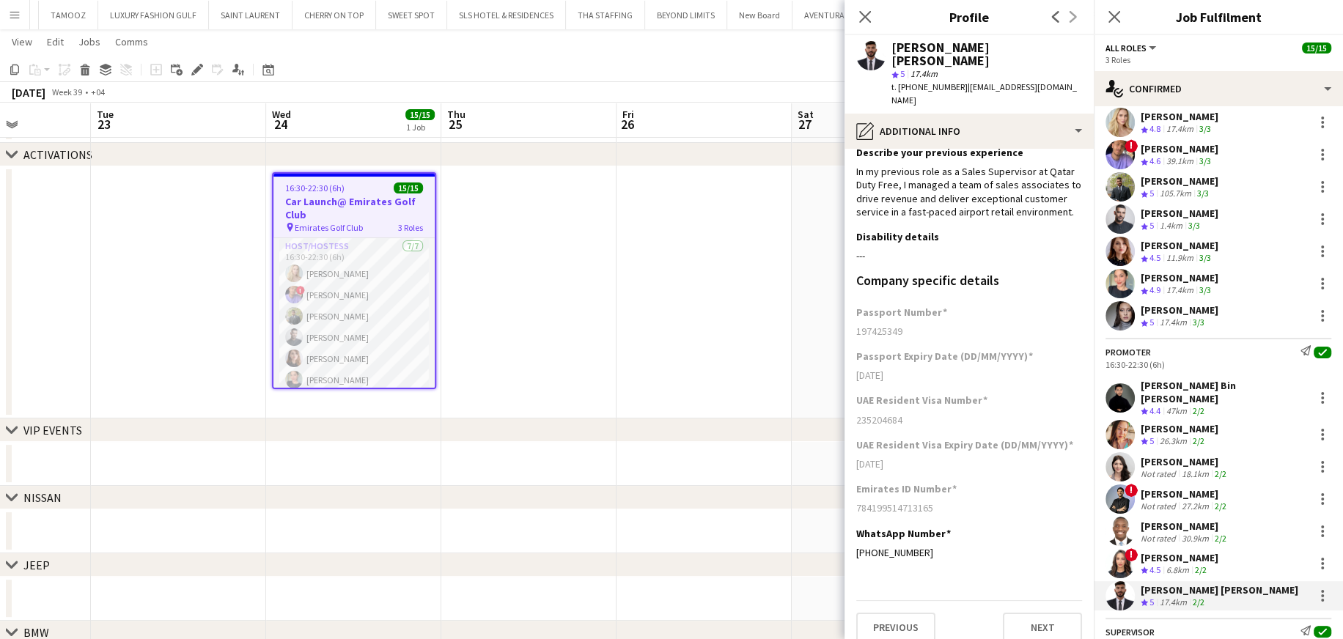
scroll to position [155, 0]
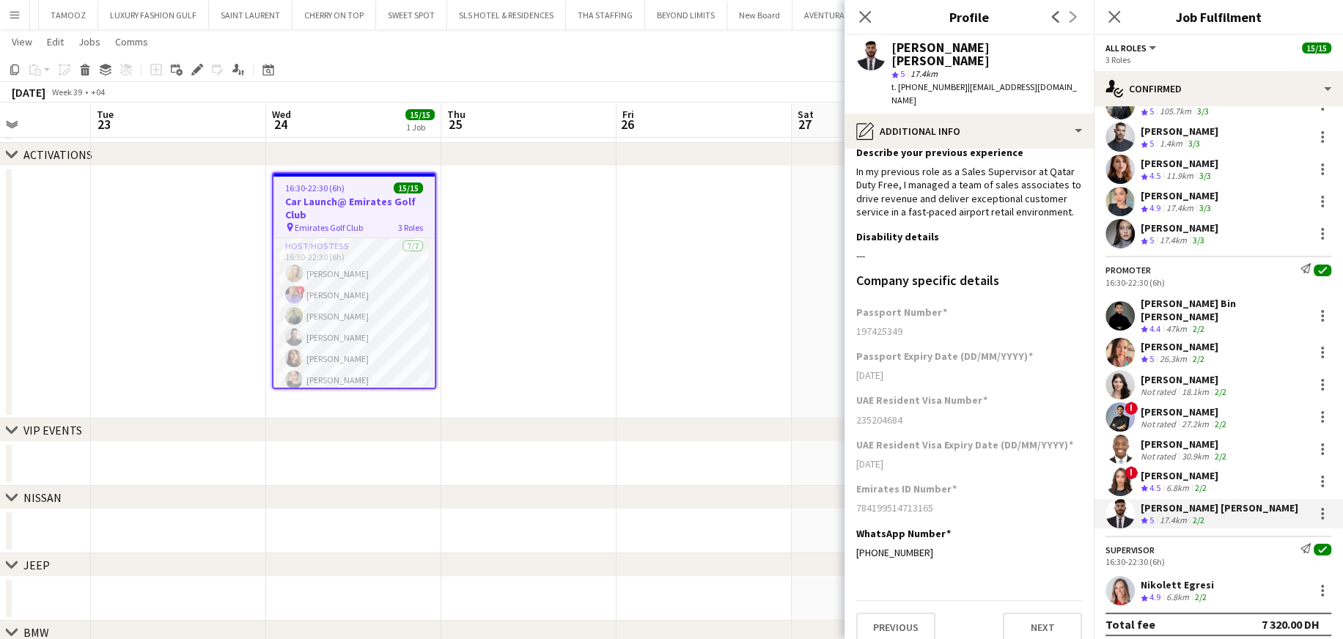
click at [890, 385] on div "6.8km" at bounding box center [1177, 597] width 29 height 12
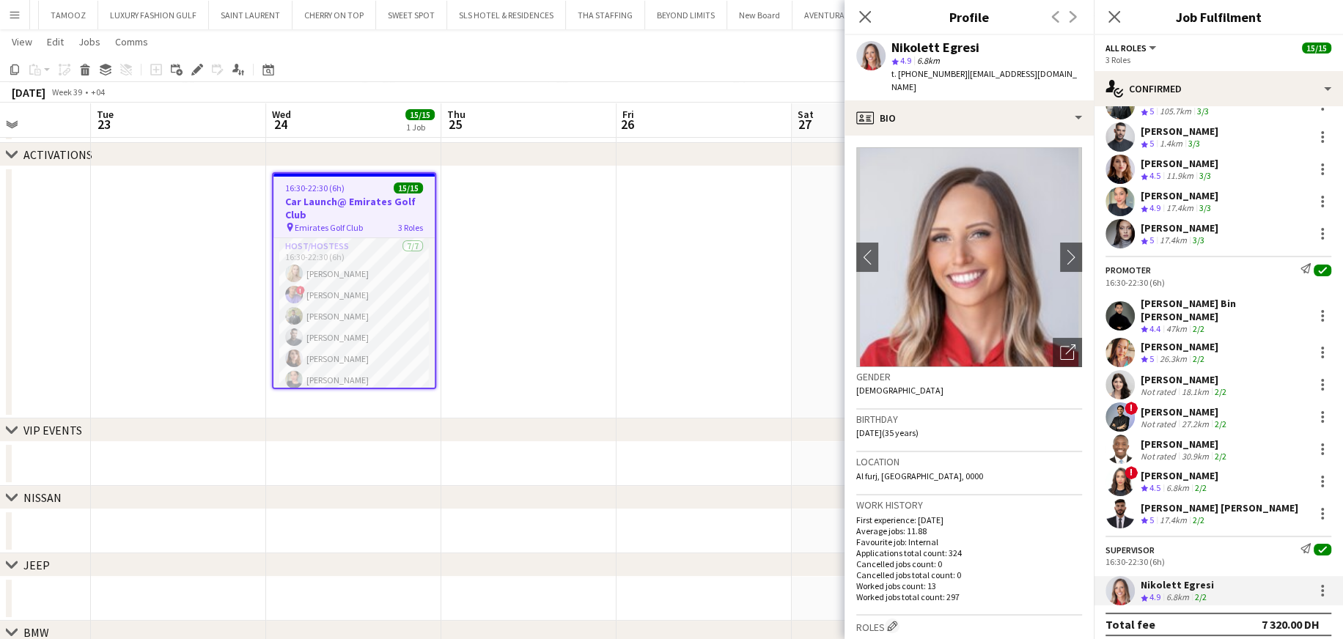
drag, startPoint x: 953, startPoint y: 74, endPoint x: 914, endPoint y: 81, distance: 39.4
click at [890, 81] on div "Nikolett Egresi star 4.9 6.8km t. +971564661801 | nikolett.egresi@gmail.com" at bounding box center [968, 67] width 249 height 65
click at [890, 385] on app-confirmed-crew "Host/Hostess Send notification check 16:30-22:30 (6h) Kateryna Yukhno Crew rati…" at bounding box center [1217, 314] width 249 height 643
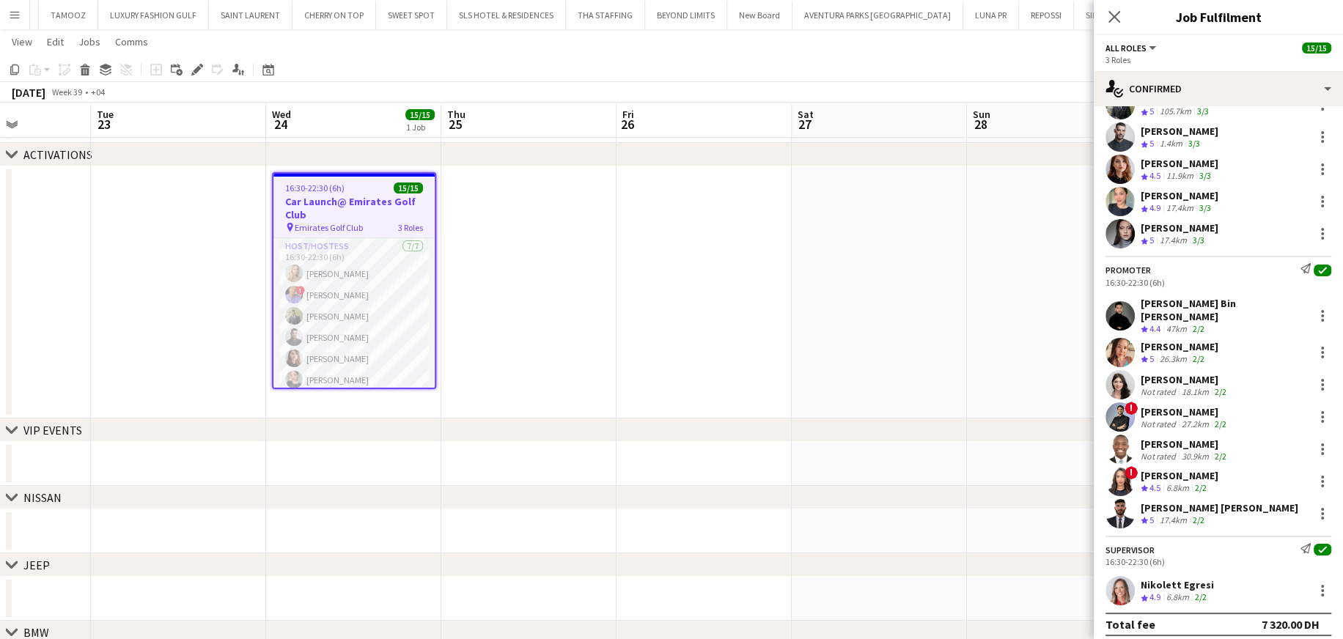
click at [890, 385] on div "Sid Ali Abid Crew rating 5 17.4km 2/2" at bounding box center [1217, 513] width 249 height 29
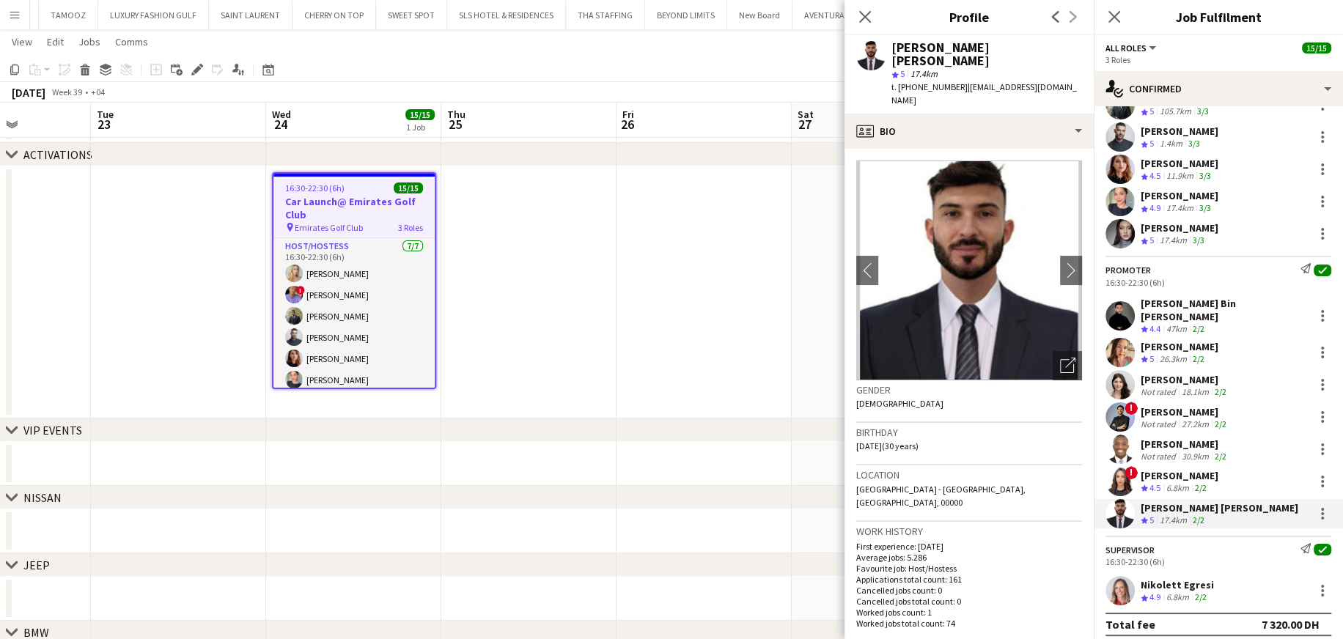
click at [890, 385] on div "Edmond shammah" at bounding box center [1184, 444] width 89 height 13
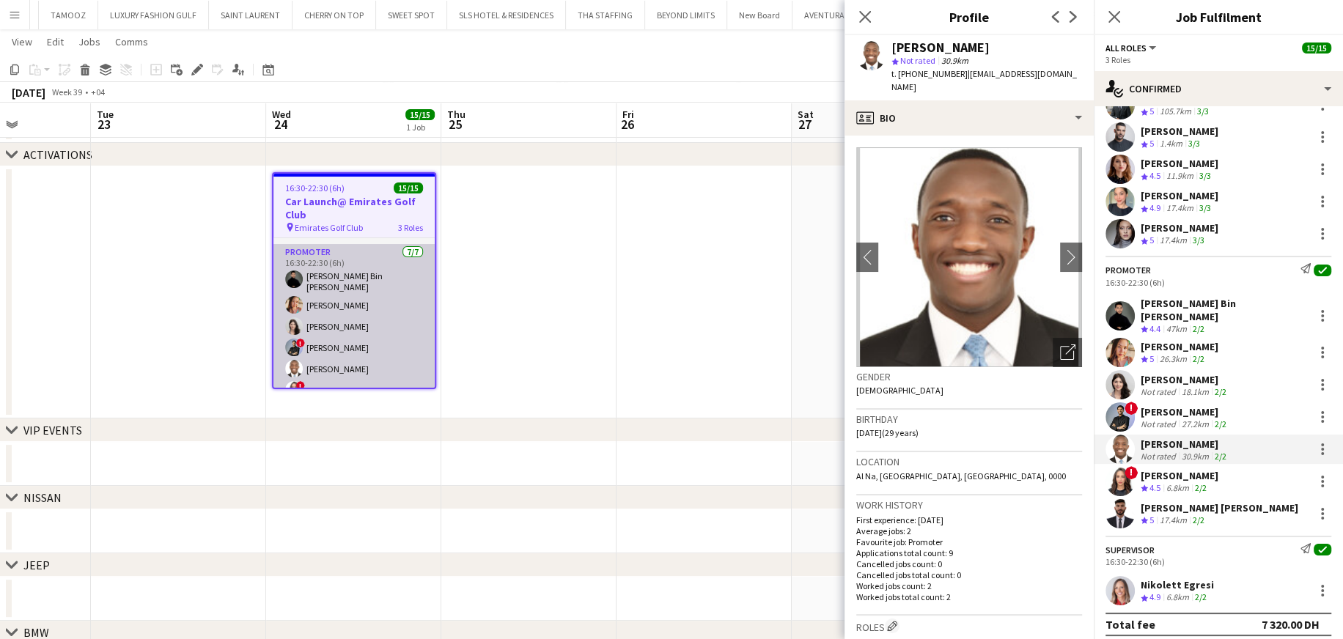
scroll to position [147, 0]
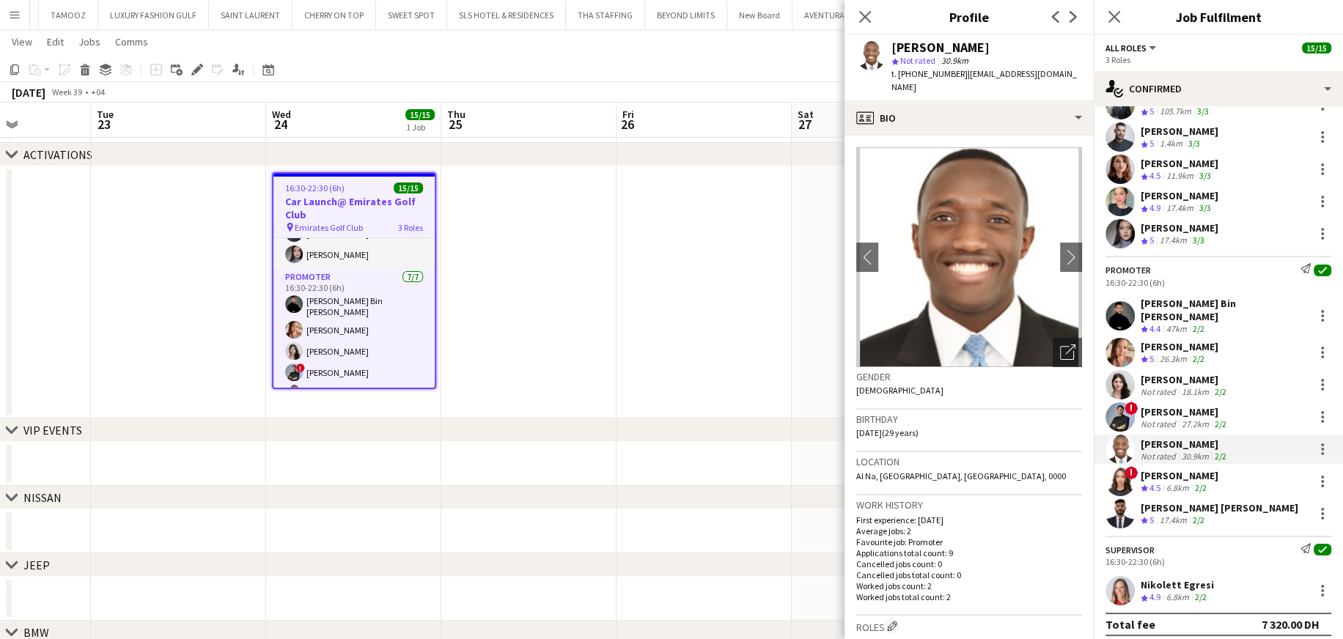
click at [890, 340] on div "Punchita Srisuwan" at bounding box center [1179, 346] width 78 height 13
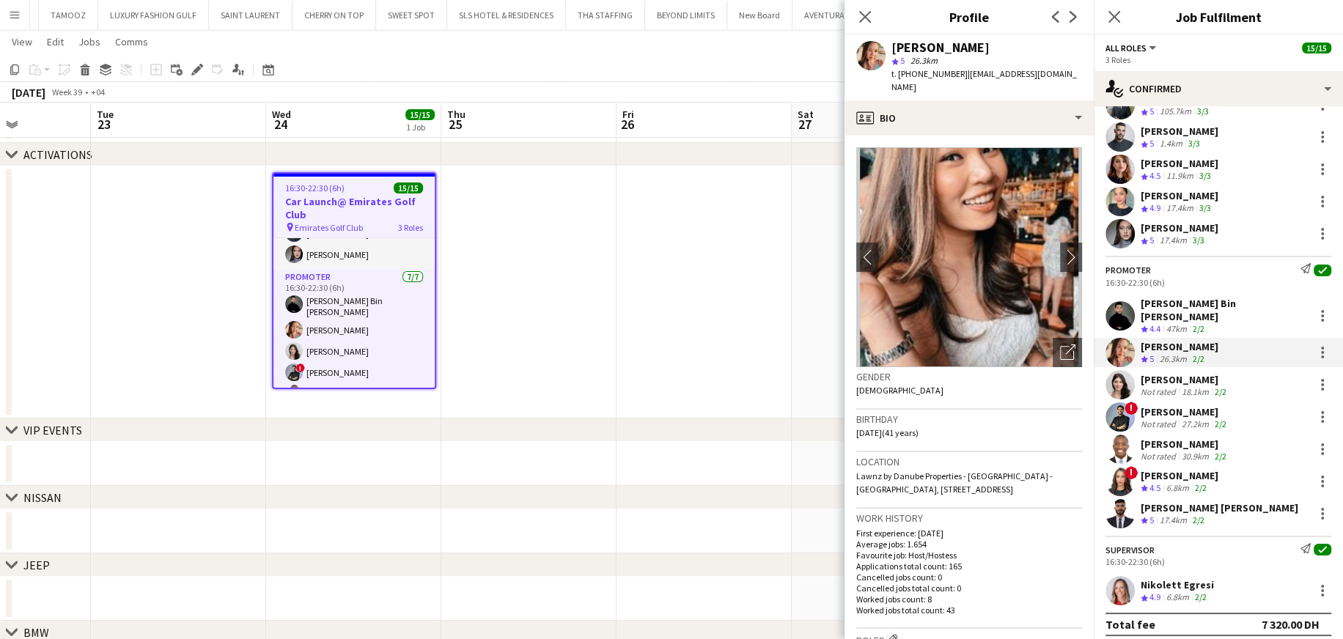
click at [890, 224] on div "Anna Popsui Crew rating 5 17.4km 3/3" at bounding box center [1217, 233] width 249 height 29
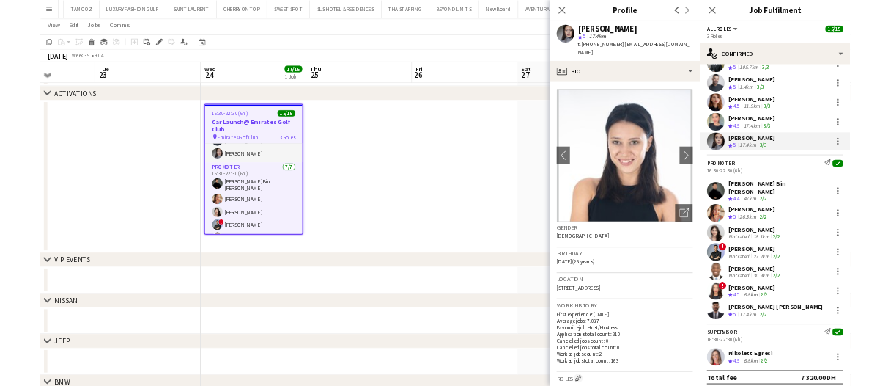
scroll to position [154, 0]
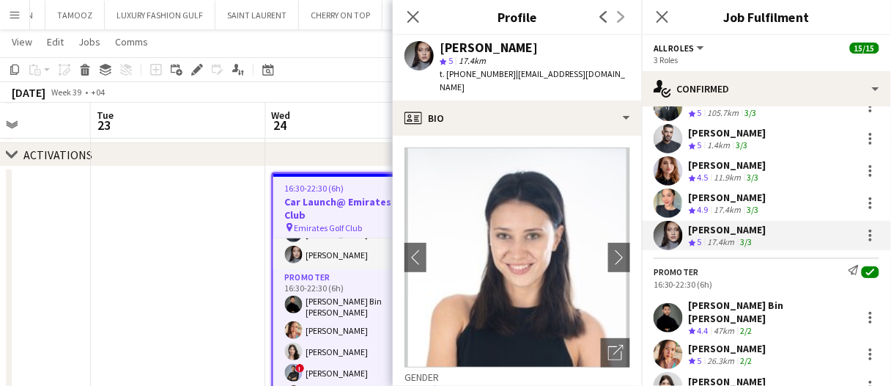
click at [238, 237] on app-date-cell at bounding box center [178, 292] width 175 height 252
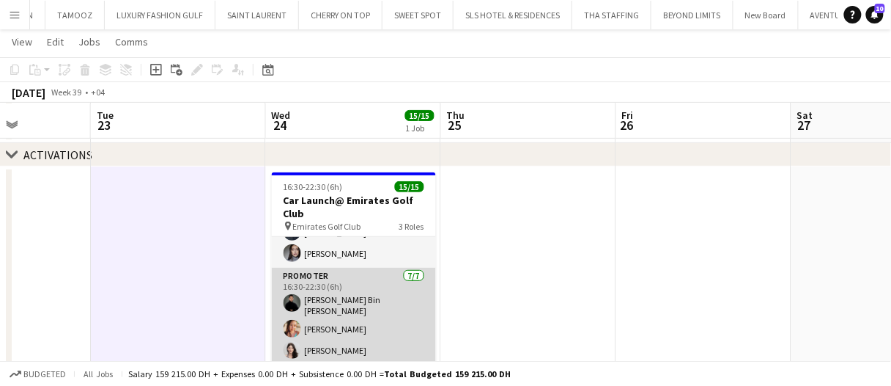
scroll to position [0, 0]
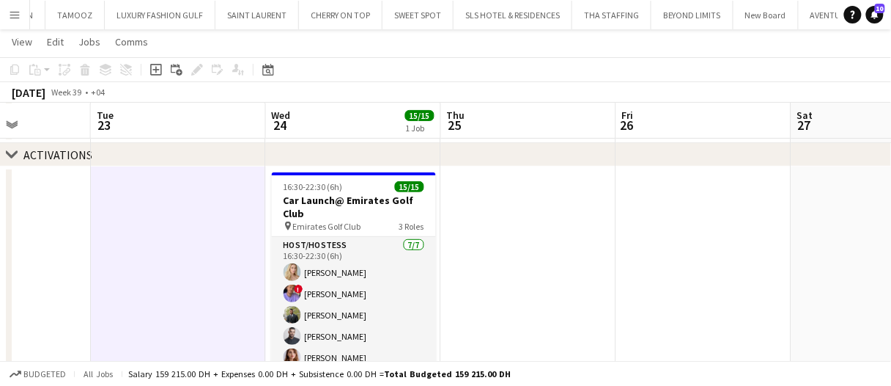
click at [480, 268] on app-date-cell at bounding box center [528, 292] width 175 height 252
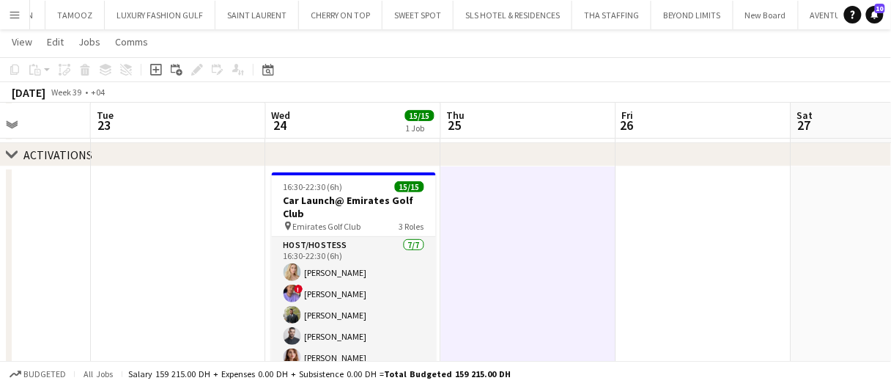
click at [484, 278] on app-date-cell at bounding box center [528, 292] width 175 height 252
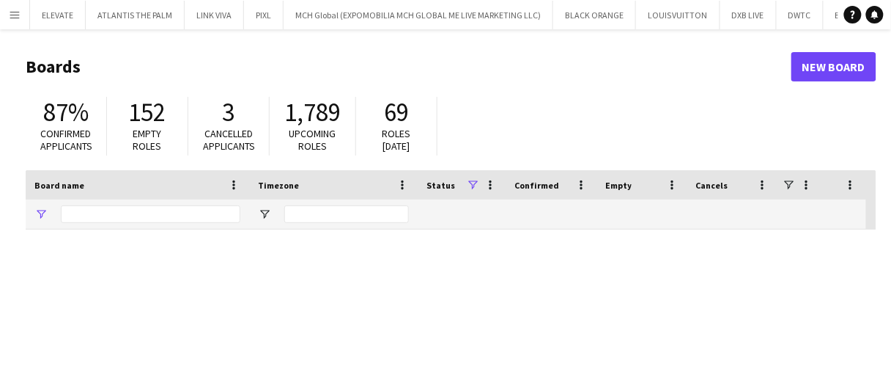
type input "*********"
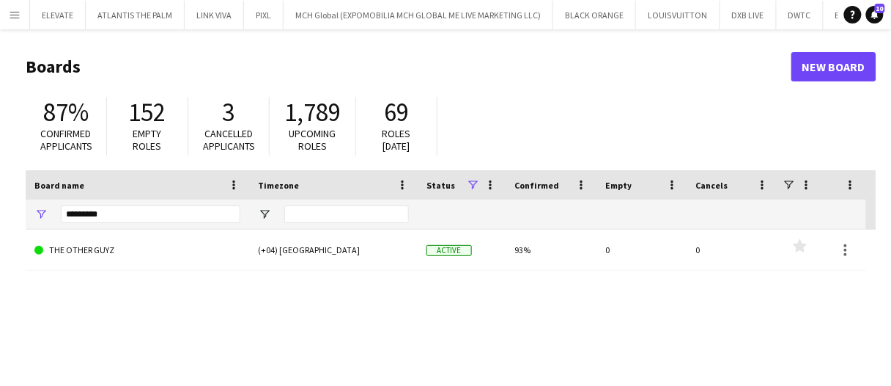
click at [0, 13] on button "Menu" at bounding box center [14, 14] width 29 height 29
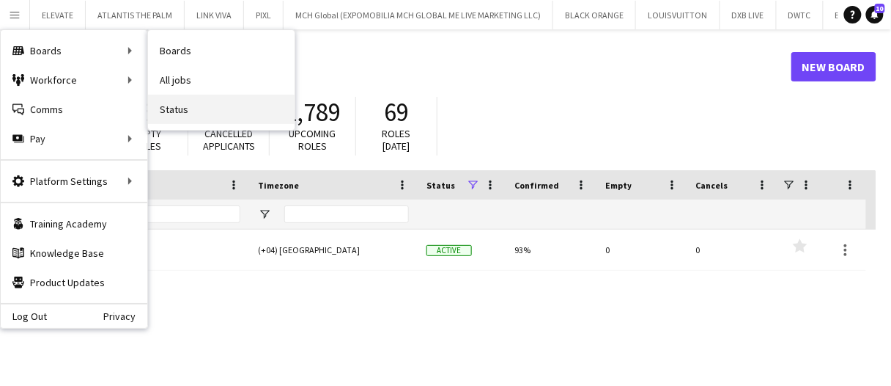
click at [217, 106] on link "Status" at bounding box center [221, 109] width 147 height 29
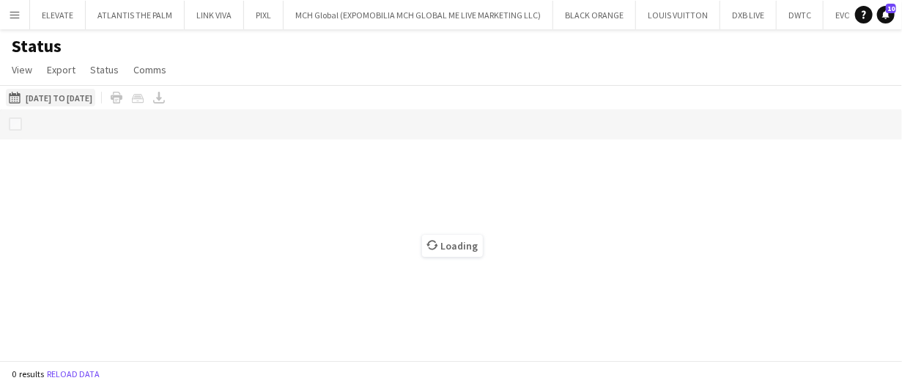
click at [95, 96] on button "19-09-2025 to 25-09-2025 01-01-2025 to 12-09-2025" at bounding box center [50, 98] width 89 height 18
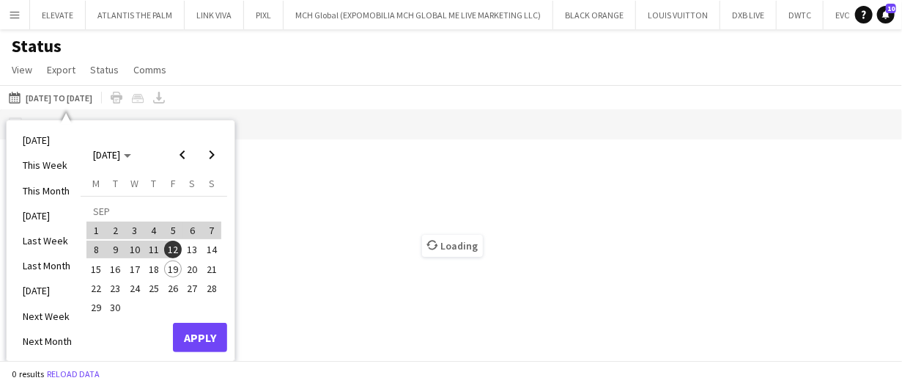
click at [155, 289] on span "25" at bounding box center [154, 288] width 18 height 18
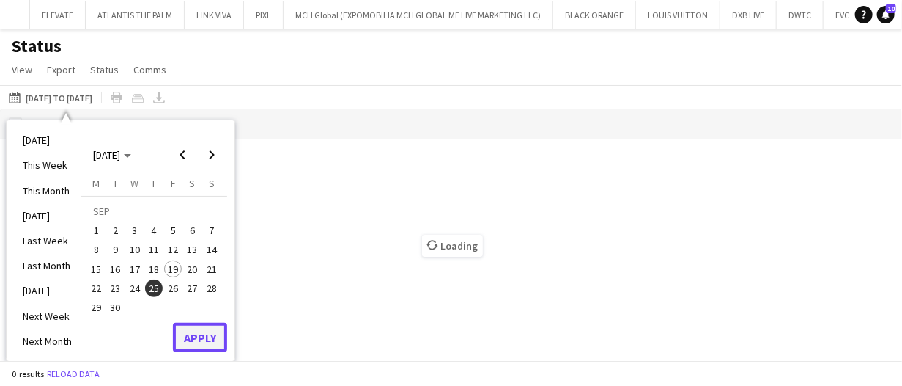
click at [188, 338] on button "Apply" at bounding box center [200, 336] width 54 height 29
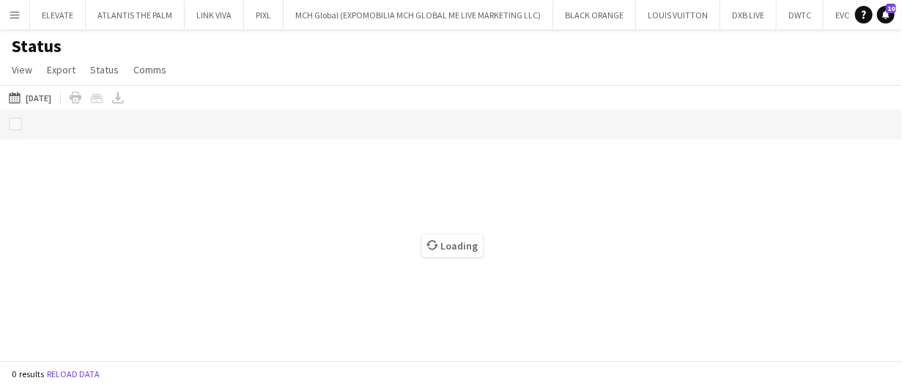
drag, startPoint x: 50, startPoint y: 97, endPoint x: 93, endPoint y: 193, distance: 106.0
click at [50, 97] on button "19-09-2025 to 25-09-2025 25-09-2025" at bounding box center [30, 98] width 48 height 18
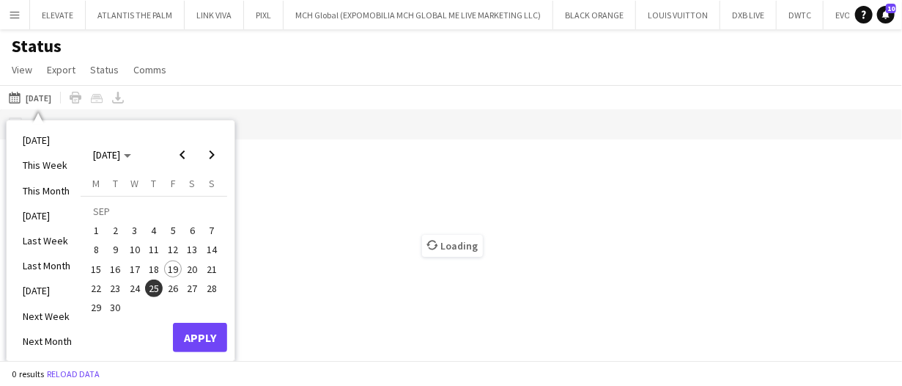
click at [132, 284] on span "24" at bounding box center [135, 288] width 18 height 18
drag, startPoint x: 200, startPoint y: 328, endPoint x: 230, endPoint y: 92, distance: 237.2
click at [200, 328] on button "Apply" at bounding box center [200, 336] width 54 height 29
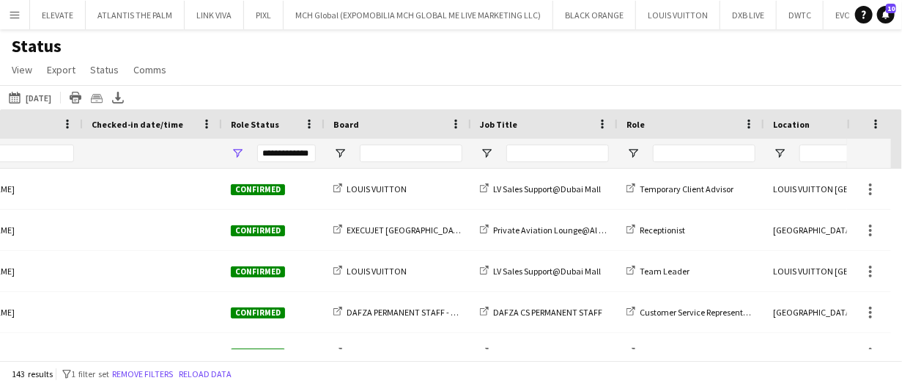
scroll to position [0, 186]
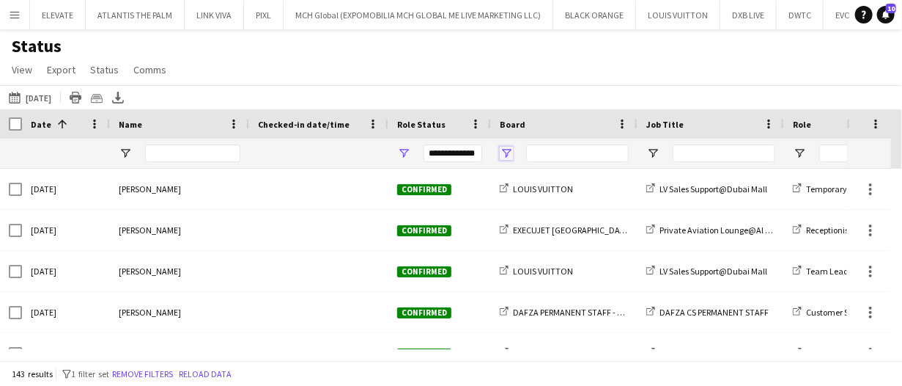
click at [506, 150] on span "Open Filter Menu" at bounding box center [506, 153] width 13 height 13
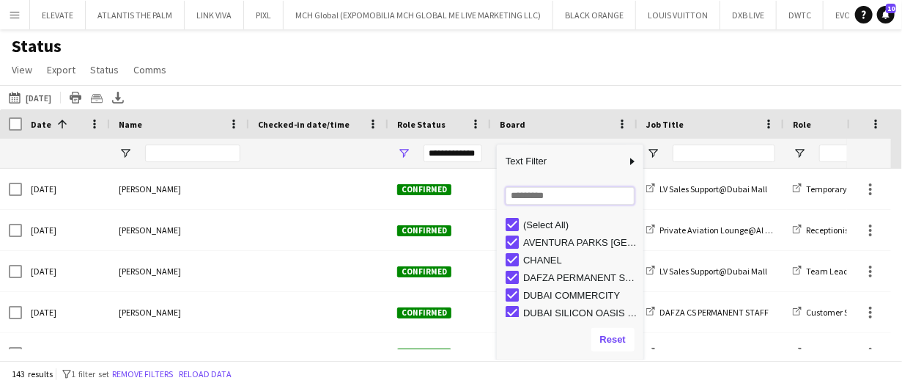
click at [539, 193] on input "Search filter values" at bounding box center [570, 196] width 129 height 18
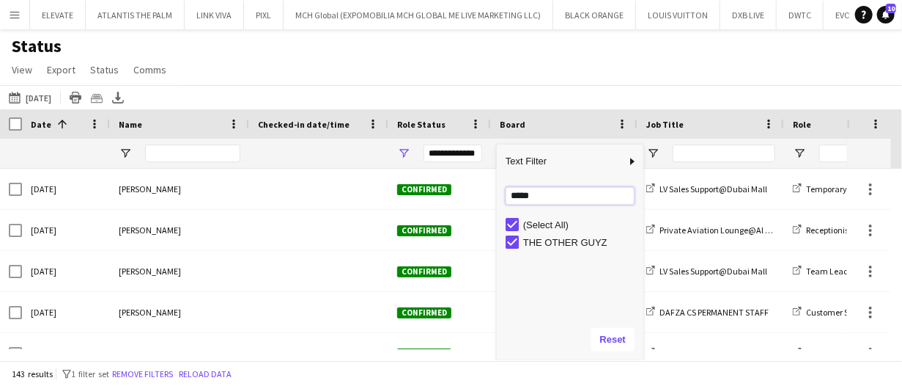
type input "*****"
click at [579, 96] on div "19-09-2025 to 25-09-2025 24-09-2025 Today This Week This Month Yesterday Last W…" at bounding box center [451, 97] width 902 height 24
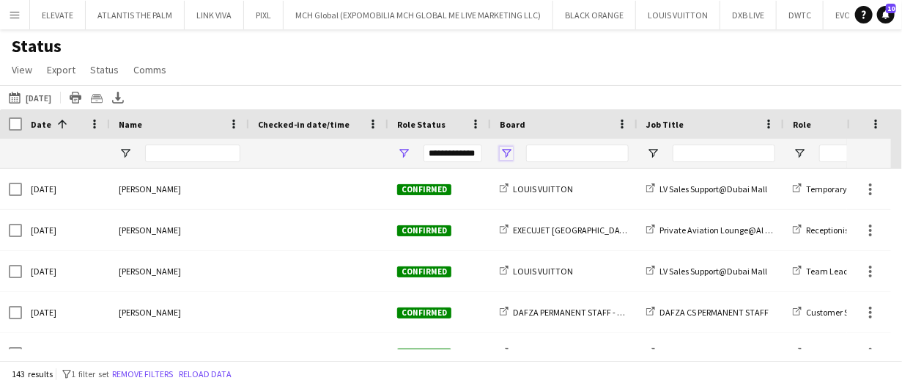
click at [508, 151] on span "Open Filter Menu" at bounding box center [506, 153] width 13 height 13
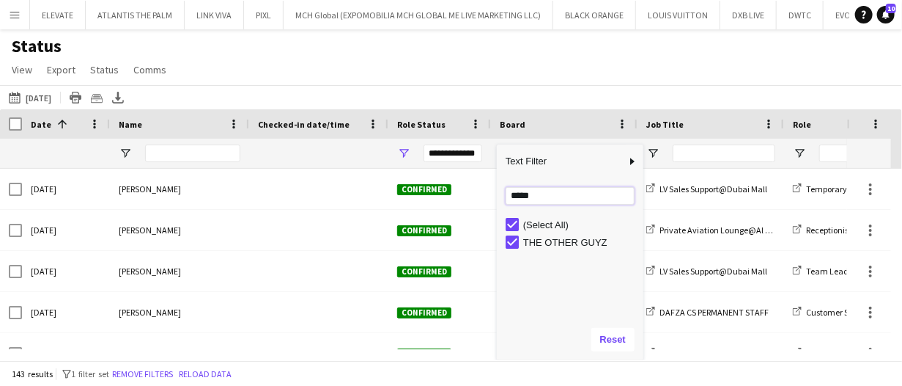
click at [541, 198] on input "*****" at bounding box center [570, 196] width 129 height 18
drag, startPoint x: 547, startPoint y: 198, endPoint x: 495, endPoint y: 191, distance: 52.6
click at [495, 191] on div "Drag here to set row groups Date Photo Name Confirmation Status Attending date/…" at bounding box center [451, 234] width 902 height 251
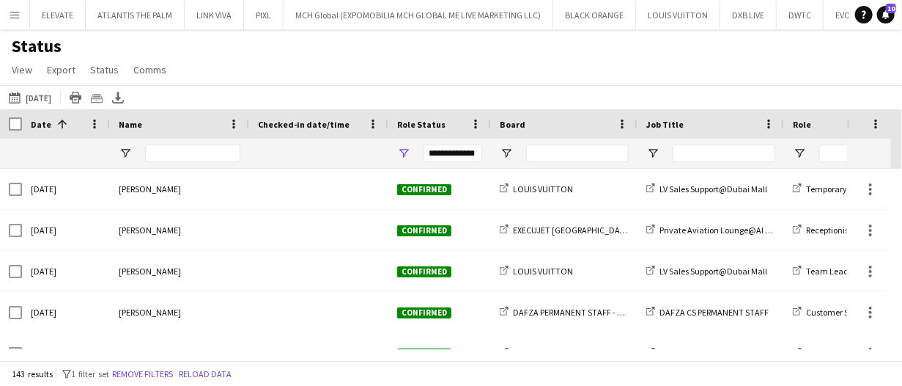
click at [633, 92] on div "19-09-2025 to 25-09-2025 24-09-2025 Today This Week This Month Yesterday Last W…" at bounding box center [451, 97] width 902 height 24
click at [505, 156] on span "Open Filter Menu" at bounding box center [506, 153] width 13 height 13
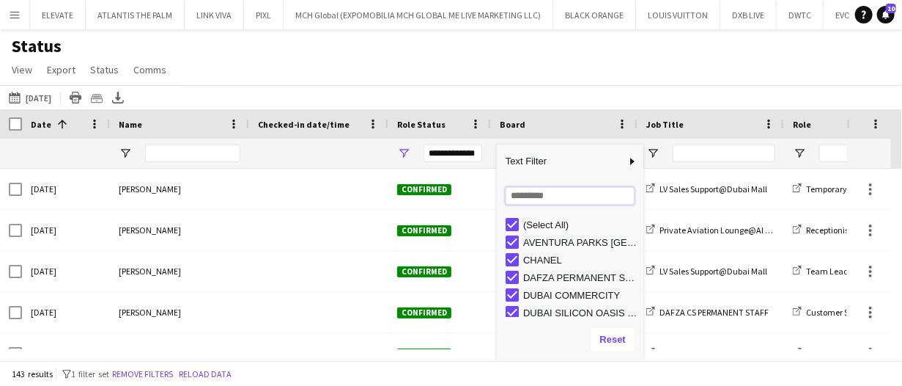
click at [525, 199] on input "Search filter values" at bounding box center [570, 196] width 129 height 18
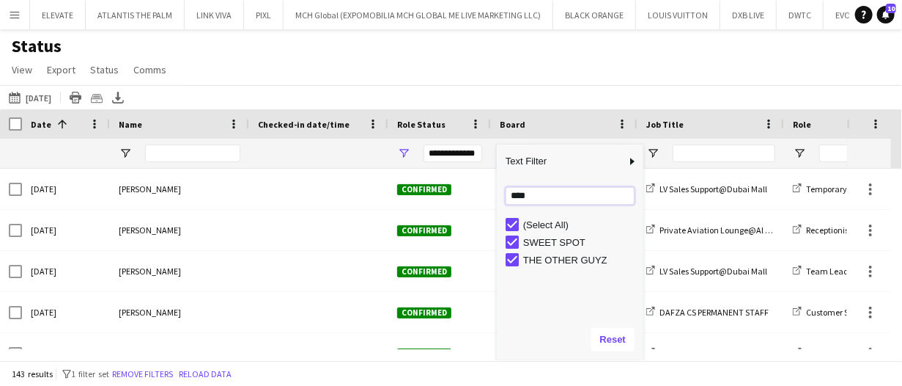
type input "*****"
click at [20, 20] on app-icon "Menu" at bounding box center [15, 15] width 12 height 12
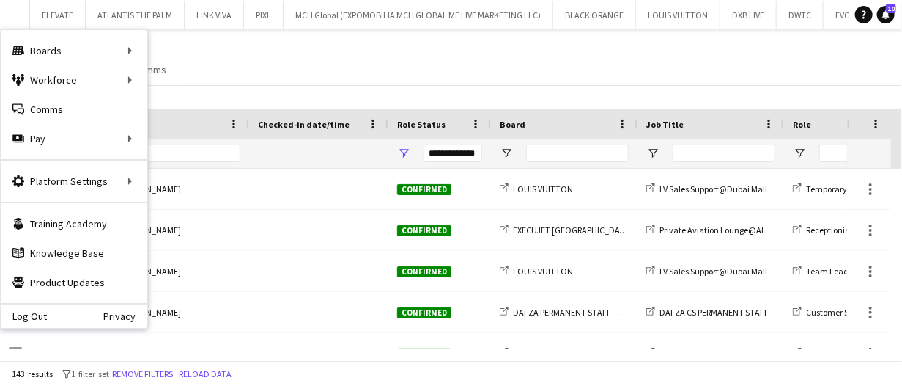
click at [514, 78] on div "Status View Views Default view New view Update view Delete view Edit name Custo…" at bounding box center [451, 60] width 902 height 50
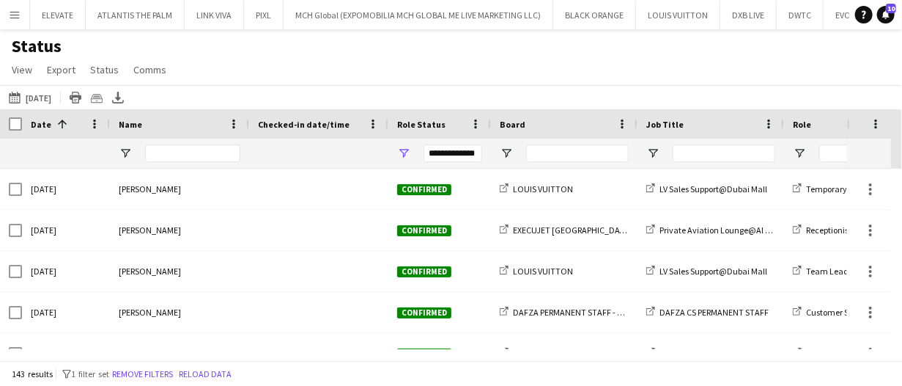
click at [19, 18] on app-icon "Menu" at bounding box center [15, 15] width 12 height 12
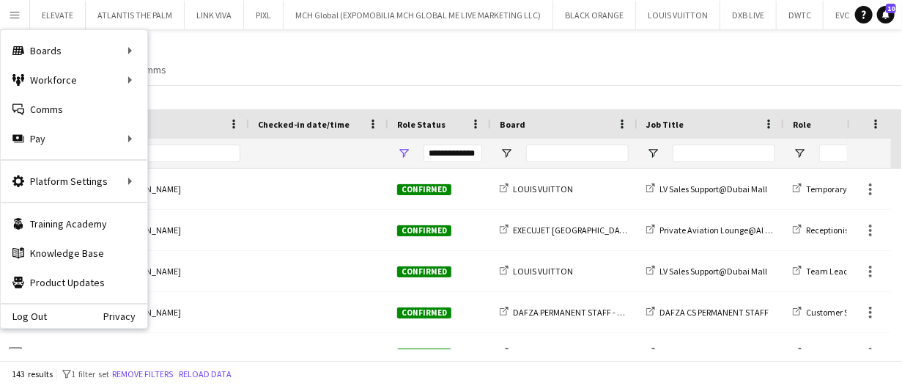
click at [425, 82] on div "Status View Views Default view New view Update view Delete view Edit name Custo…" at bounding box center [451, 60] width 902 height 50
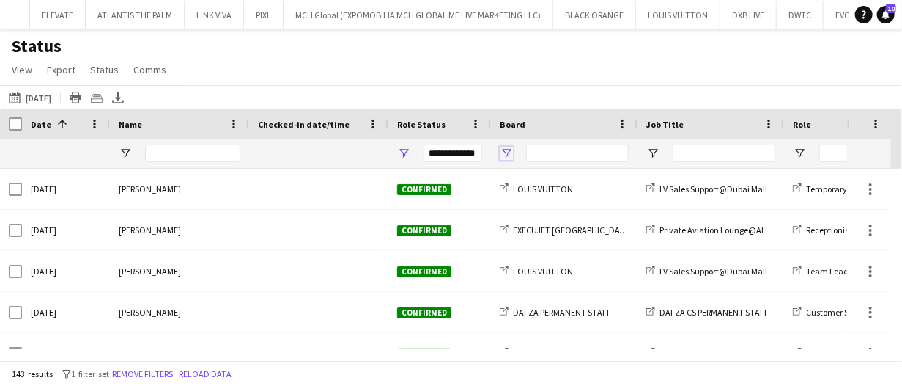
click at [510, 153] on span "Open Filter Menu" at bounding box center [506, 153] width 13 height 13
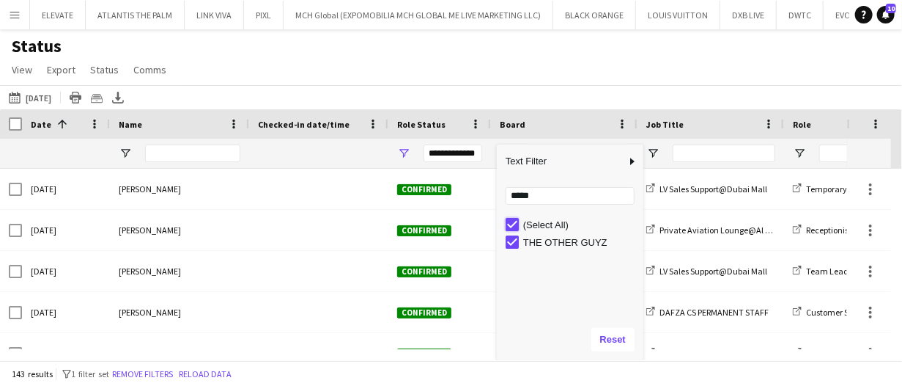
type input "**********"
click at [527, 101] on div "19-09-2025 to 25-09-2025 24-09-2025 Today This Week This Month Yesterday Last W…" at bounding box center [451, 97] width 902 height 24
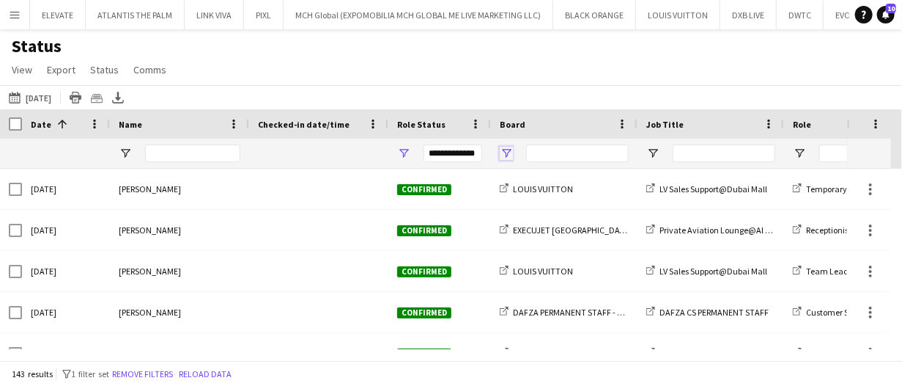
click at [507, 155] on span "Open Filter Menu" at bounding box center [506, 153] width 13 height 13
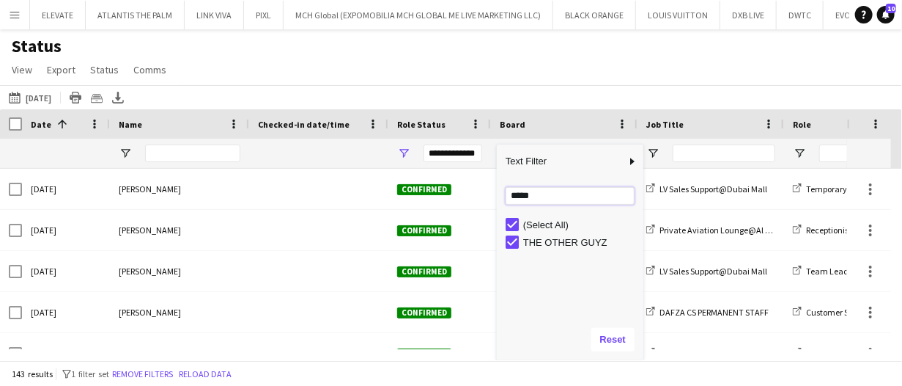
drag, startPoint x: 545, startPoint y: 199, endPoint x: 467, endPoint y: 161, distance: 86.2
click at [465, 181] on div "Drag here to set row groups Date Photo Name Confirmation Status Attending date/…" at bounding box center [451, 234] width 902 height 251
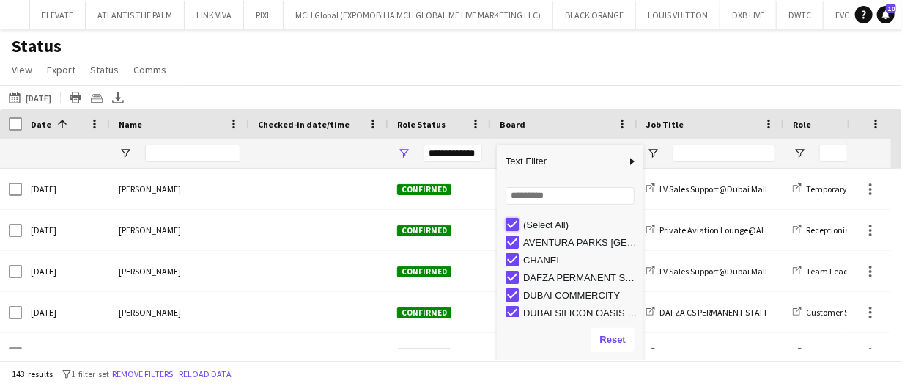
type input "***"
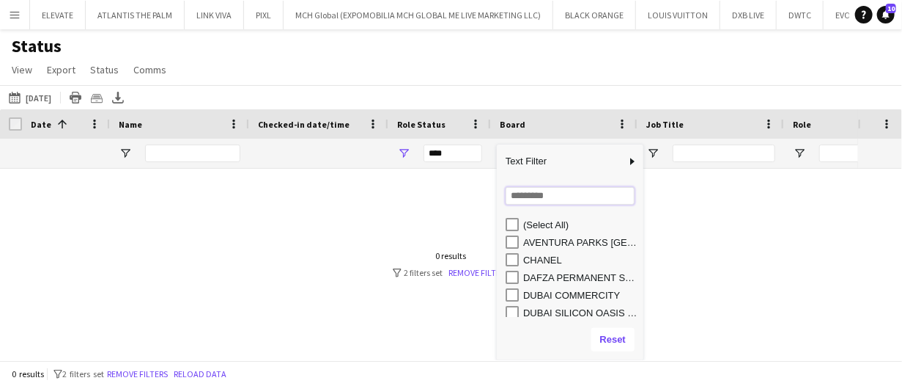
click at [525, 194] on input "Search filter values" at bounding box center [570, 196] width 129 height 18
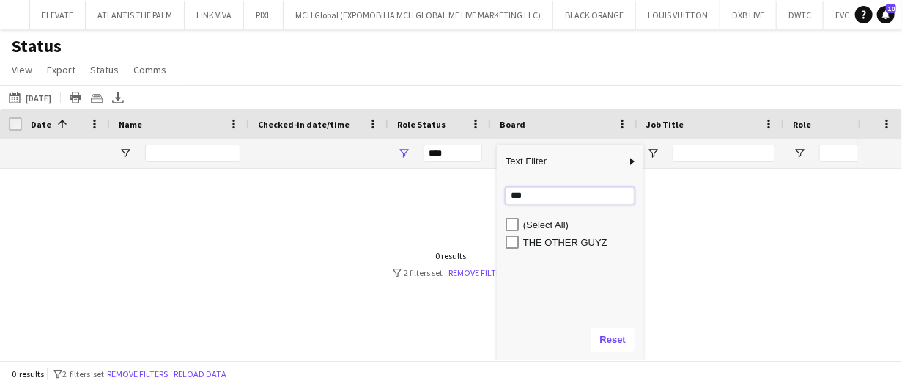
type input "***"
type input "**********"
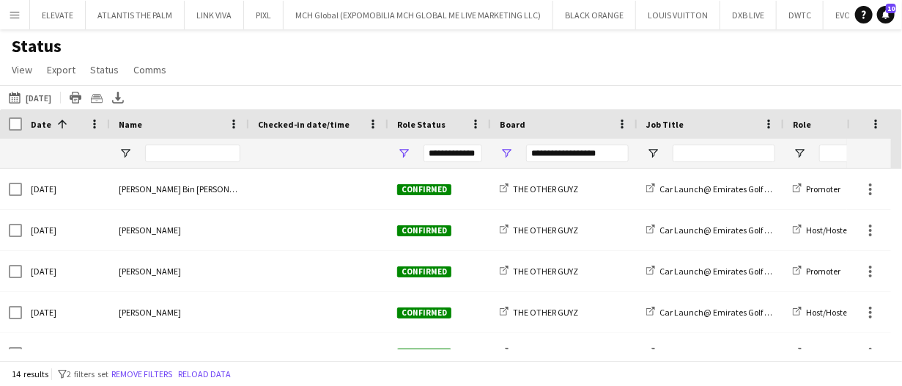
click at [523, 103] on div "19-09-2025 to 25-09-2025 24-09-2025 Today This Week This Month Yesterday Last W…" at bounding box center [451, 97] width 902 height 24
click at [133, 127] on span "Name" at bounding box center [130, 124] width 23 height 11
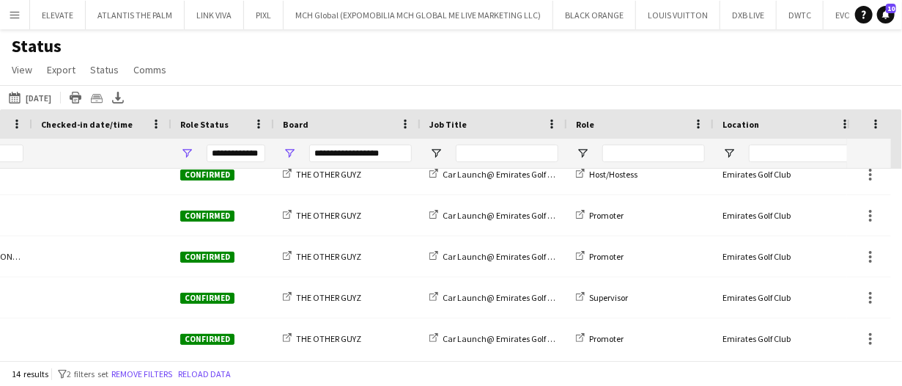
click at [590, 128] on span "Role" at bounding box center [585, 124] width 18 height 11
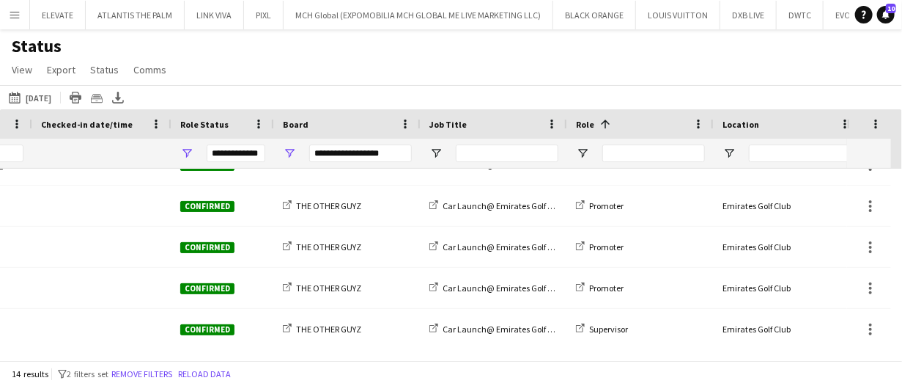
click at [594, 125] on span at bounding box center [603, 123] width 18 height 13
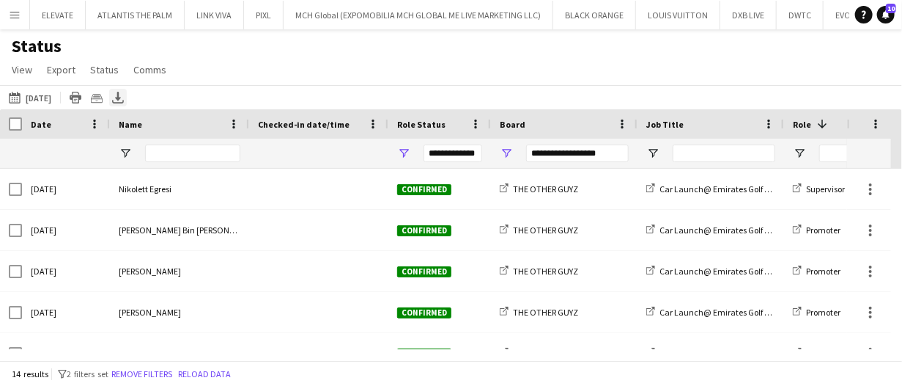
click at [121, 98] on icon at bounding box center [118, 96] width 6 height 9
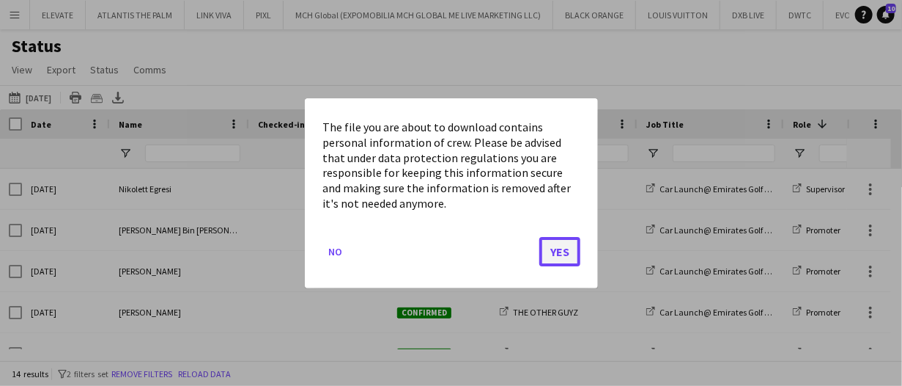
click at [553, 245] on button "Yes" at bounding box center [559, 250] width 41 height 29
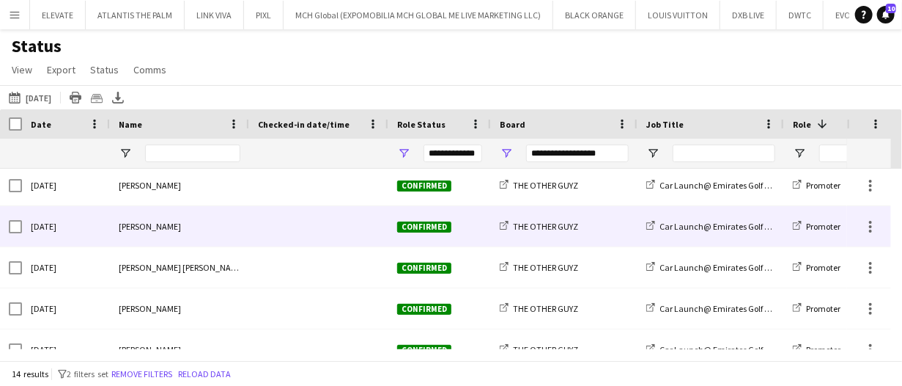
scroll to position [0, 0]
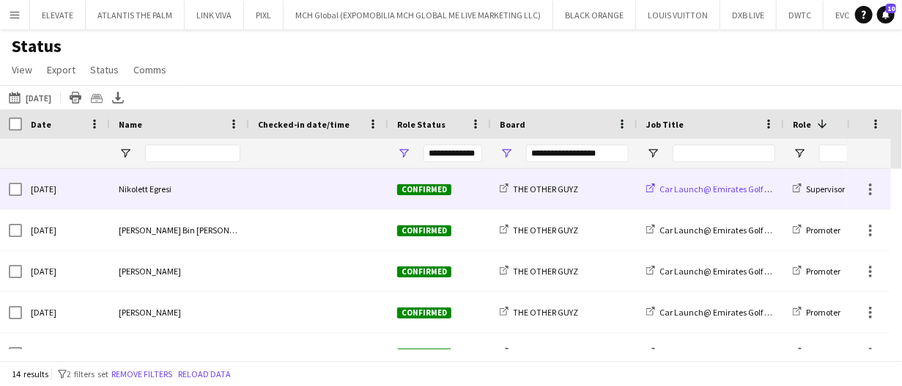
click at [693, 194] on span "Car Launch@ Emirates Golf Club" at bounding box center [721, 188] width 122 height 11
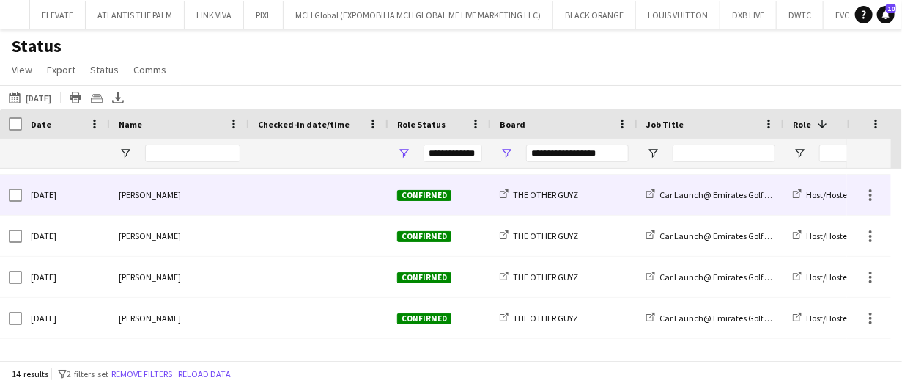
scroll to position [394, 0]
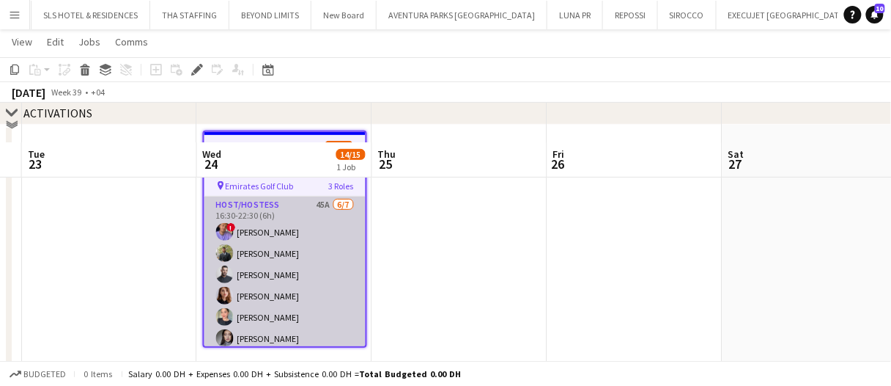
scroll to position [147, 0]
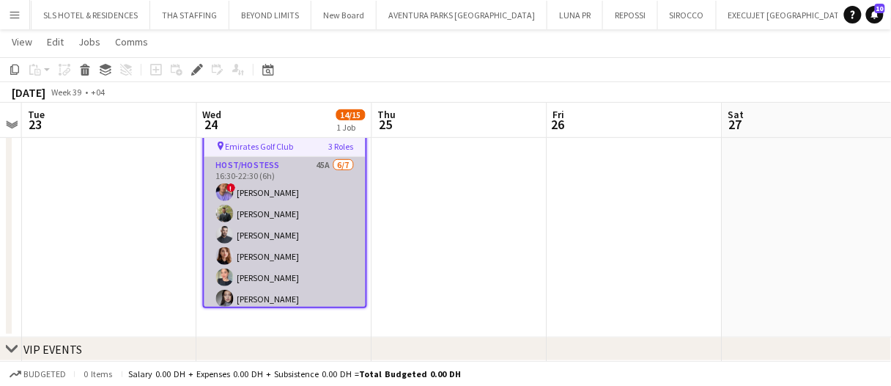
drag, startPoint x: 337, startPoint y: 224, endPoint x: 331, endPoint y: 213, distance: 12.8
click at [339, 224] on app-card-role "Host/Hostess 45A [DATE] 16:30-22:30 (6h) ! [PERSON_NAME] Abdulkader Habra Amine…" at bounding box center [284, 245] width 161 height 177
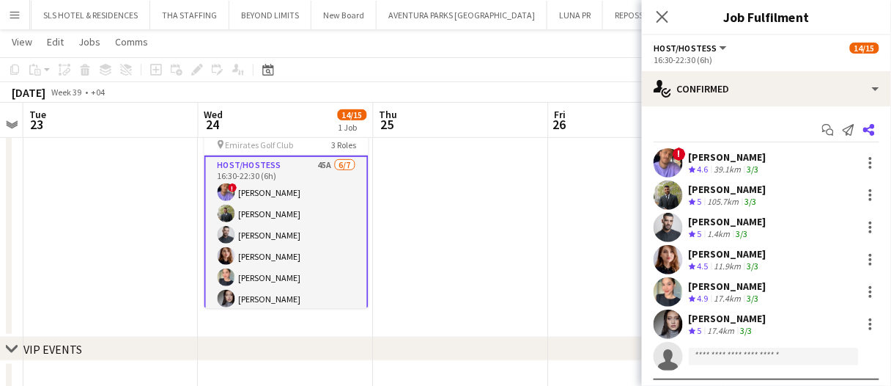
click at [863, 125] on icon at bounding box center [869, 130] width 12 height 12
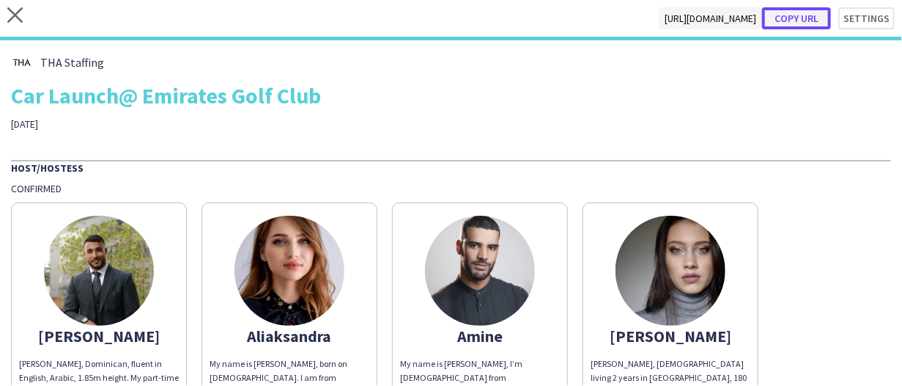
click at [792, 17] on button "Copy url" at bounding box center [796, 18] width 69 height 22
click at [14, 14] on icon at bounding box center [14, 14] width 15 height 15
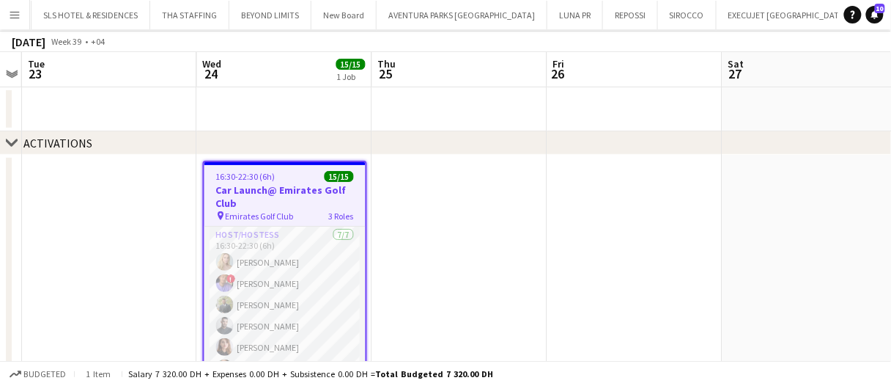
scroll to position [147, 0]
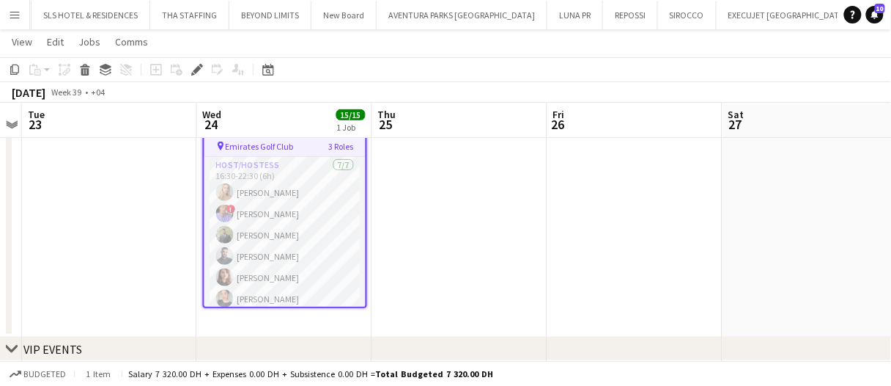
click at [434, 233] on app-date-cell at bounding box center [459, 211] width 175 height 252
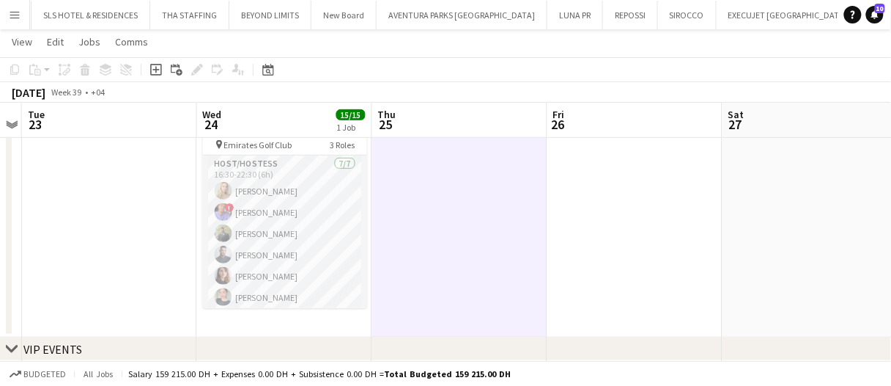
click at [455, 203] on app-date-cell at bounding box center [459, 211] width 175 height 252
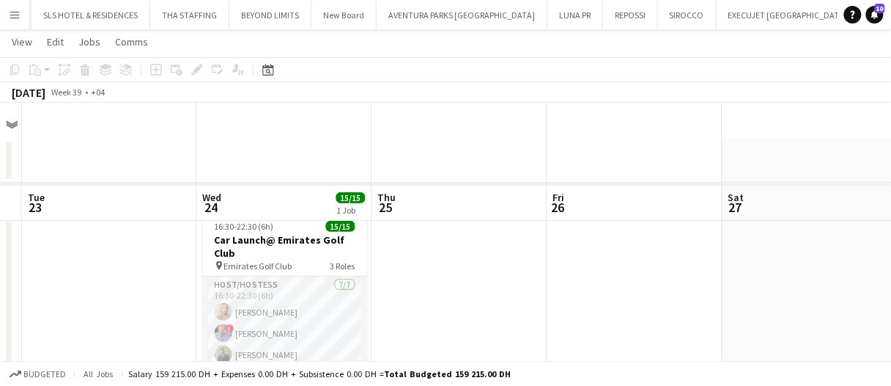
scroll to position [0, 0]
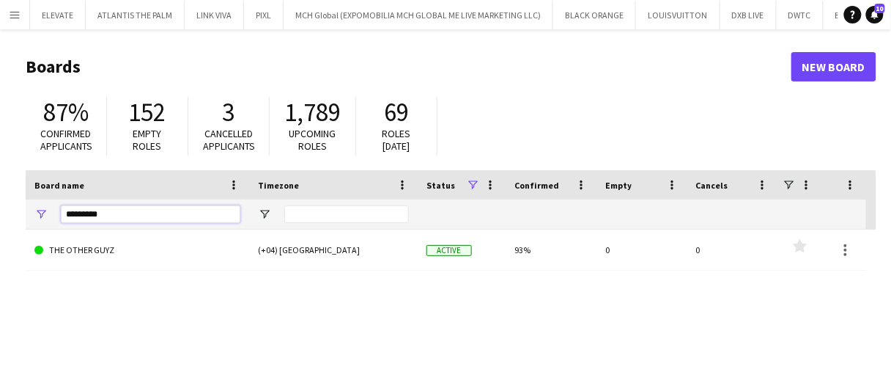
drag, startPoint x: 124, startPoint y: 216, endPoint x: 0, endPoint y: 198, distance: 125.2
click at [0, 198] on main "Boards New Board 87% Confirmed applicants 152 Empty roles 3 Cancelled applicant…" at bounding box center [445, 293] width 891 height 529
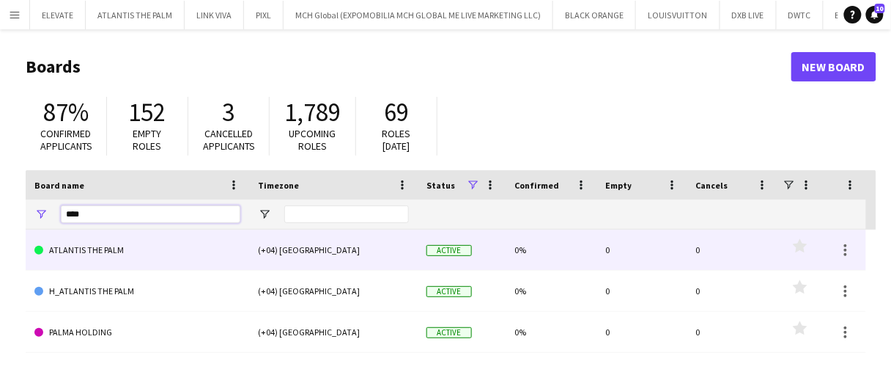
type input "****"
click at [132, 233] on link "ATLANTIS THE PALM" at bounding box center [137, 249] width 206 height 41
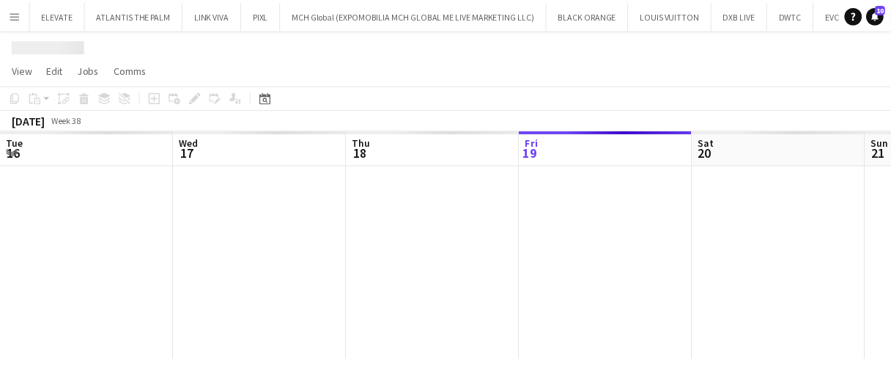
scroll to position [0, 350]
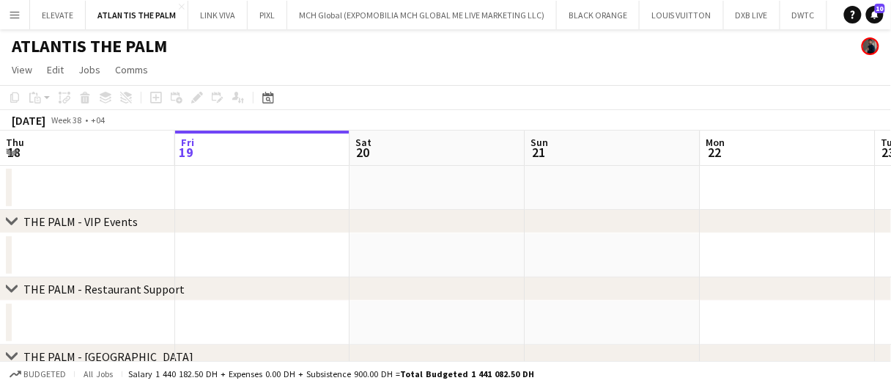
click at [757, 148] on app-board-header-date "Mon 22" at bounding box center [788, 147] width 175 height 35
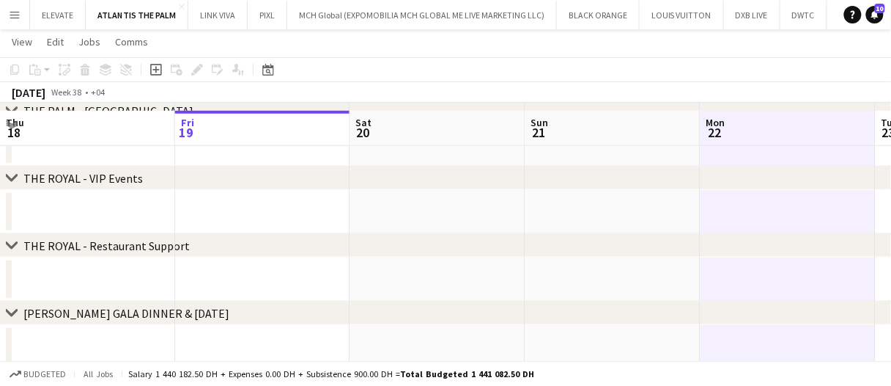
scroll to position [0, 0]
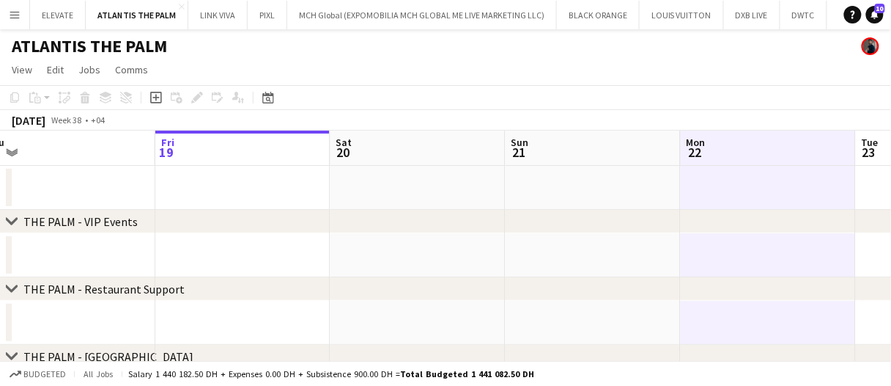
drag, startPoint x: 375, startPoint y: 153, endPoint x: 273, endPoint y: 147, distance: 101.3
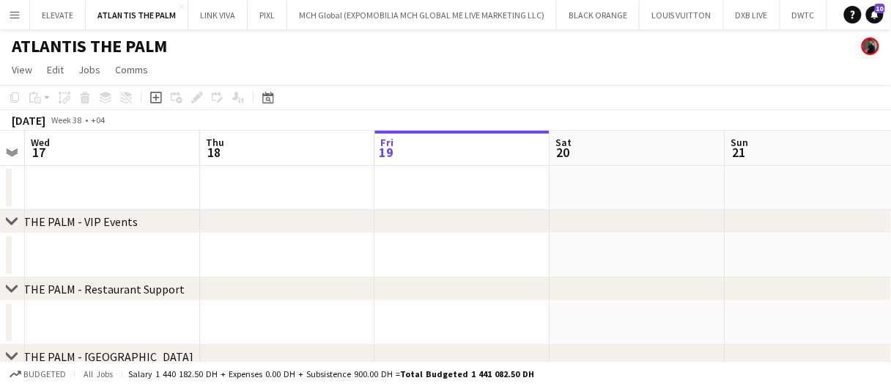
scroll to position [0, 451]
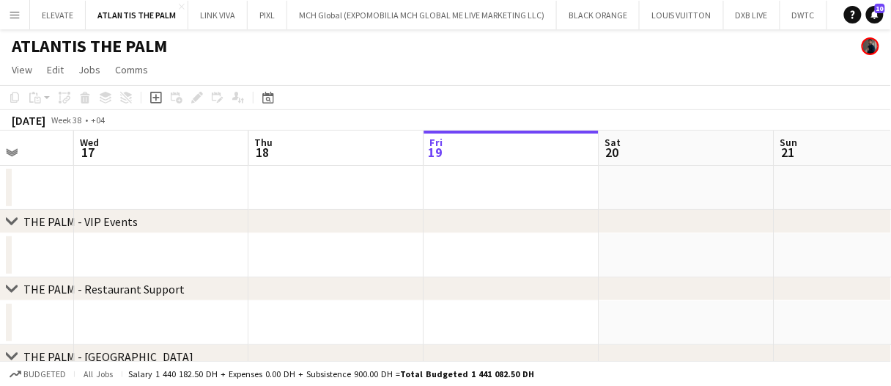
drag, startPoint x: 428, startPoint y: 192, endPoint x: 318, endPoint y: 183, distance: 110.3
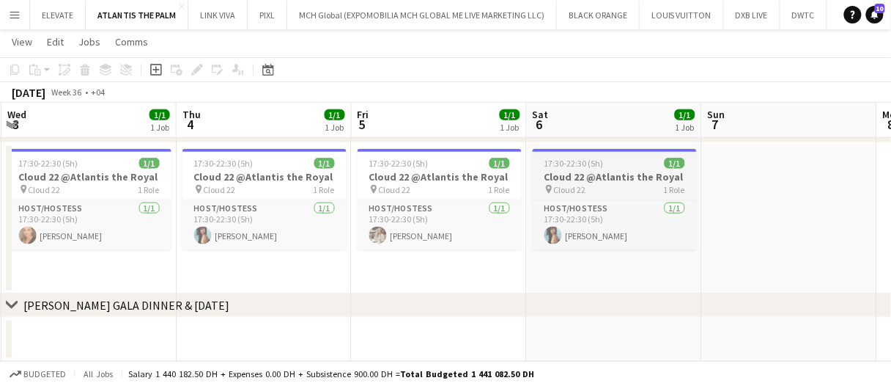
scroll to position [0, 318]
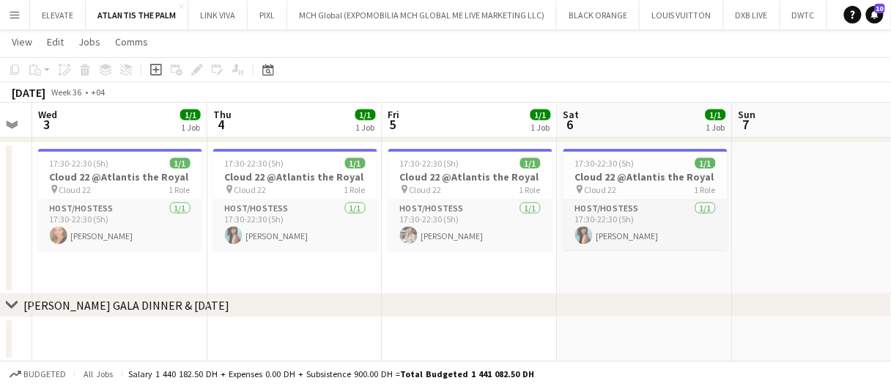
click at [624, 172] on h3 "Cloud 22 @Atlantis the Royal" at bounding box center [646, 176] width 164 height 13
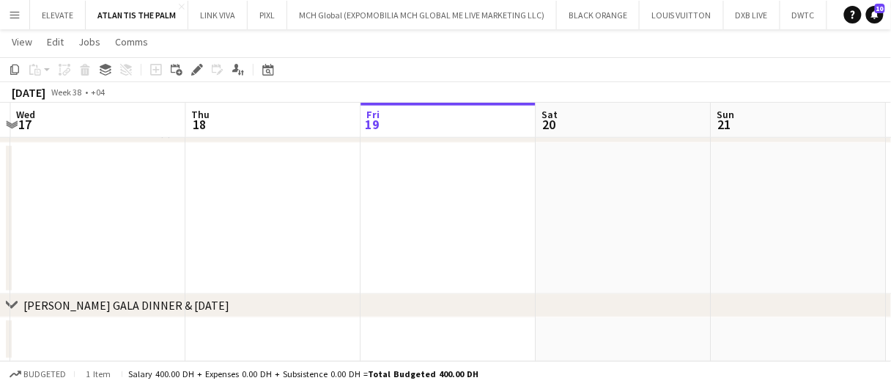
scroll to position [0, 425]
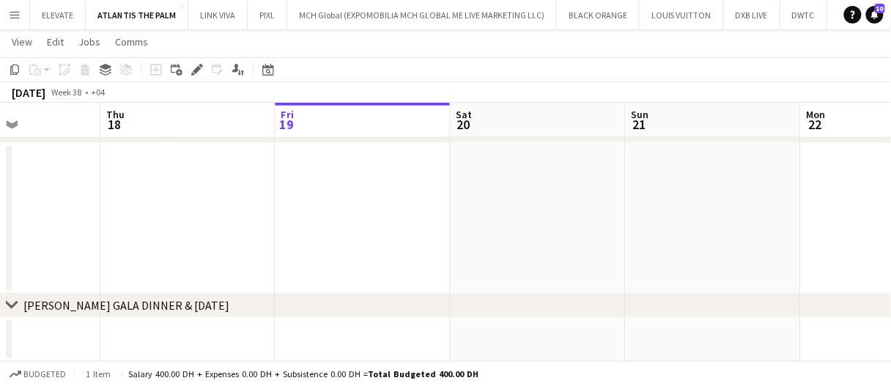
click at [568, 207] on app-date-cell at bounding box center [538, 218] width 175 height 151
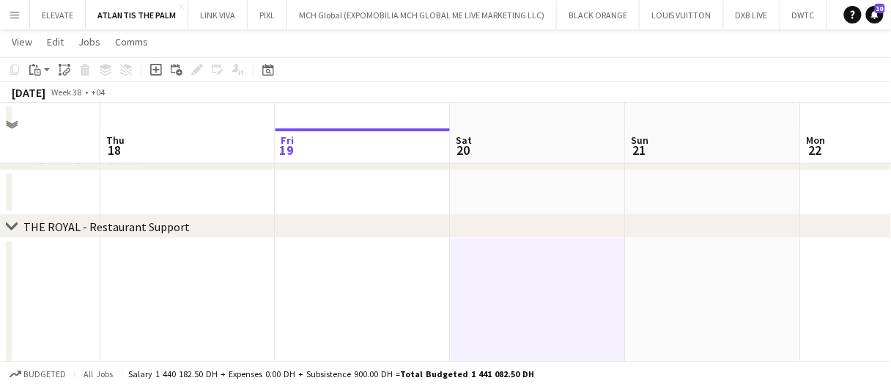
scroll to position [293, 0]
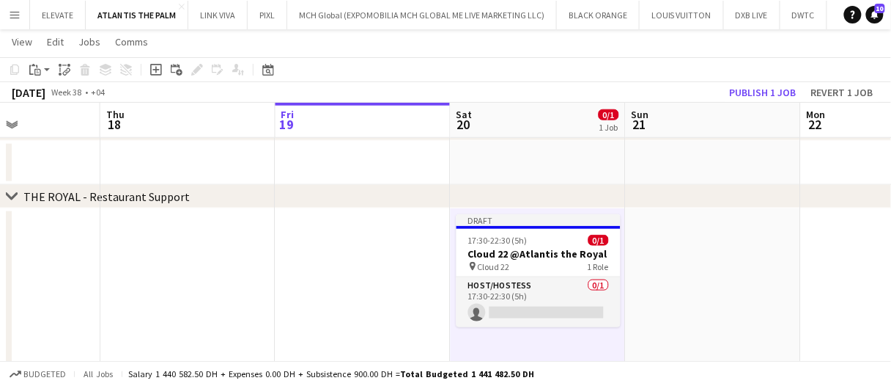
drag, startPoint x: 558, startPoint y: 301, endPoint x: 655, endPoint y: 235, distance: 117.5
click at [558, 301] on app-card-role "Host/Hostess 0/1 17:30-22:30 (5h) single-neutral-actions" at bounding box center [539, 302] width 164 height 50
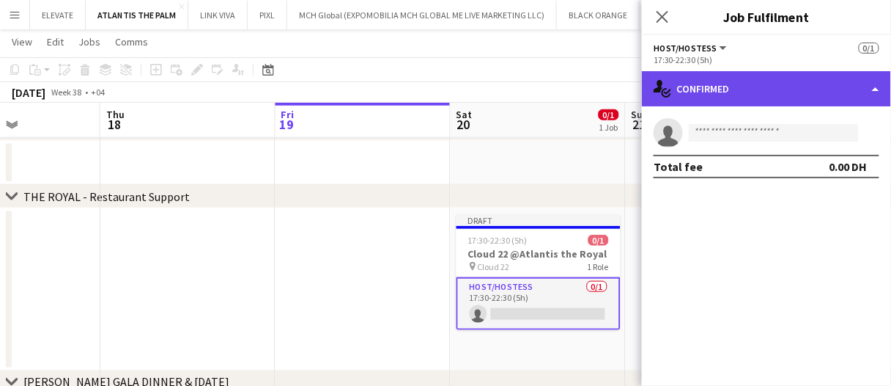
click at [725, 94] on div "single-neutral-actions-check-2 Confirmed" at bounding box center [766, 88] width 249 height 35
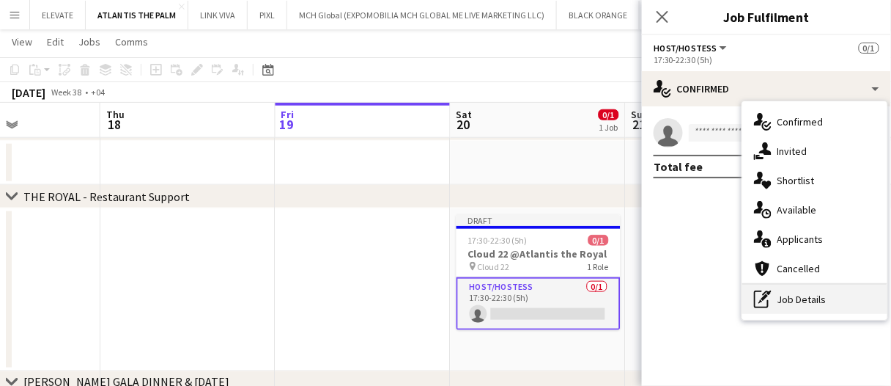
click at [836, 309] on div "pen-write Job Details" at bounding box center [814, 298] width 145 height 29
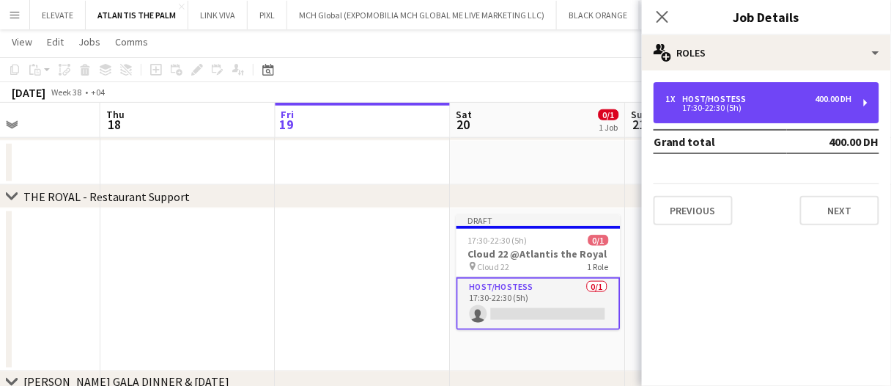
drag, startPoint x: 733, startPoint y: 106, endPoint x: 707, endPoint y: 232, distance: 128.8
click at [733, 106] on div "17:30-22:30 (5h)" at bounding box center [758, 107] width 187 height 7
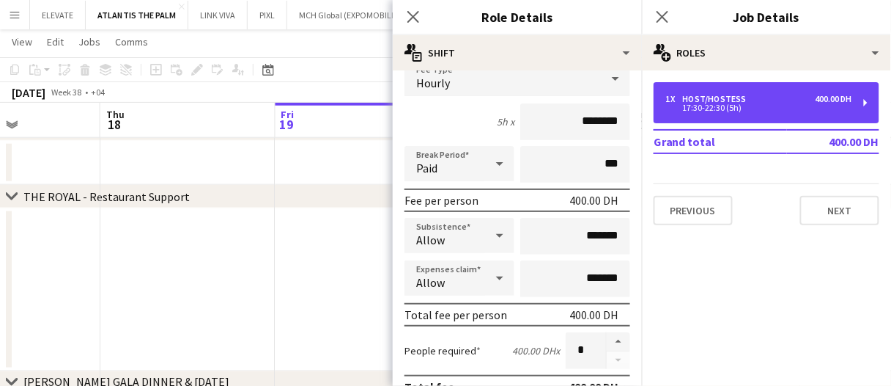
scroll to position [147, 0]
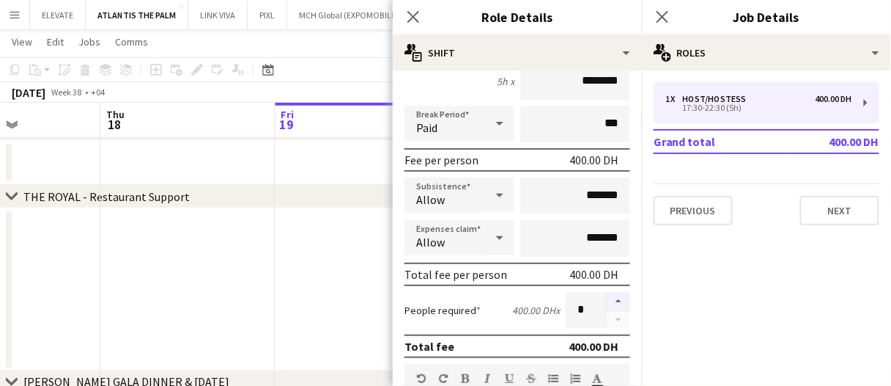
click at [611, 295] on button "button" at bounding box center [618, 301] width 23 height 19
type input "*"
click at [232, 298] on app-date-cell at bounding box center [187, 289] width 175 height 163
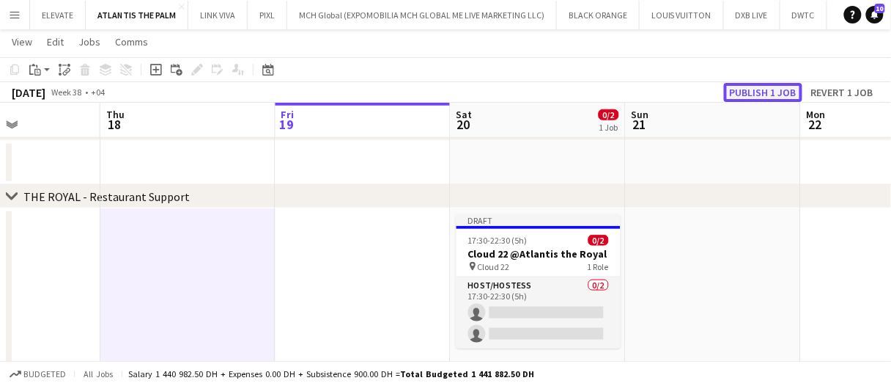
click at [778, 89] on button "Publish 1 job" at bounding box center [763, 92] width 78 height 19
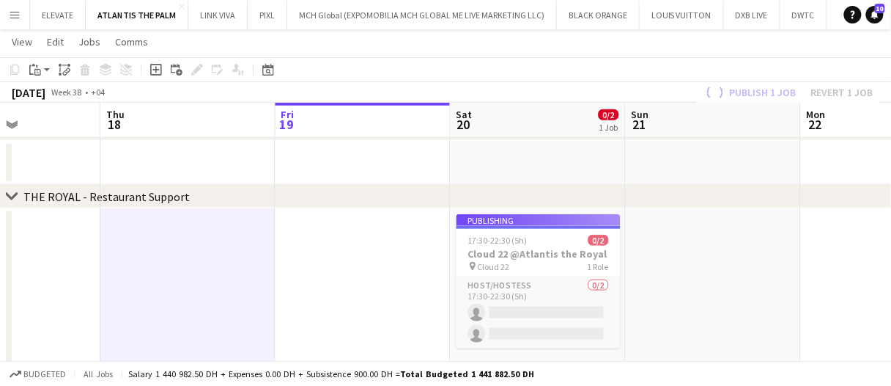
drag, startPoint x: 707, startPoint y: 303, endPoint x: 460, endPoint y: 298, distance: 247.0
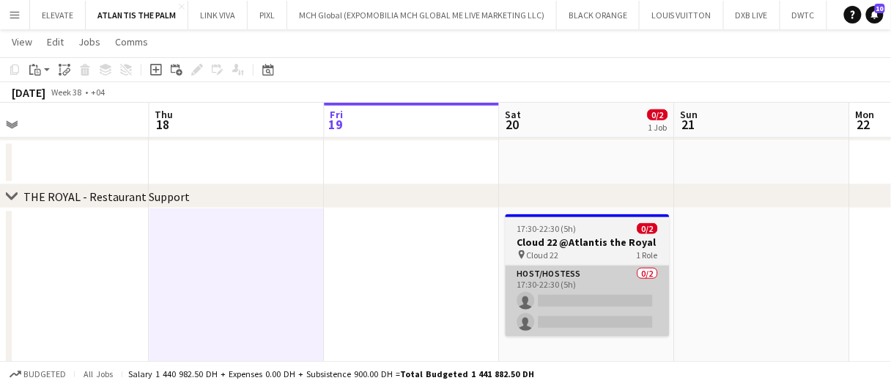
scroll to position [0, 635]
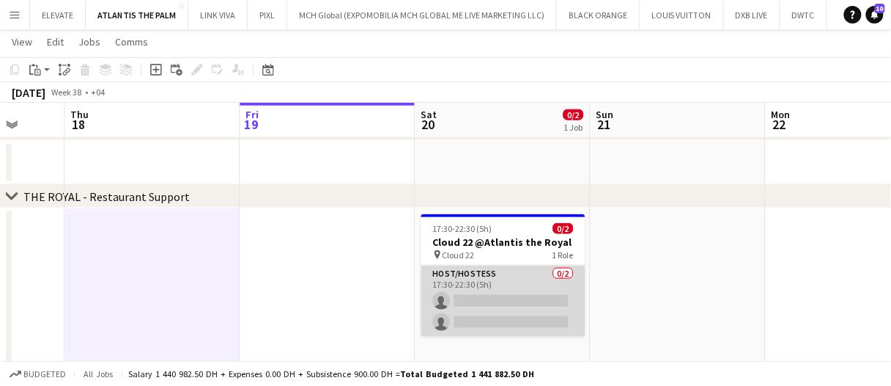
click at [472, 289] on app-card-role "Host/Hostess 0/2 17:30-22:30 (5h) single-neutral-actions single-neutral-actions" at bounding box center [503, 300] width 164 height 71
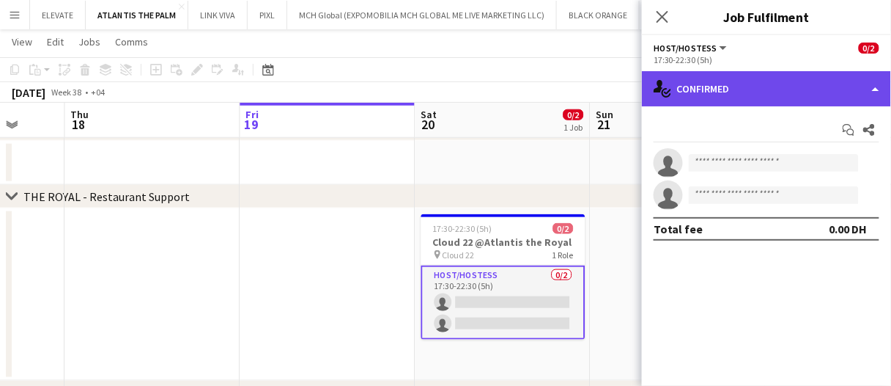
click at [704, 92] on div "single-neutral-actions-check-2 Confirmed" at bounding box center [766, 88] width 249 height 35
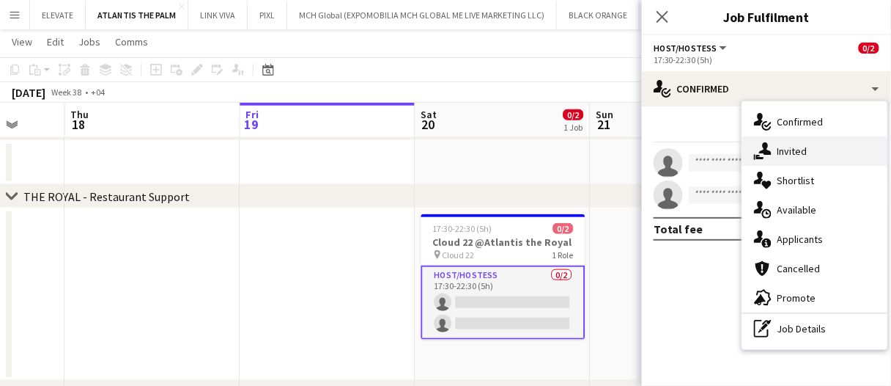
click at [767, 152] on icon at bounding box center [765, 148] width 12 height 12
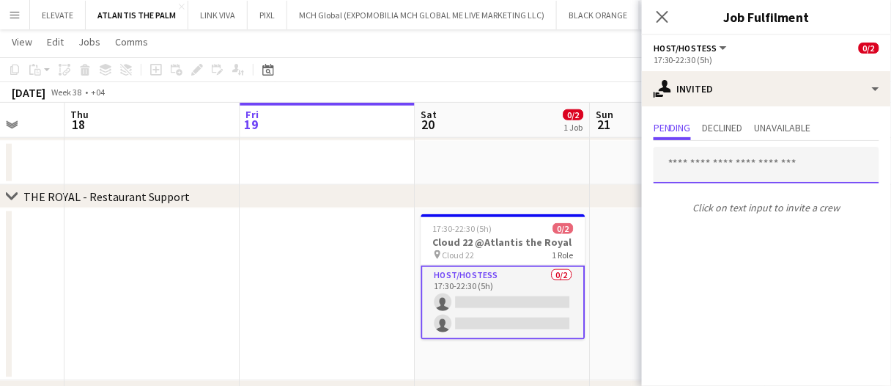
click at [763, 174] on input "text" at bounding box center [767, 165] width 226 height 37
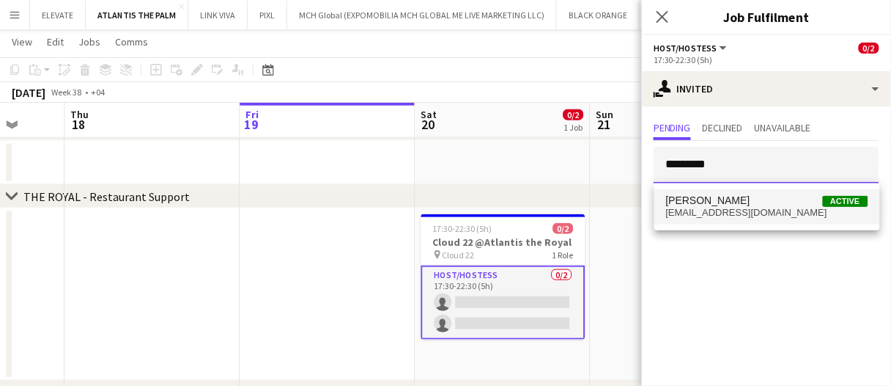
type input "*********"
click at [772, 200] on span "Maryna Demchenko Active" at bounding box center [767, 200] width 202 height 12
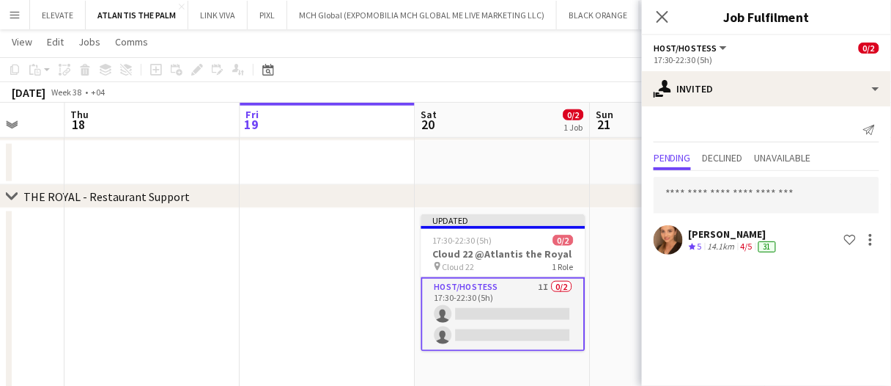
click at [381, 303] on app-date-cell at bounding box center [327, 300] width 175 height 184
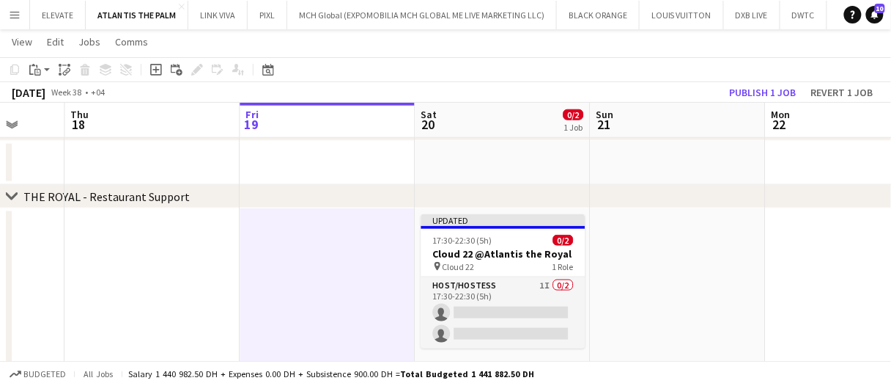
click at [394, 276] on app-date-cell at bounding box center [327, 300] width 175 height 184
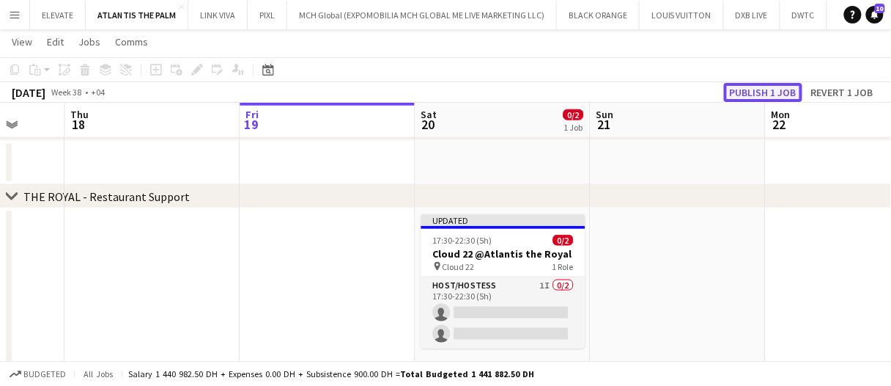
click at [760, 94] on button "Publish 1 job" at bounding box center [763, 92] width 78 height 19
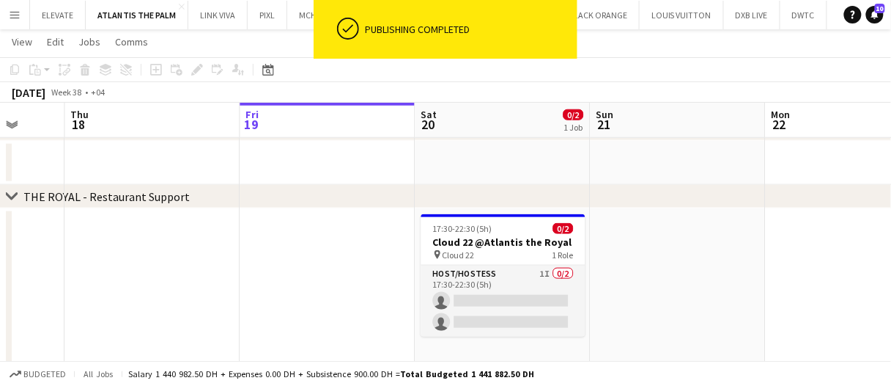
drag, startPoint x: 540, startPoint y: 295, endPoint x: 612, endPoint y: 220, distance: 103.7
click at [540, 295] on app-card-role "Host/Hostess 1I 0/2 17:30-22:30 (5h) single-neutral-actions single-neutral-acti…" at bounding box center [503, 300] width 164 height 71
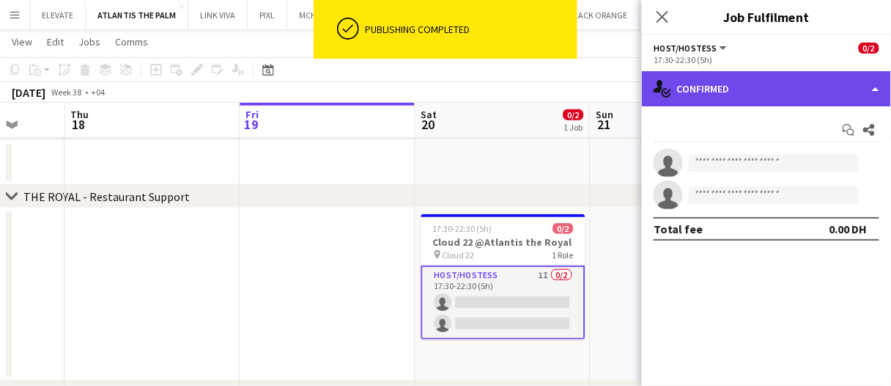
click at [742, 93] on div "single-neutral-actions-check-2 Confirmed" at bounding box center [766, 88] width 249 height 35
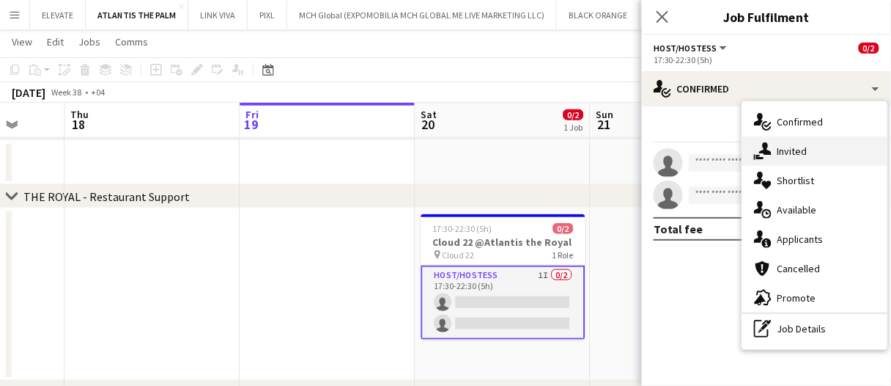
click at [797, 155] on span "Invited" at bounding box center [793, 150] width 30 height 13
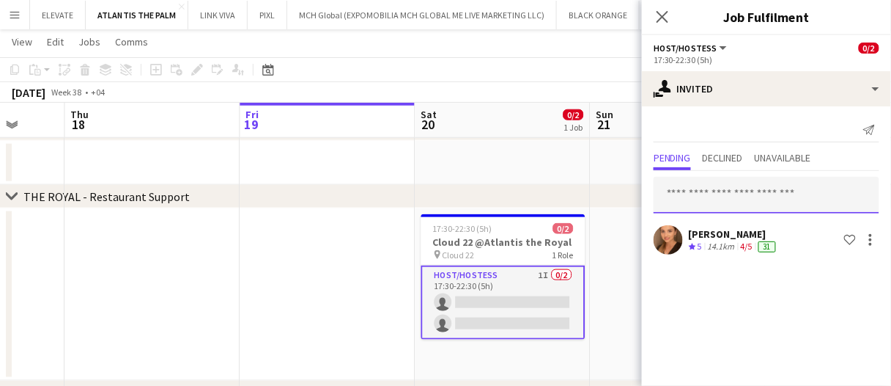
click at [745, 195] on input "text" at bounding box center [767, 195] width 226 height 37
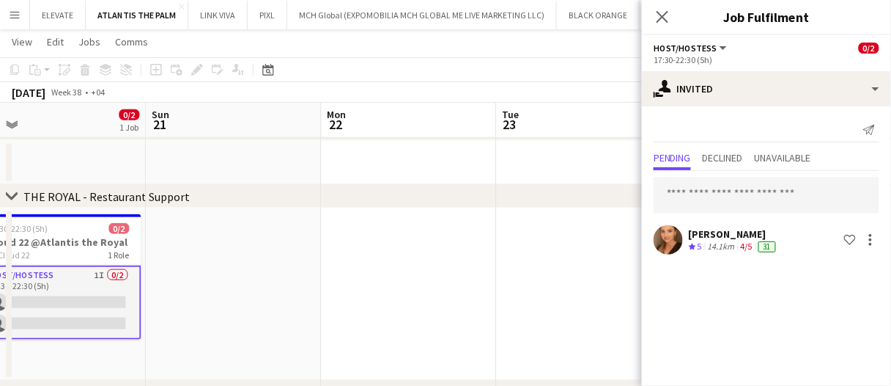
scroll to position [0, 608]
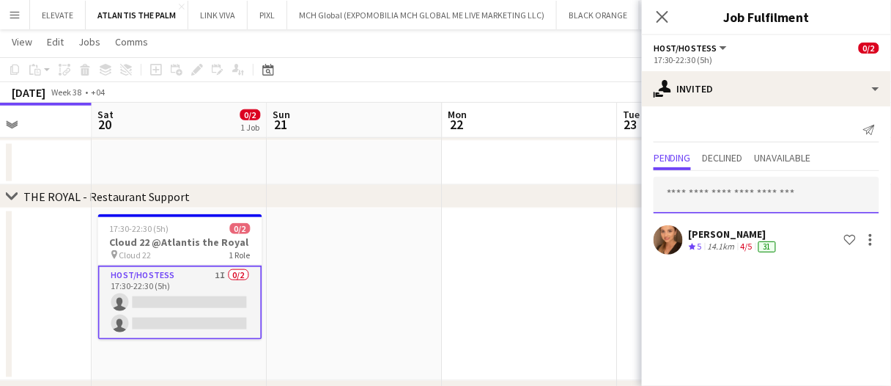
click at [717, 191] on input "text" at bounding box center [767, 195] width 226 height 37
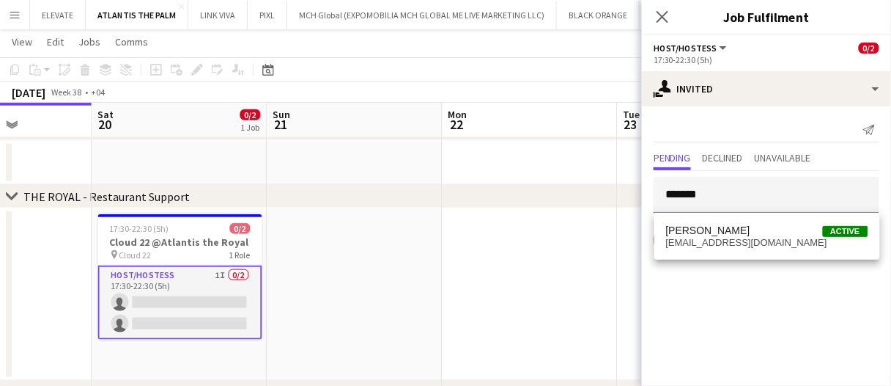
type input "*******"
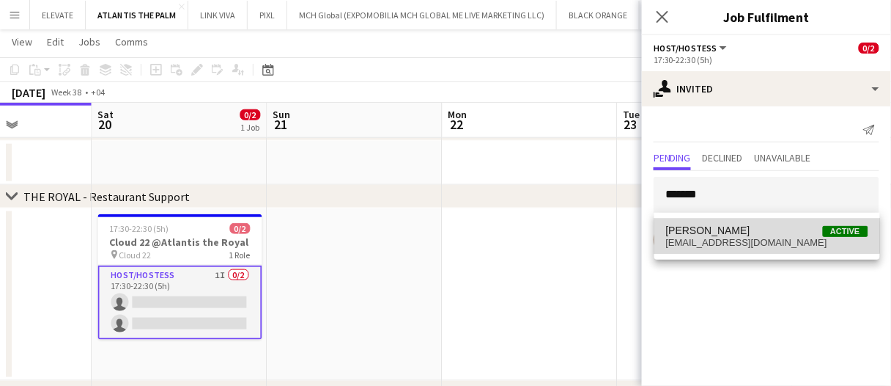
click at [726, 227] on span "Akmaral Satzhanova" at bounding box center [708, 230] width 84 height 12
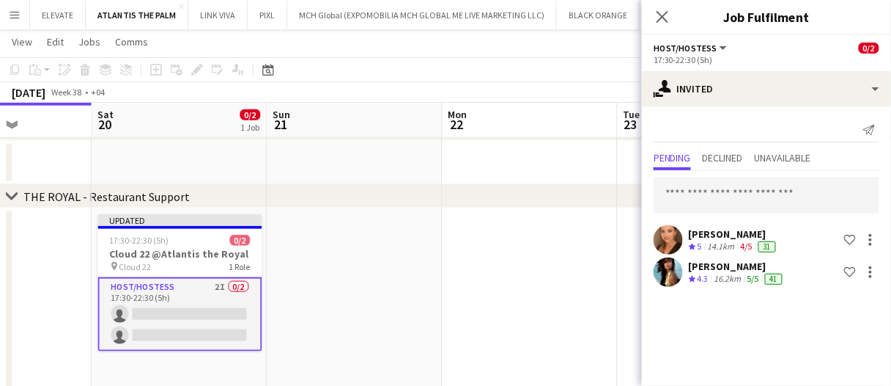
click at [305, 260] on app-date-cell at bounding box center [355, 300] width 175 height 184
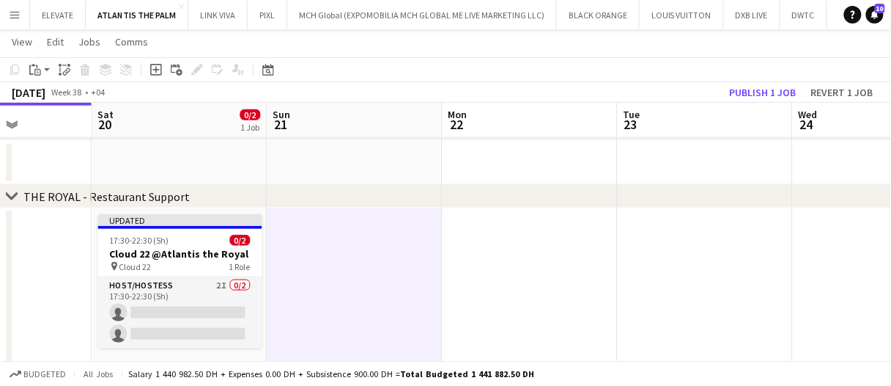
click at [752, 70] on app-toolbar "Copy Paste Paste Ctrl+V Paste with crew Ctrl+Shift+V Paste linked Job Delete Gr…" at bounding box center [445, 69] width 891 height 25
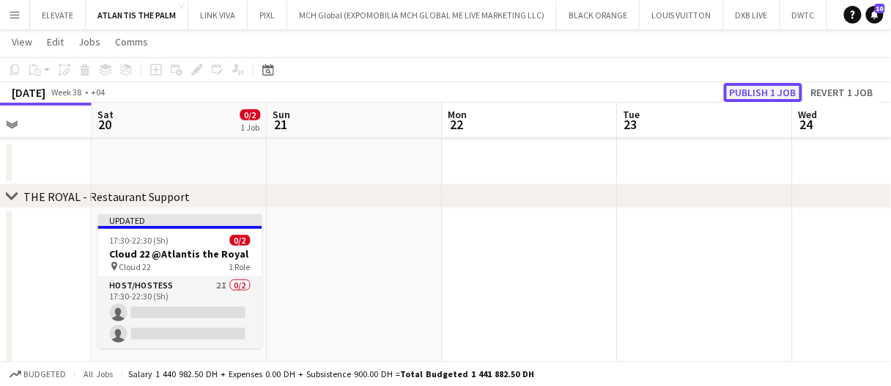
click at [752, 89] on button "Publish 1 job" at bounding box center [763, 92] width 78 height 19
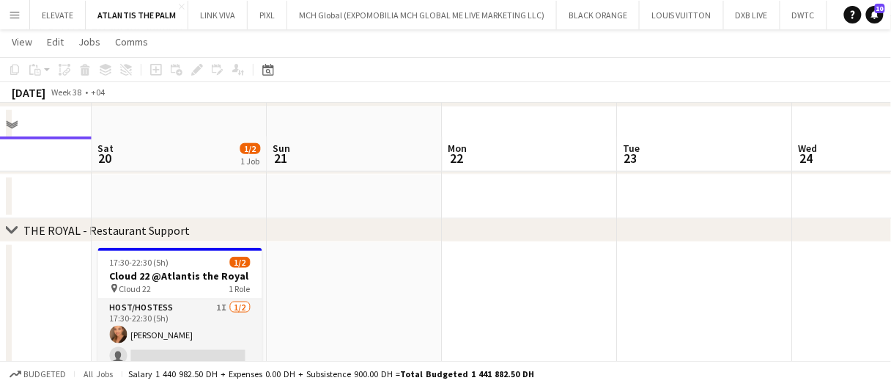
scroll to position [293, 0]
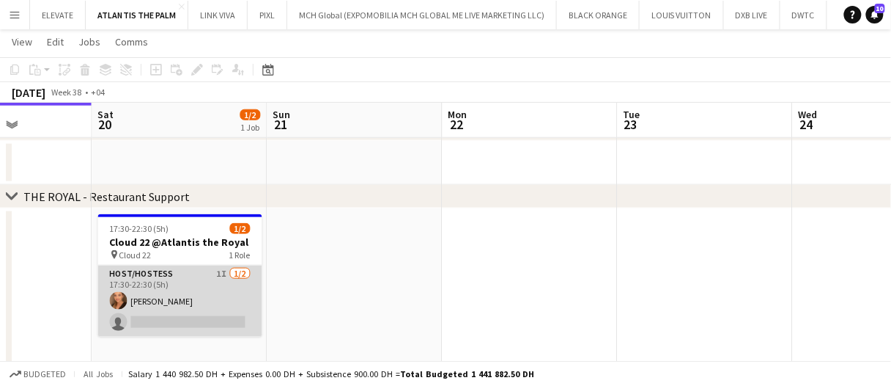
click at [211, 279] on app-card-role "Host/Hostess 1I 1/2 17:30-22:30 (5h) Maryna Demchenko single-neutral-actions" at bounding box center [180, 300] width 164 height 71
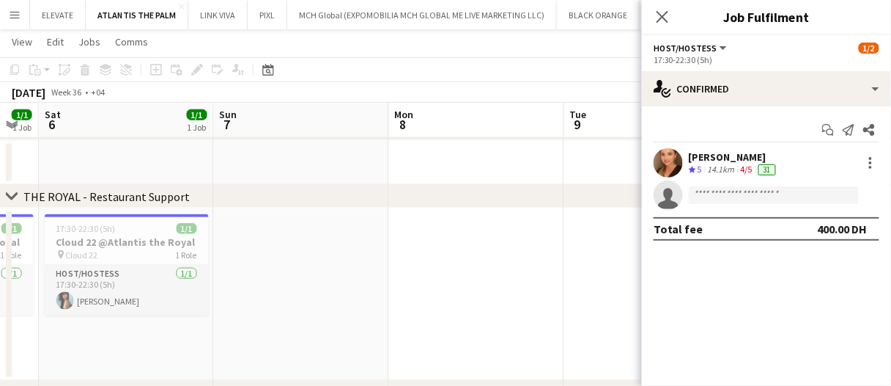
scroll to position [0, 702]
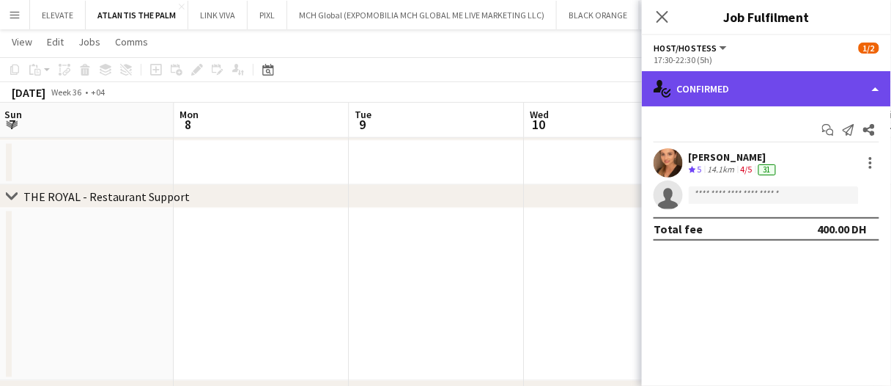
drag, startPoint x: 542, startPoint y: 293, endPoint x: 825, endPoint y: 87, distance: 349.9
click at [825, 87] on div "single-neutral-actions-check-2 Confirmed" at bounding box center [766, 88] width 249 height 35
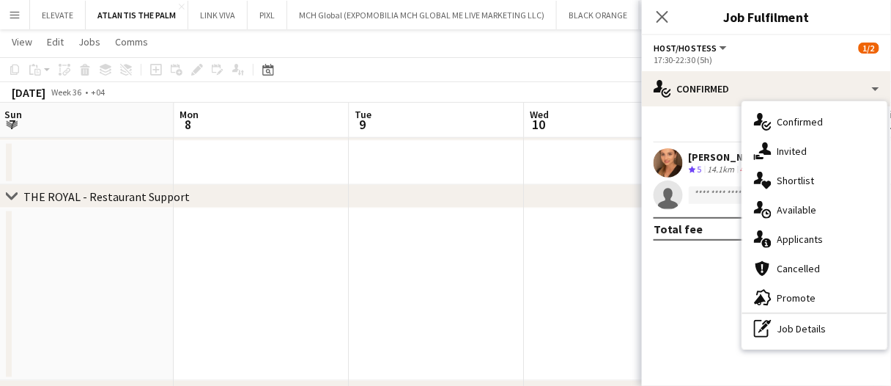
click at [804, 155] on span "Invited" at bounding box center [793, 150] width 30 height 13
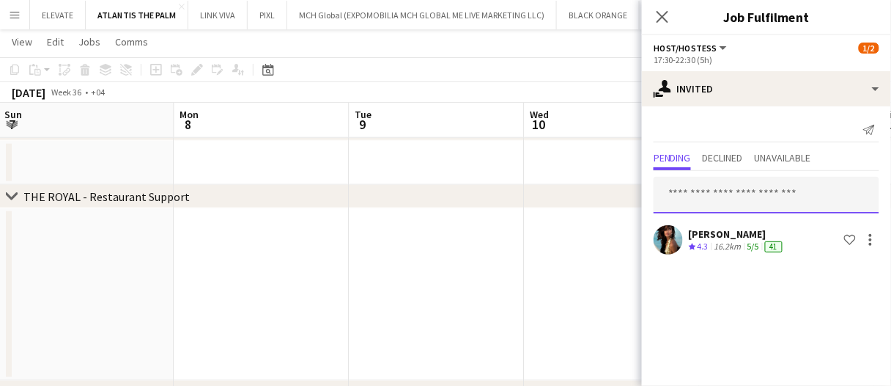
click at [746, 199] on input "text" at bounding box center [767, 195] width 226 height 37
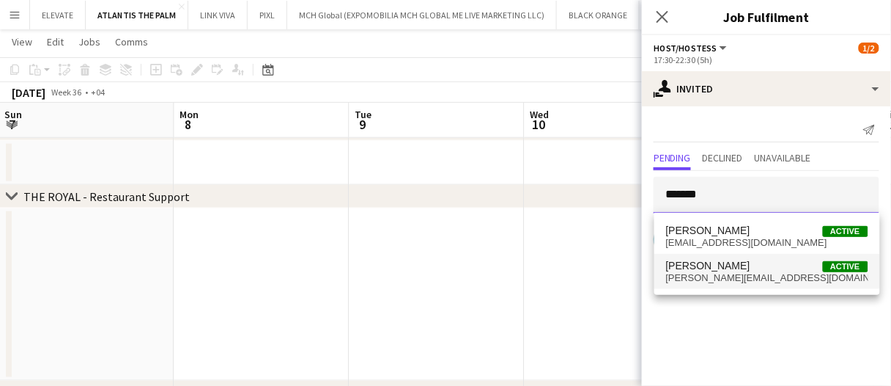
type input "*******"
click at [746, 263] on span "Barbara Szep Active" at bounding box center [767, 265] width 202 height 12
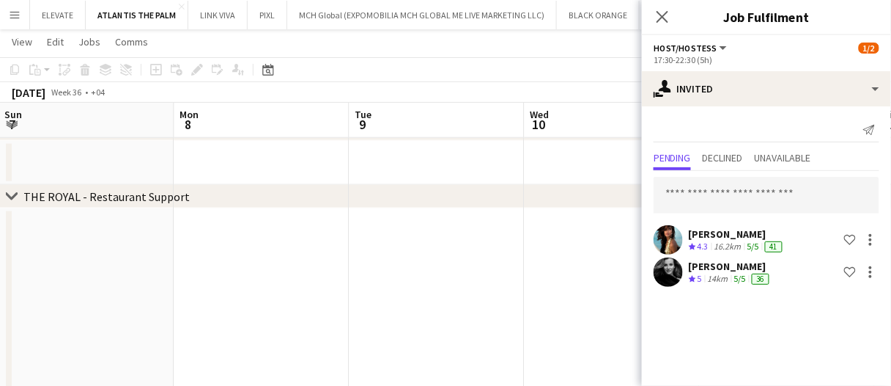
click at [497, 188] on div "chevron-right THE ROYAL - Restaurant Support" at bounding box center [445, 196] width 891 height 23
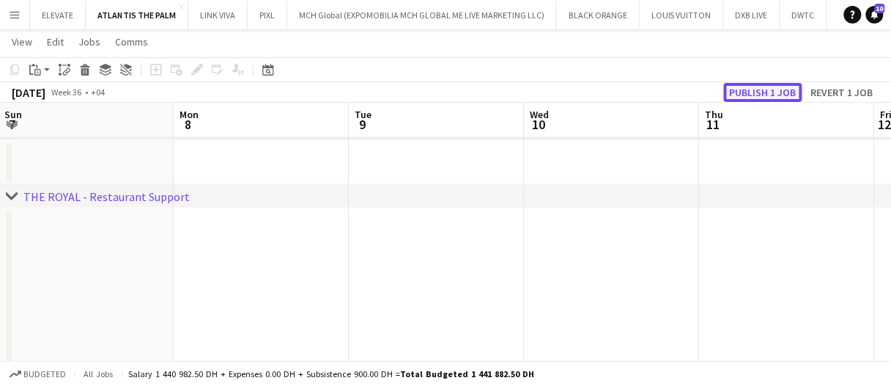
click at [776, 95] on button "Publish 1 job" at bounding box center [763, 92] width 78 height 19
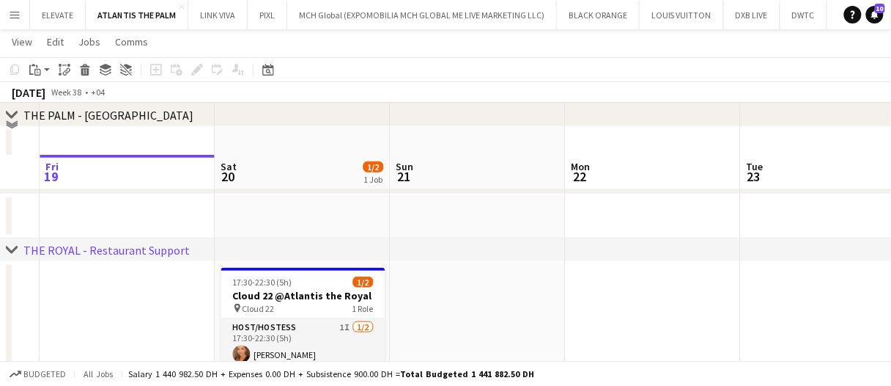
scroll to position [220, 0]
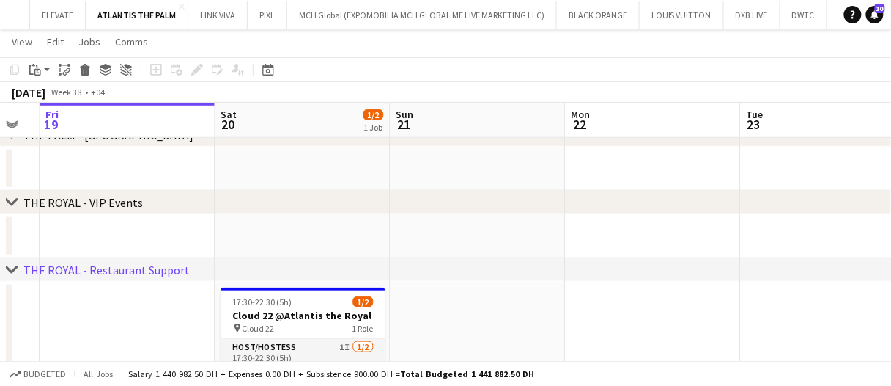
click at [471, 284] on app-date-cell at bounding box center [478, 373] width 175 height 184
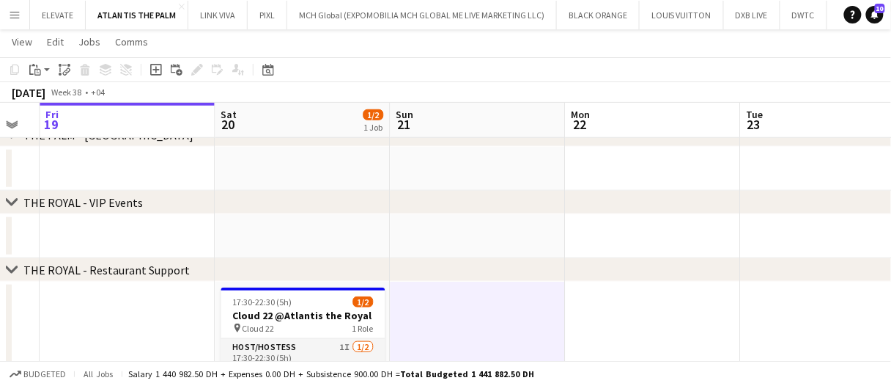
click at [473, 298] on app-date-cell at bounding box center [478, 373] width 175 height 184
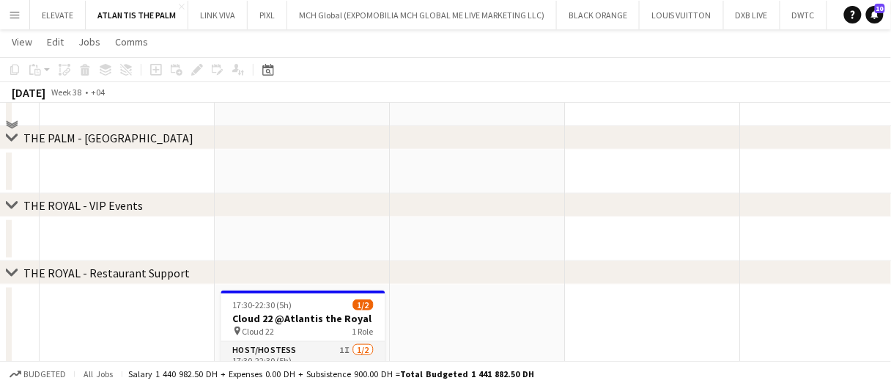
scroll to position [293, 0]
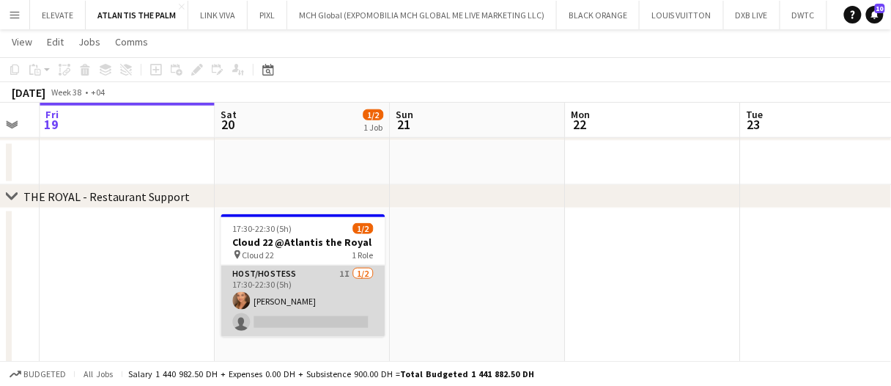
click at [326, 305] on app-card-role "Host/Hostess 1I 1/2 17:30-22:30 (5h) Maryna Demchenko single-neutral-actions" at bounding box center [303, 300] width 164 height 71
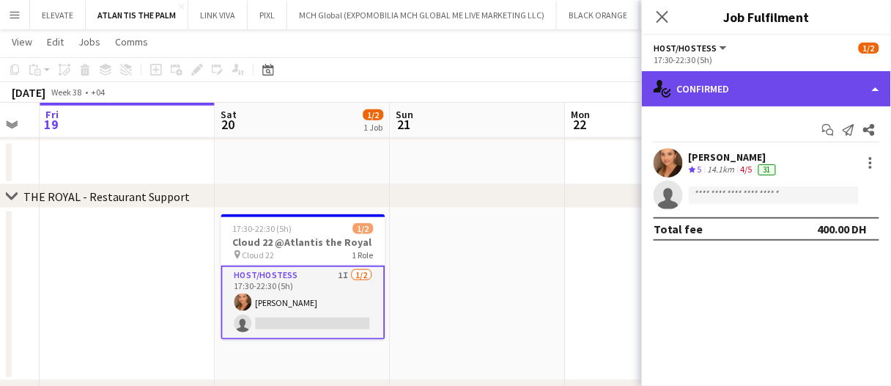
click at [795, 98] on div "single-neutral-actions-check-2 Confirmed" at bounding box center [766, 88] width 249 height 35
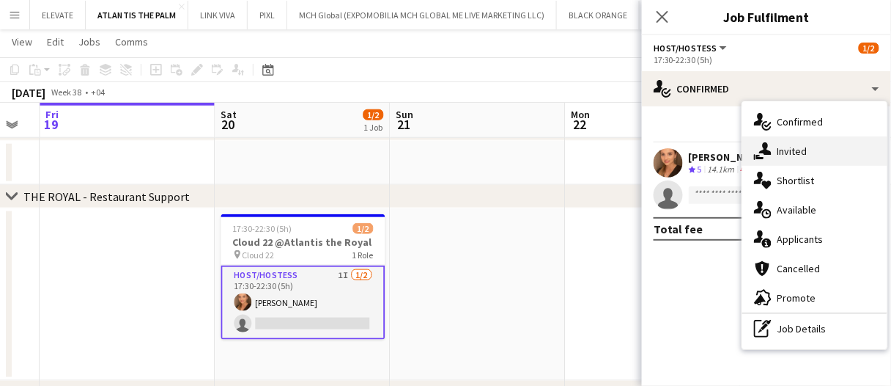
click at [814, 148] on div "single-neutral-actions-share-1 Invited" at bounding box center [814, 150] width 145 height 29
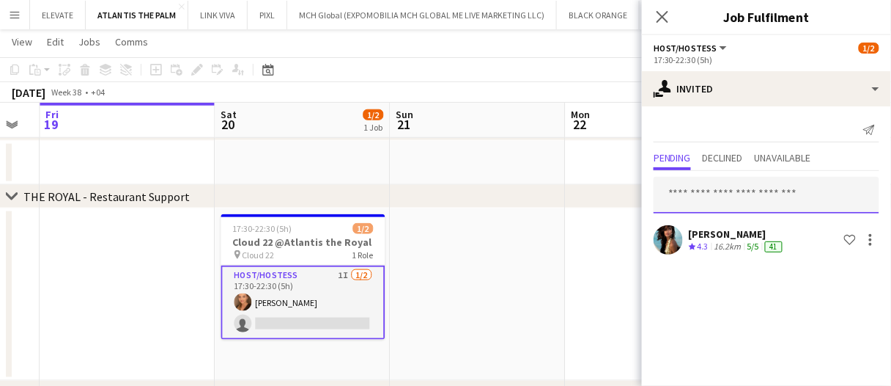
click at [725, 203] on input "text" at bounding box center [767, 195] width 226 height 37
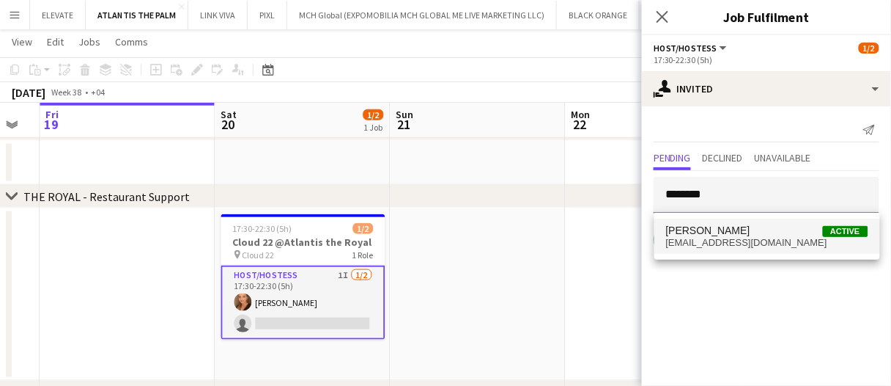
type input "********"
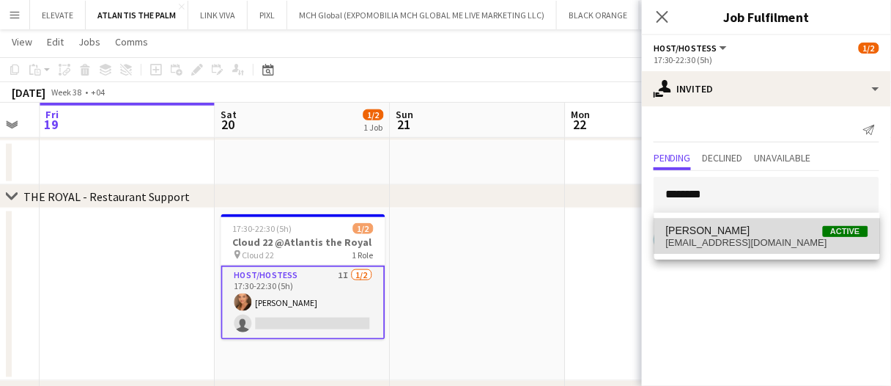
click at [735, 243] on span "twinsculture@gmail.com" at bounding box center [767, 243] width 202 height 12
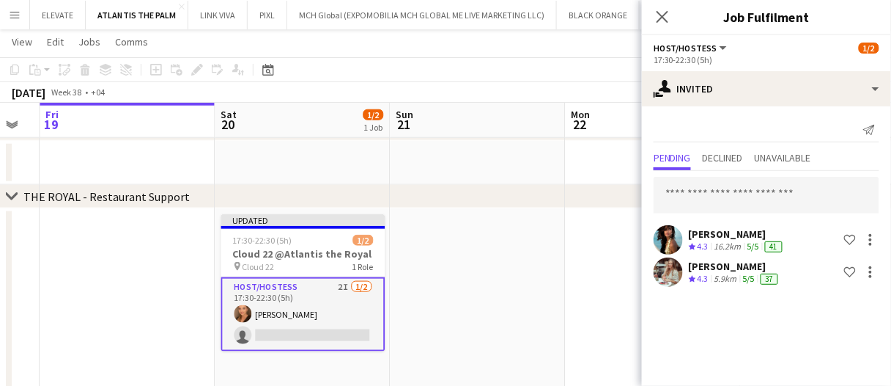
click at [477, 288] on app-date-cell at bounding box center [478, 300] width 175 height 184
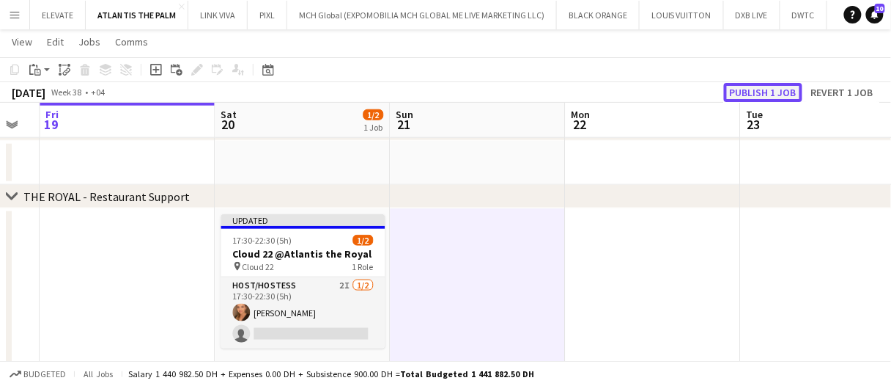
click at [726, 92] on button "Publish 1 job" at bounding box center [763, 92] width 78 height 19
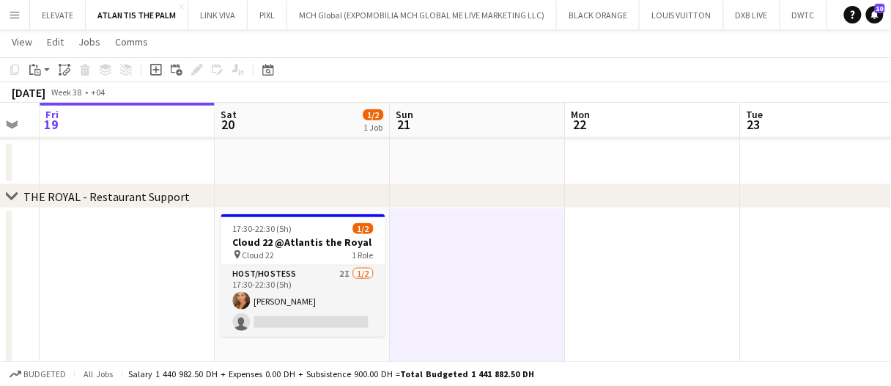
click at [493, 287] on app-date-cell at bounding box center [478, 300] width 175 height 184
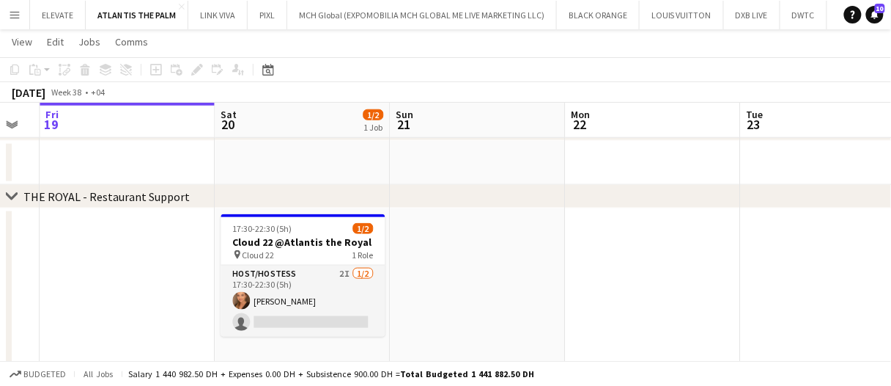
click at [493, 287] on app-date-cell at bounding box center [478, 300] width 175 height 184
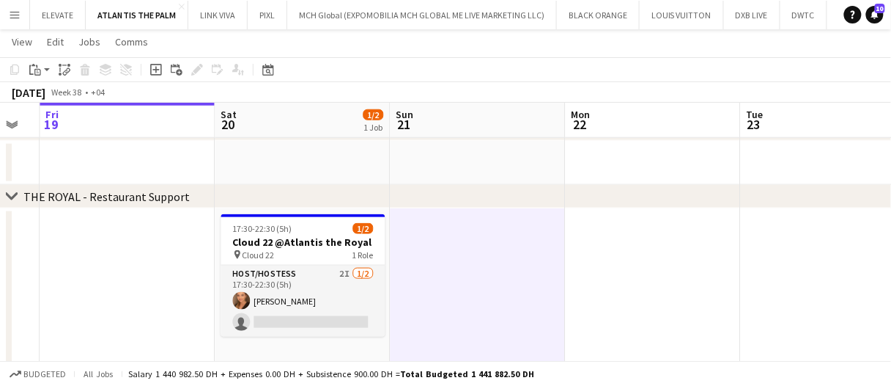
click at [490, 287] on app-date-cell at bounding box center [478, 300] width 175 height 184
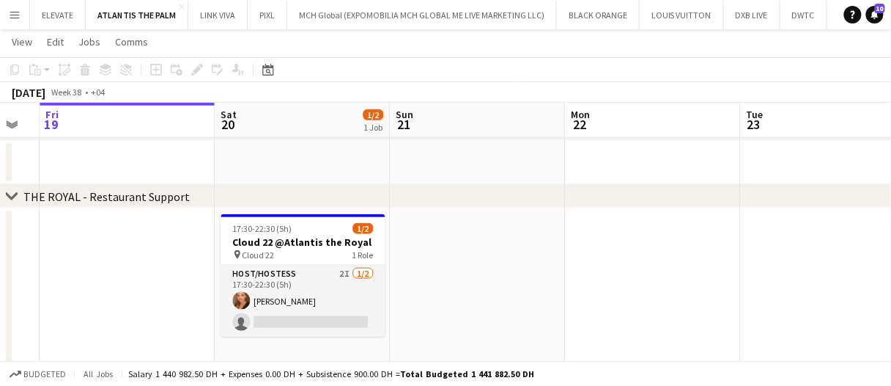
drag, startPoint x: 419, startPoint y: 263, endPoint x: 425, endPoint y: 274, distance: 12.5
click at [419, 263] on app-date-cell at bounding box center [478, 300] width 175 height 184
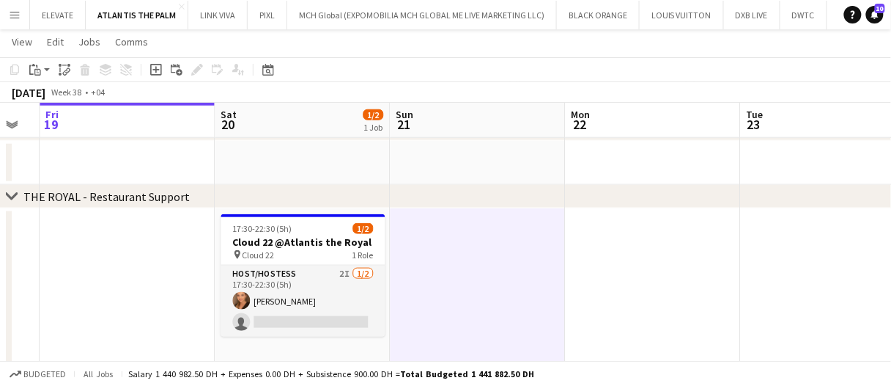
click at [434, 289] on app-date-cell at bounding box center [478, 300] width 175 height 184
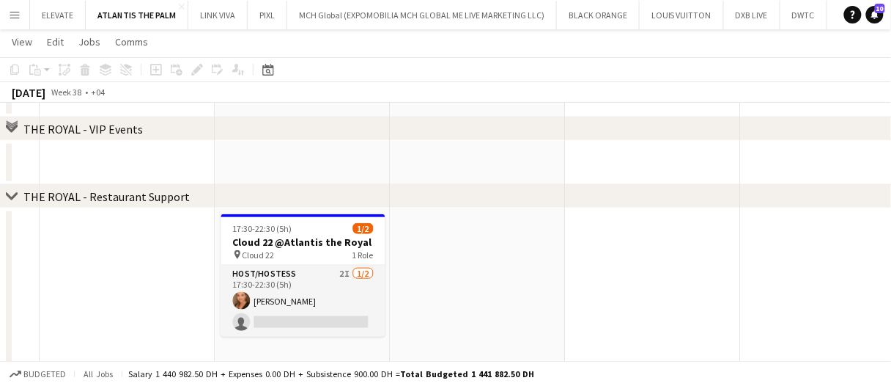
scroll to position [0, 0]
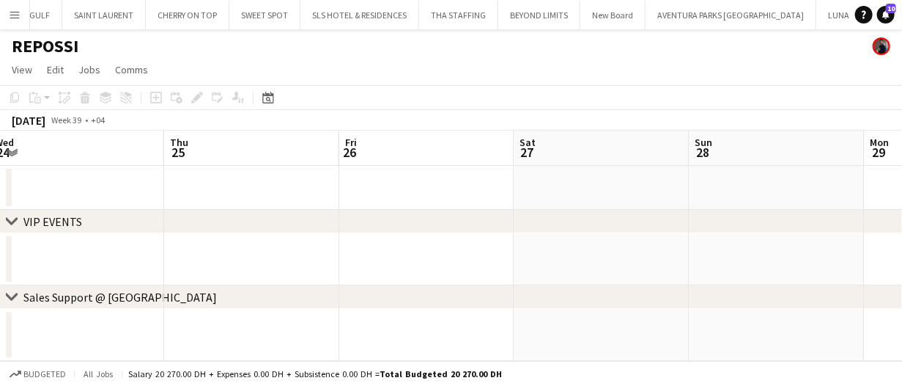
scroll to position [0, 388]
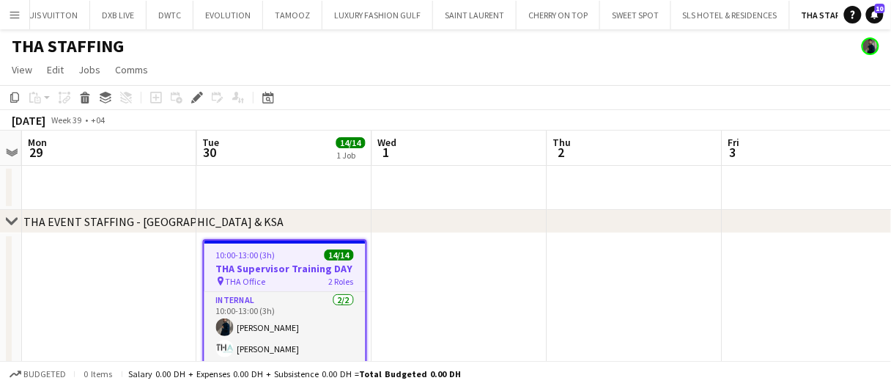
click at [421, 180] on app-date-cell at bounding box center [459, 188] width 175 height 44
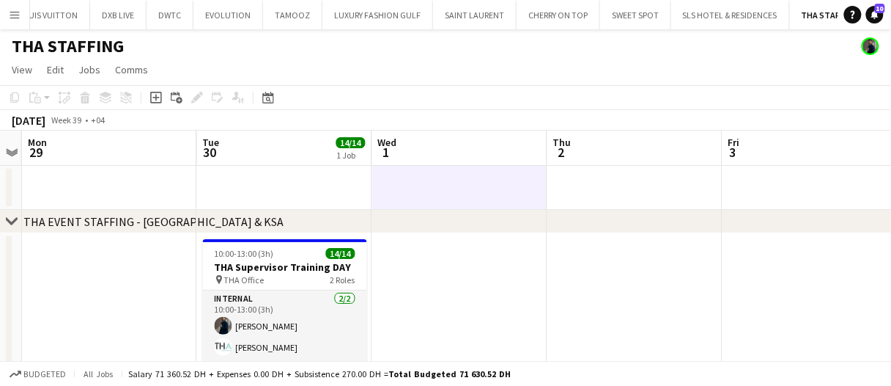
drag, startPoint x: 421, startPoint y: 180, endPoint x: 404, endPoint y: 55, distance: 126.6
click at [422, 180] on app-date-cell at bounding box center [459, 188] width 175 height 44
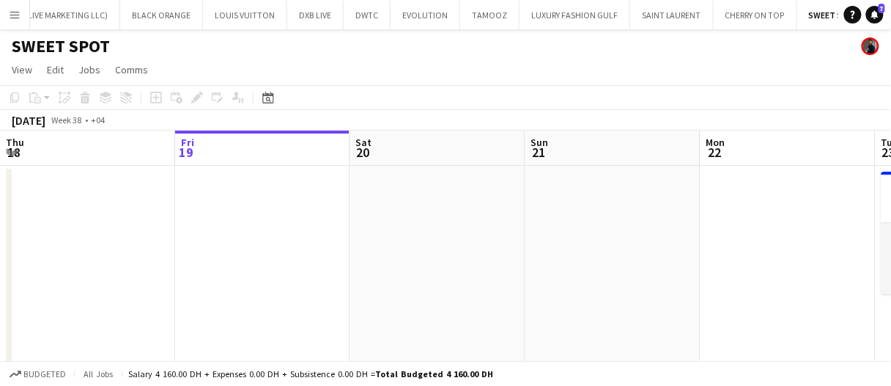
drag, startPoint x: 434, startPoint y: 153, endPoint x: 511, endPoint y: 139, distance: 78.2
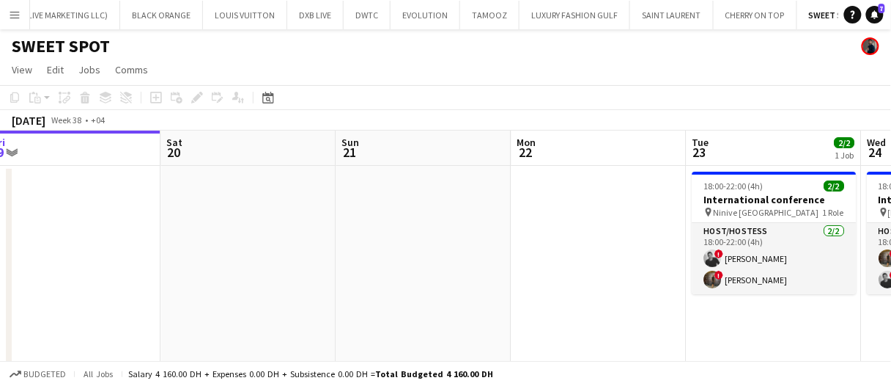
scroll to position [0, 567]
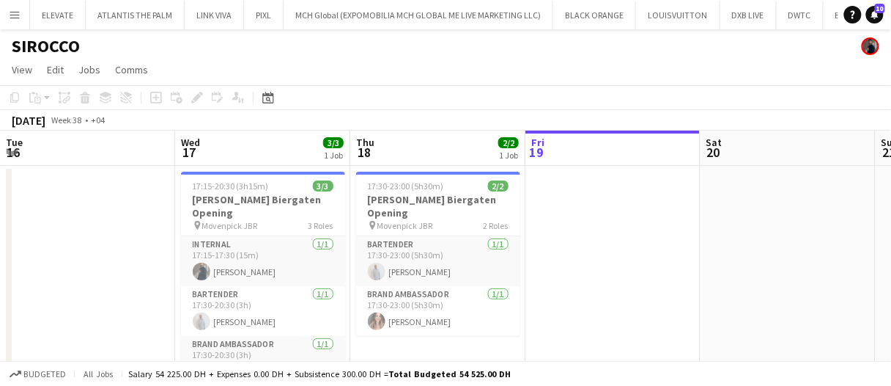
scroll to position [0, 350]
